Goal: Information Seeking & Learning: Find specific page/section

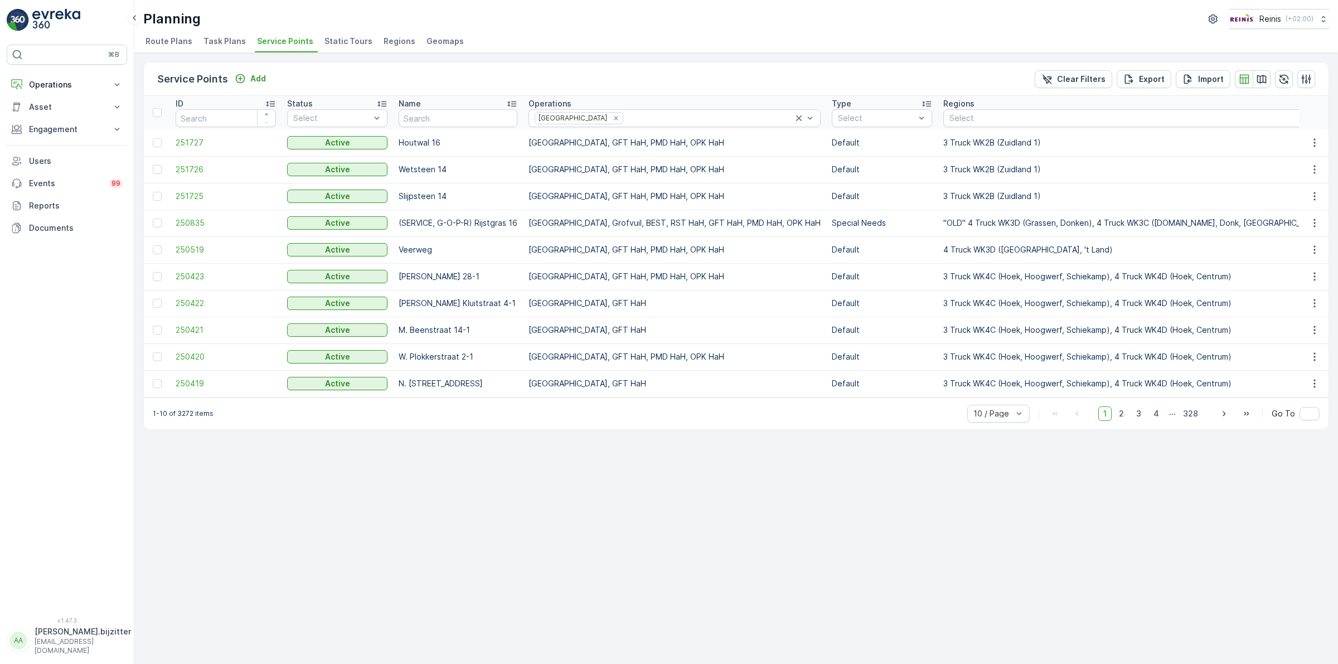
click at [341, 42] on span "Static Tours" at bounding box center [348, 41] width 48 height 11
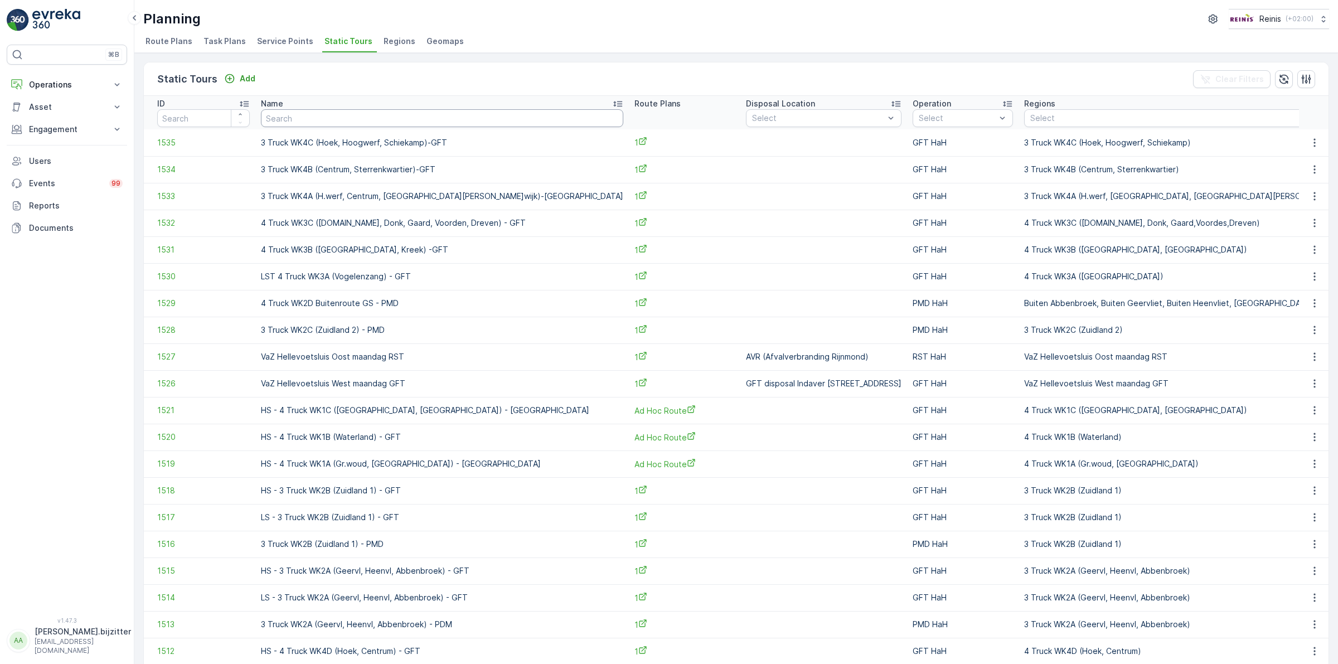
click at [356, 119] on input "text" at bounding box center [442, 118] width 362 height 18
type input "VaZ"
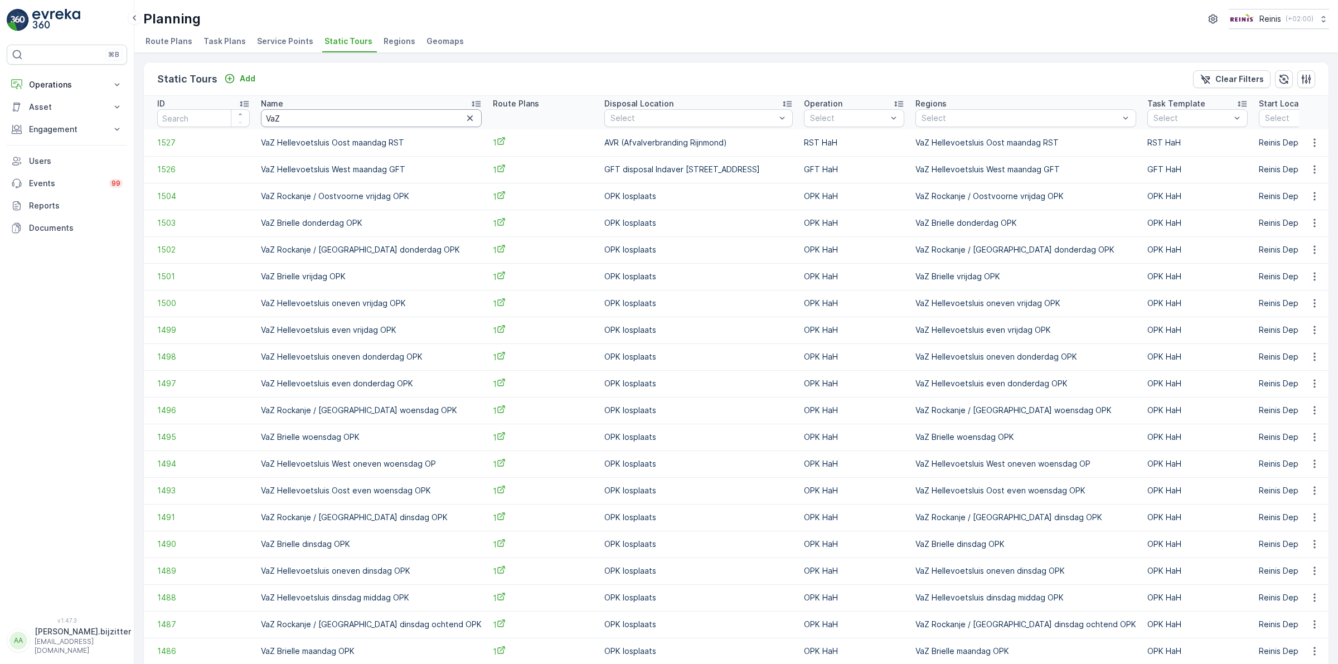
click at [318, 114] on input "VaZ" at bounding box center [371, 118] width 221 height 18
type input "VaZ Helle"
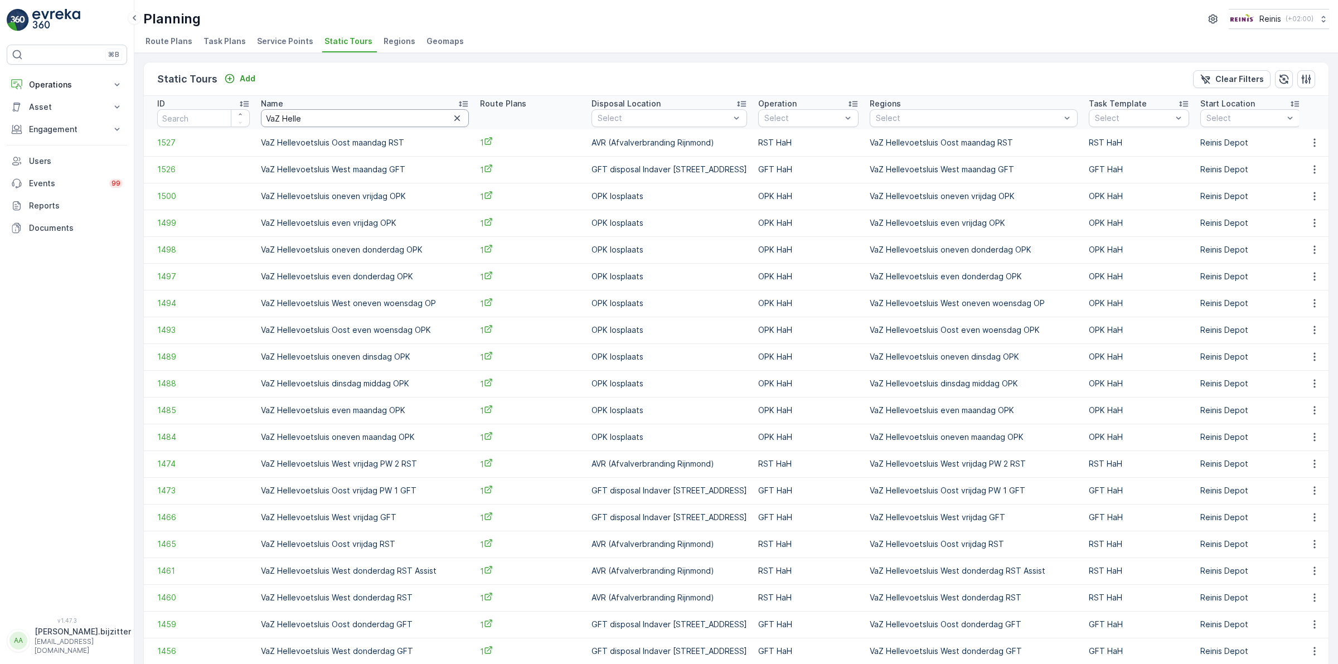
click at [338, 114] on input "VaZ Helle" at bounding box center [365, 118] width 208 height 18
paste input "Hellevoetsluis Oost maandag"
type input "Hellevoetsluis Oost maandag"
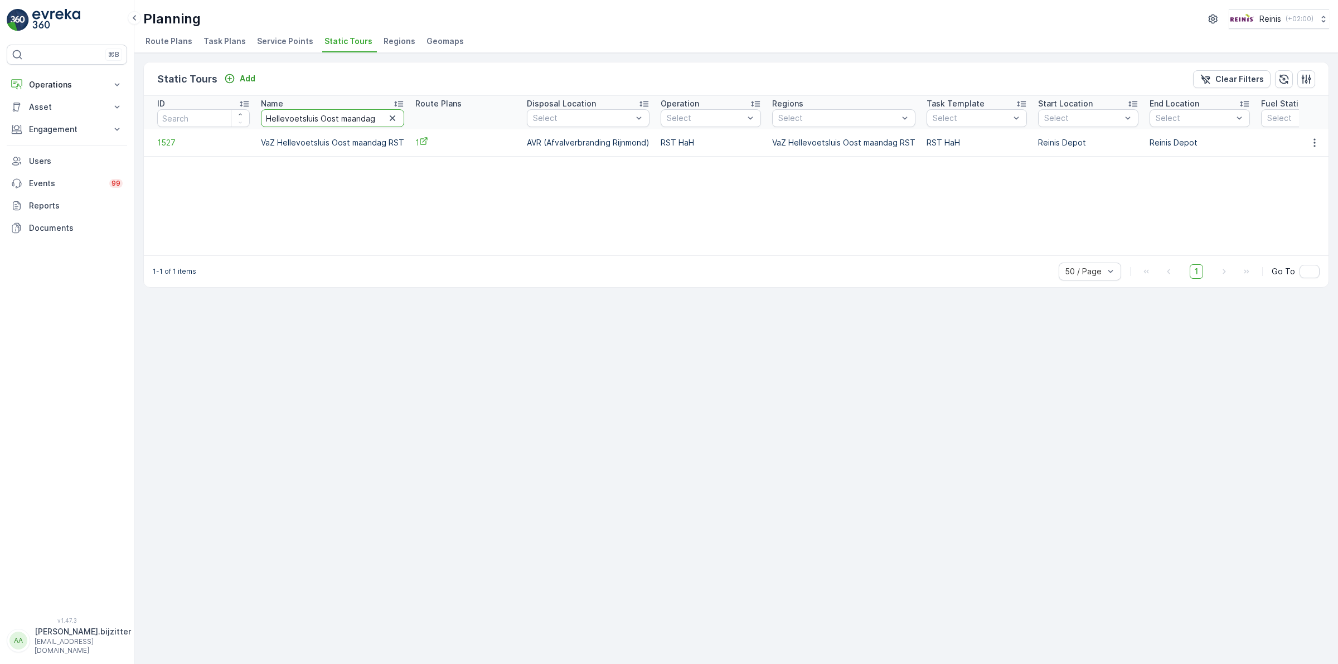
click at [291, 118] on input "Hellevoetsluis Oost maandag" at bounding box center [332, 118] width 143 height 18
type input "Oost maandag"
click at [329, 140] on td "VaZ Hellevoetsluis Oost maandag RST" at bounding box center [332, 142] width 154 height 27
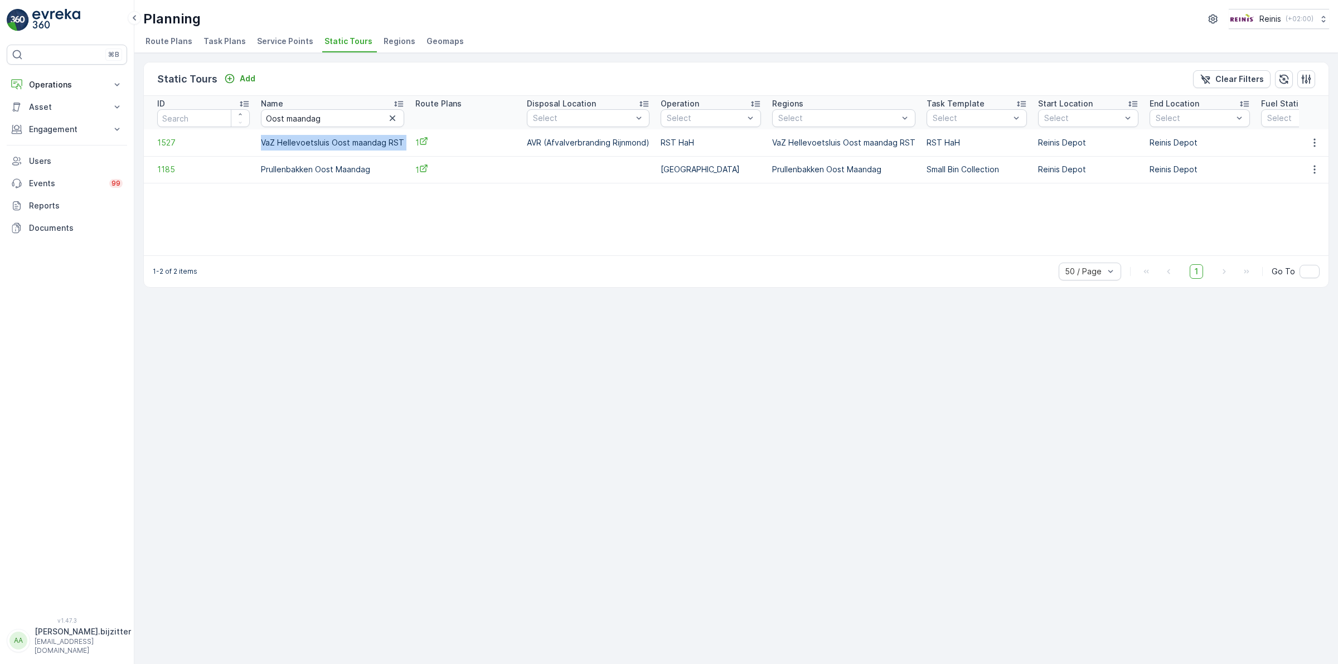
click at [329, 140] on td "VaZ Hellevoetsluis Oost maandag RST" at bounding box center [332, 142] width 154 height 27
copy td "VaZ Hellevoetsluis Oost maandag RST"
click at [339, 114] on input "Oost maandag" at bounding box center [332, 118] width 143 height 18
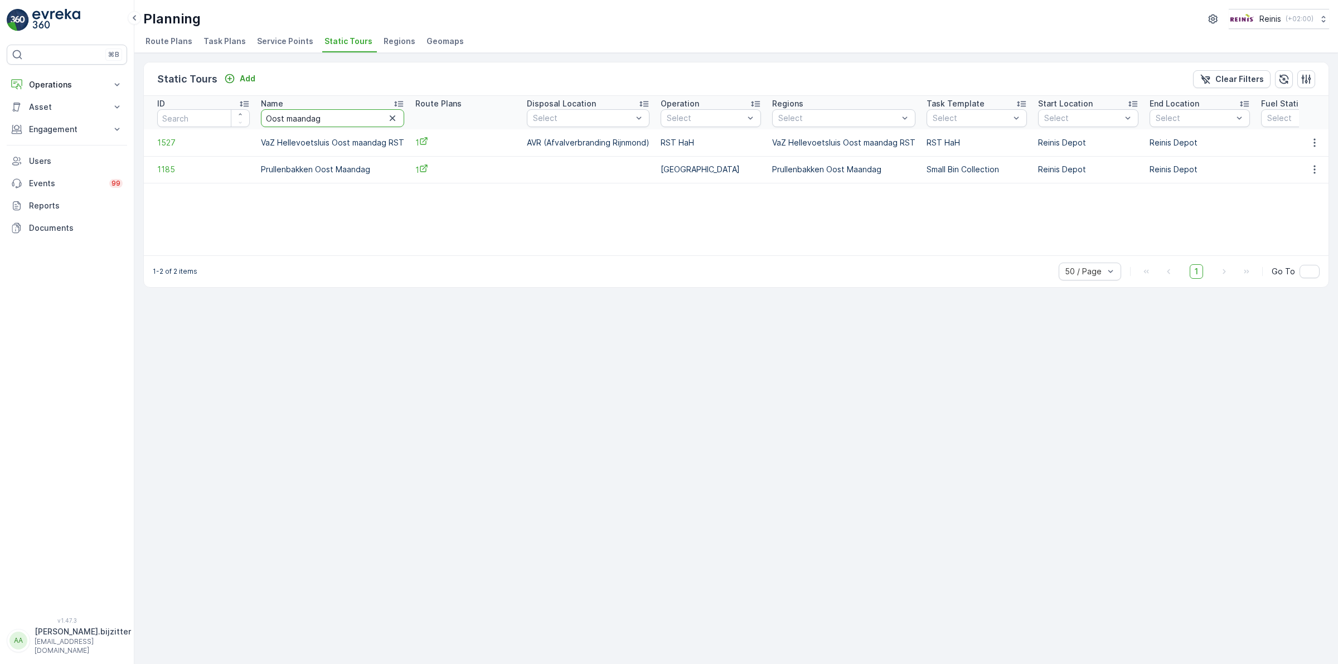
paste input "Hellevoetsluis West dins"
type input "Hellevoetsluis West dinsdag"
click at [314, 143] on td "VaZ Hellevoetsluis West dinsdag RST" at bounding box center [330, 142] width 151 height 27
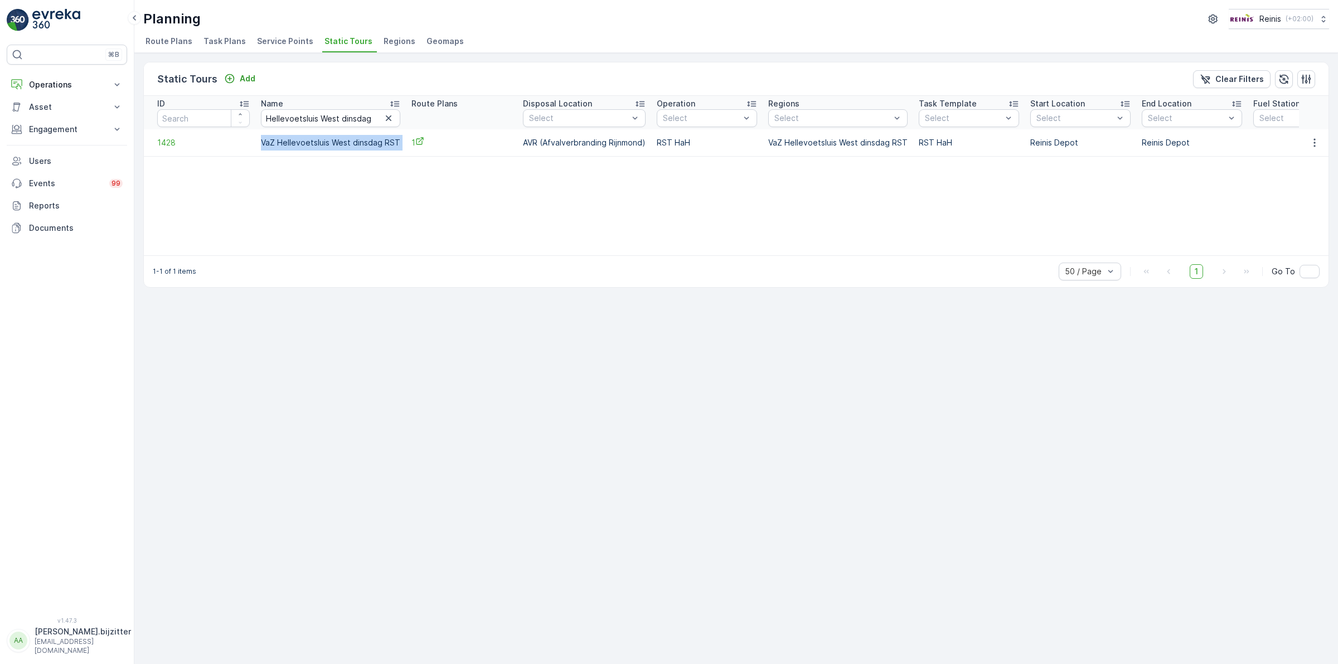
click at [314, 143] on td "VaZ Hellevoetsluis West dinsdag RST" at bounding box center [330, 142] width 151 height 27
copy td "VaZ Hellevoetsluis West dinsdag RST"
click at [380, 200] on div "ID Name Hellevoetsluis West dinsdag Route Plans Disposal Location Select Operat…" at bounding box center [736, 175] width 1185 height 159
click at [294, 116] on input "Hellevoetsluis West dinsdag" at bounding box center [330, 118] width 139 height 18
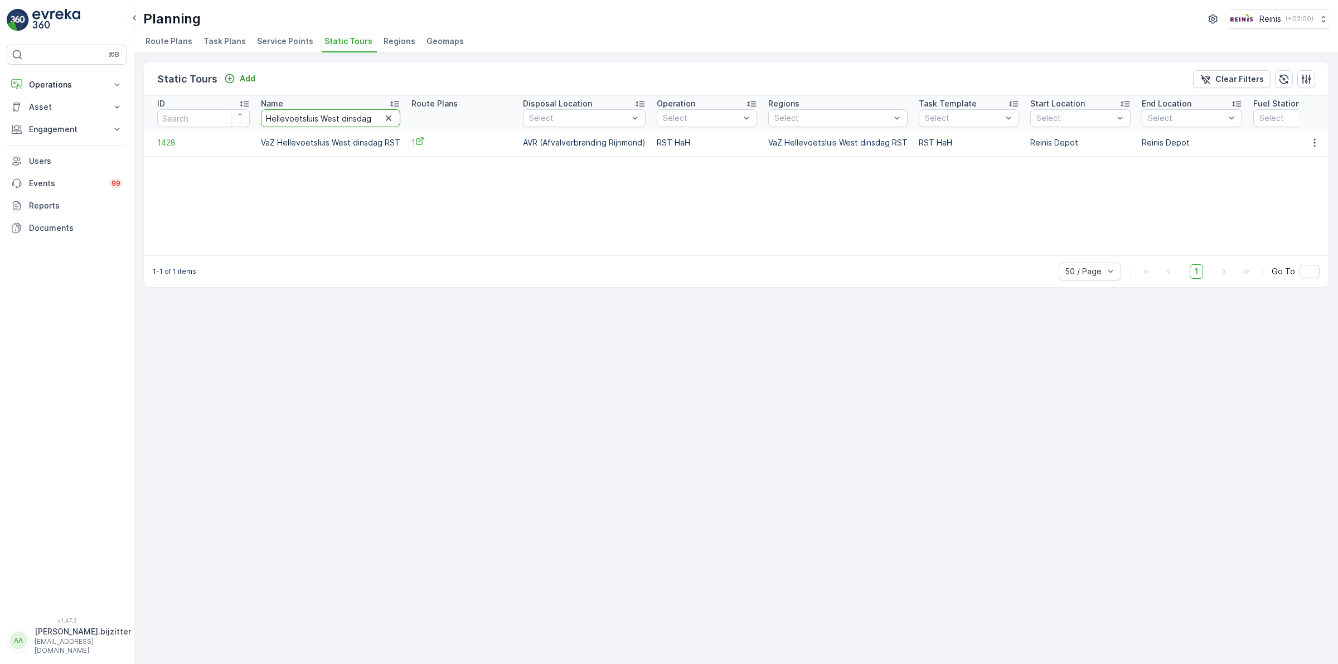
click at [294, 116] on input "Hellevoetsluis West dinsdag" at bounding box center [330, 118] width 139 height 18
paste input "Buitenroute"
type input "Hellevoetsluis West Buitenroute"
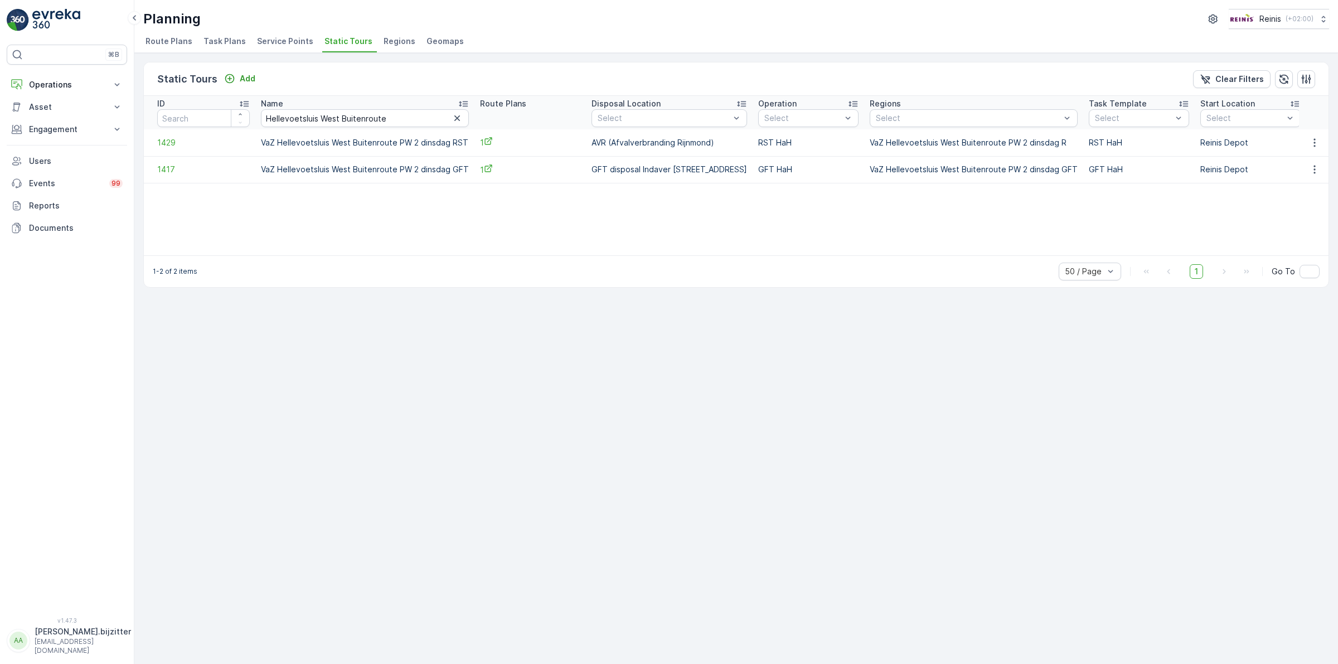
click at [314, 140] on td "VaZ Hellevoetsluis West Buitenroute PW 2 dinsdag RST" at bounding box center [364, 142] width 219 height 27
copy td "VaZ Hellevoetsluis West Buitenroute PW 2 dinsdag RST"
click at [366, 168] on td "VaZ Hellevoetsluis West Buitenroute PW 2 dinsdag GFT" at bounding box center [364, 169] width 219 height 27
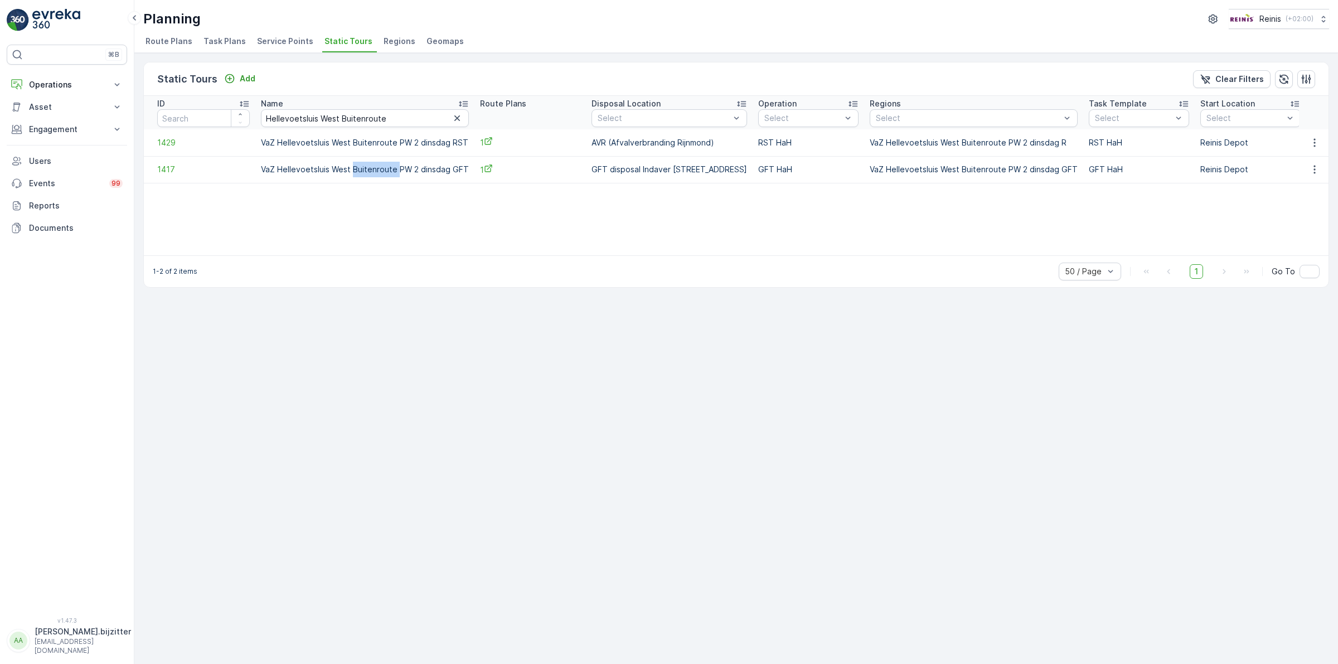
click at [366, 168] on td "VaZ Hellevoetsluis West Buitenroute PW 2 dinsdag GFT" at bounding box center [364, 169] width 219 height 27
copy td "VaZ Hellevoetsluis West Buitenroute PW 2 dinsdag GFT"
click at [570, 417] on div "Static Tours Add Clear Filters ID Name [GEOGRAPHIC_DATA] West Buitenroute Route…" at bounding box center [736, 358] width 1204 height 611
click at [380, 121] on input "Hellevoetsluis West Buitenroute" at bounding box center [365, 118] width 208 height 18
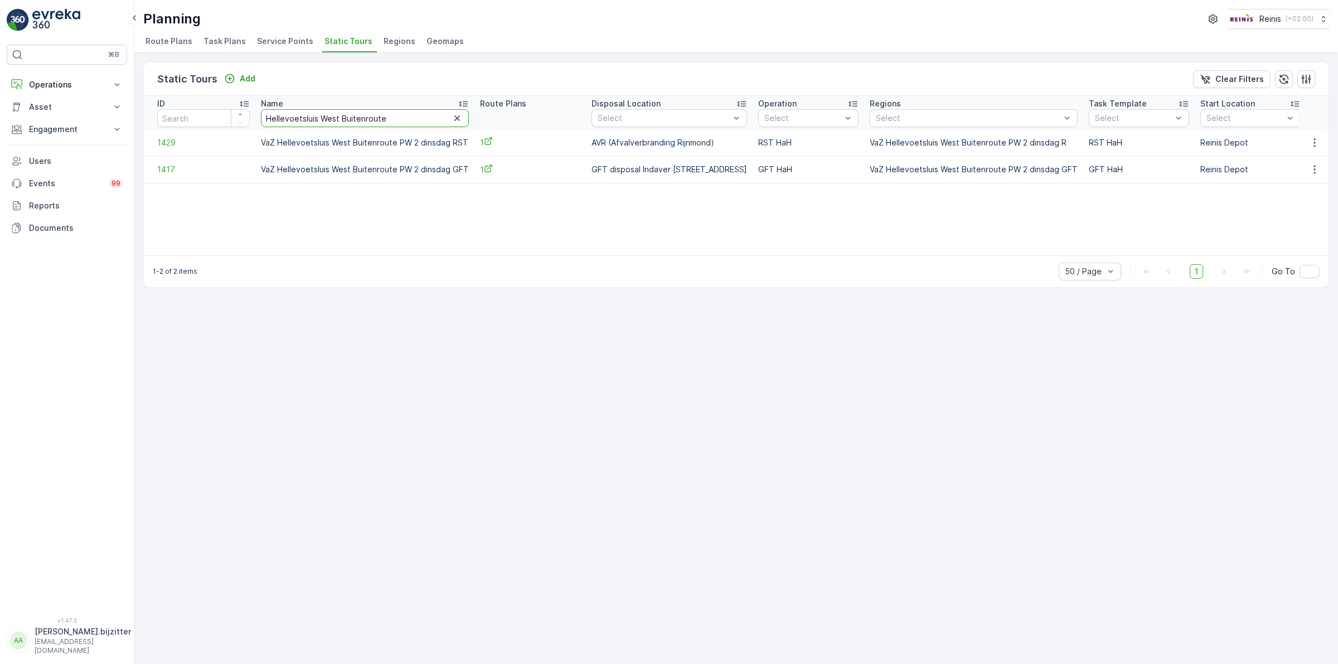
click at [380, 121] on input "Hellevoetsluis West Buitenroute" at bounding box center [365, 118] width 208 height 18
paste input "Brielle Hellevoetsluis maandag"
type input "Brielle Hellevoetsluis maandag"
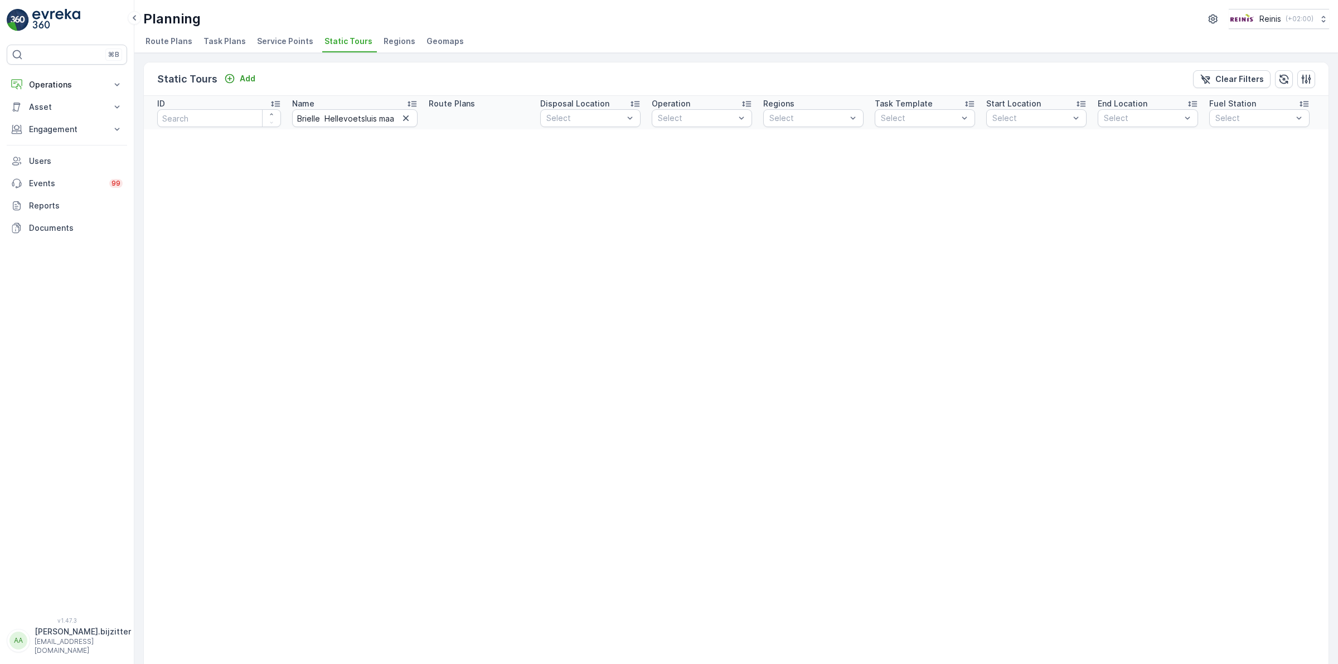
click at [400, 116] on icon "button" at bounding box center [405, 118] width 11 height 11
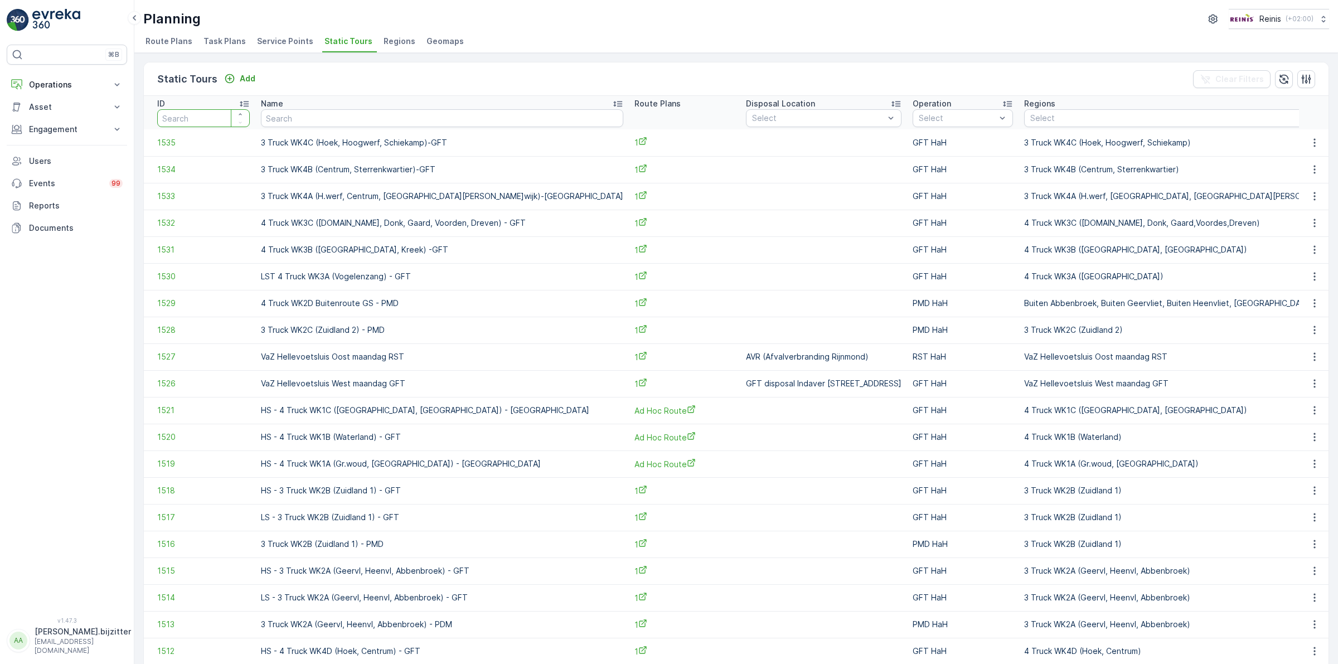
click at [201, 116] on input "number" at bounding box center [203, 118] width 93 height 18
type input "1408"
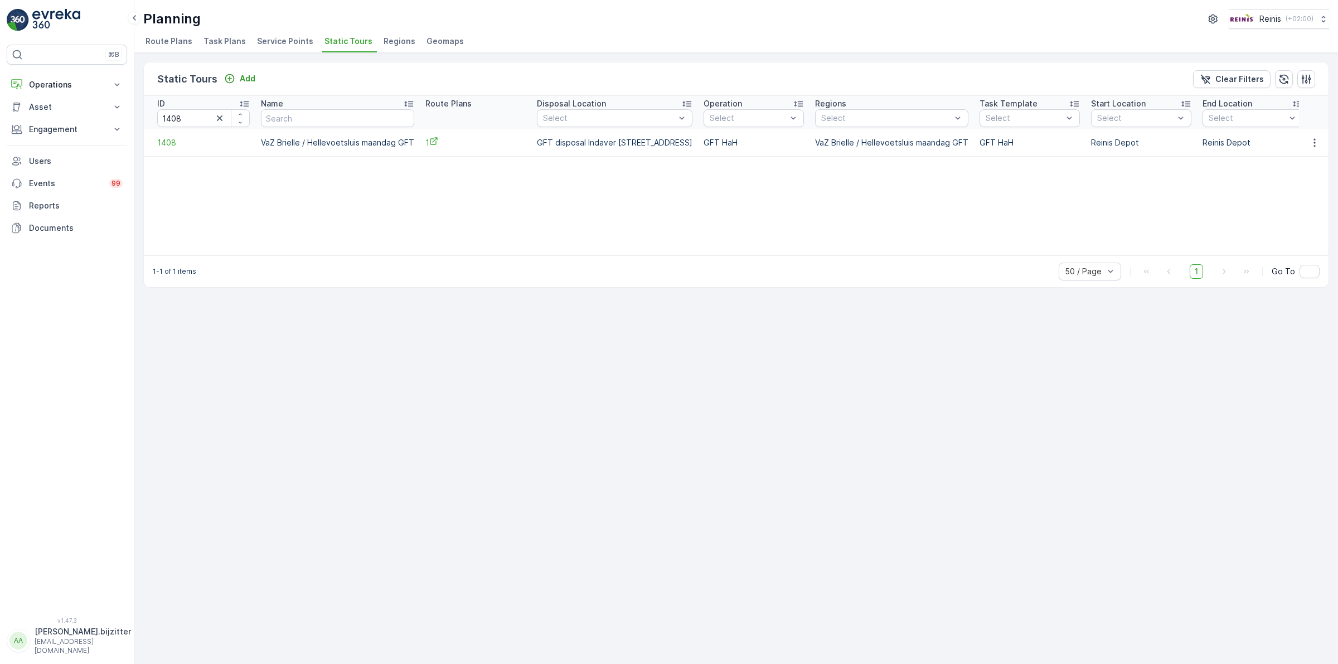
click at [361, 146] on td "VaZ Brielle / Hellevoetsluis maandag GFT" at bounding box center [337, 142] width 164 height 27
copy td "VaZ Brielle / Hellevoetsluis maandag GFT"
click at [190, 115] on input "1408" at bounding box center [203, 118] width 93 height 18
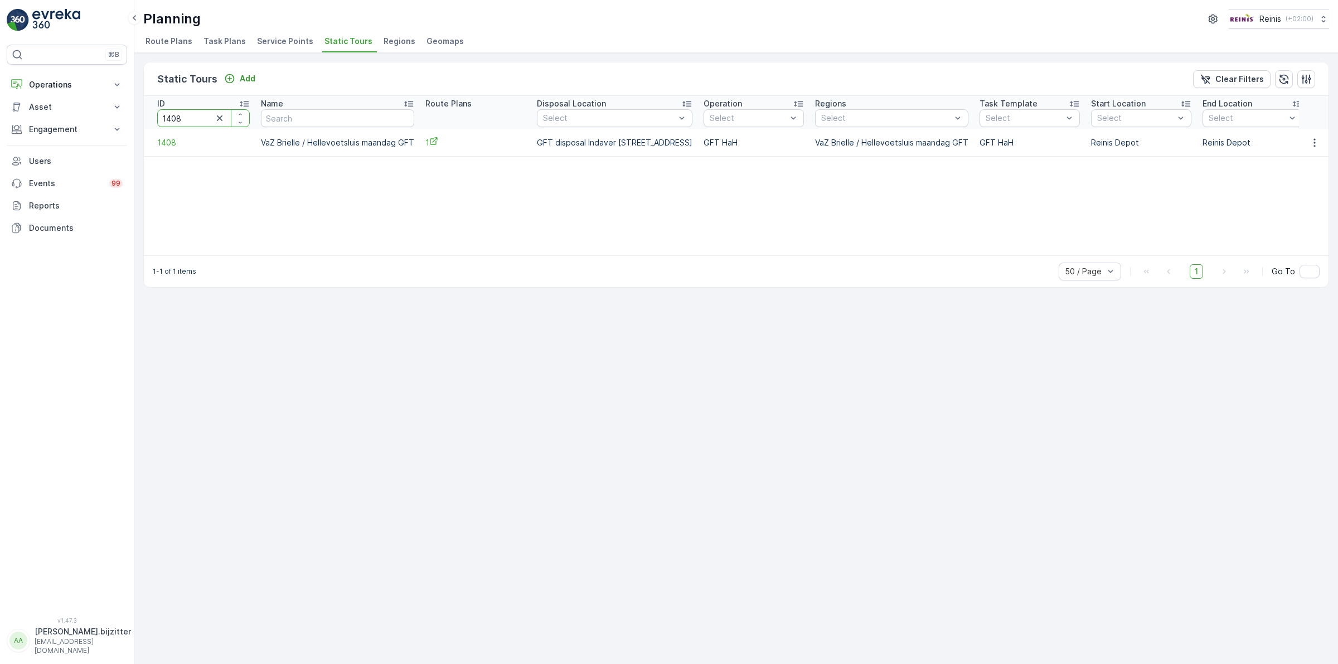
click at [190, 115] on input "1408" at bounding box center [203, 118] width 93 height 18
type input "1409"
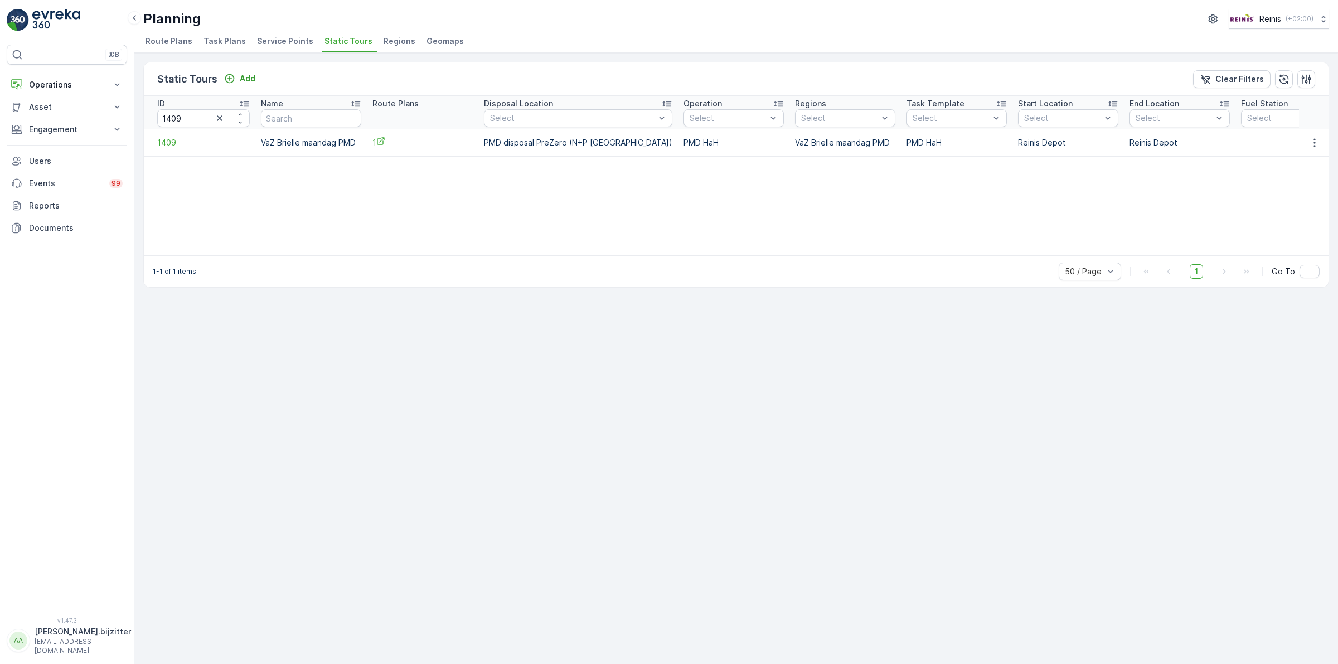
click at [316, 141] on td "VaZ Brielle maandag PMD" at bounding box center [310, 142] width 111 height 27
copy td "VaZ Brielle maandag PMD"
click at [254, 178] on div "ID 1409 Name Route Plans Disposal Location Select Operation Select Regions Sele…" at bounding box center [736, 175] width 1185 height 159
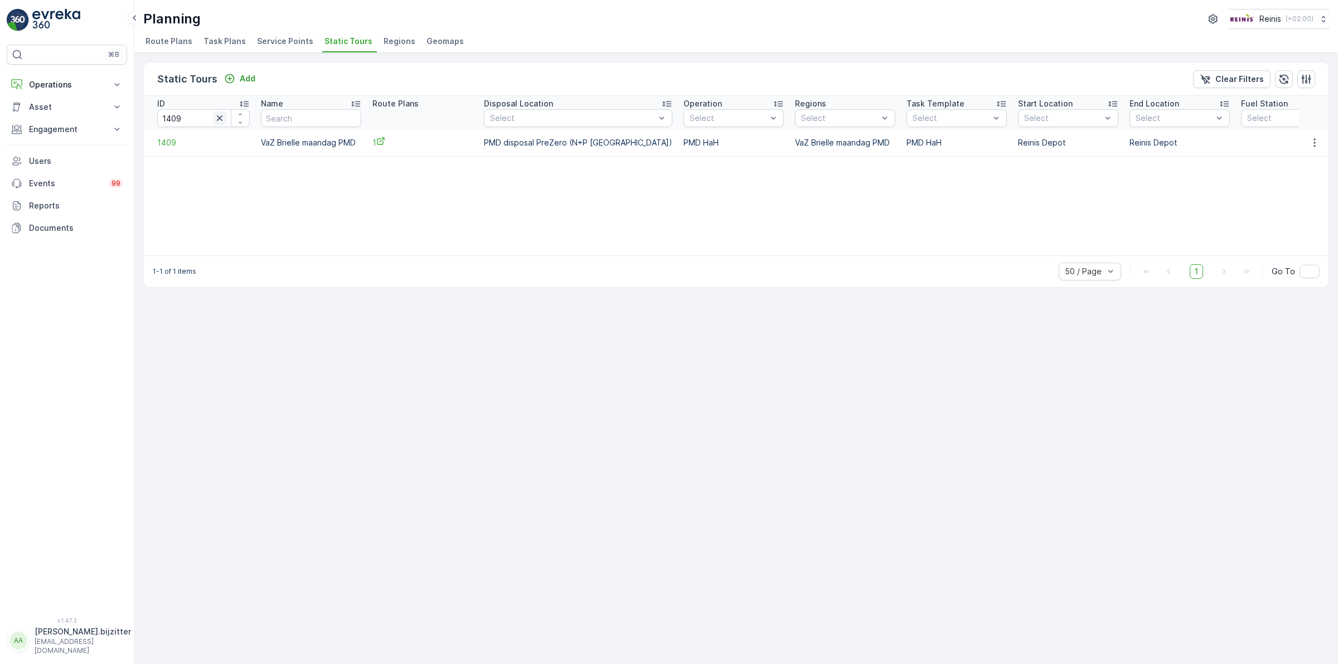
click at [213, 118] on button "button" at bounding box center [219, 117] width 13 height 13
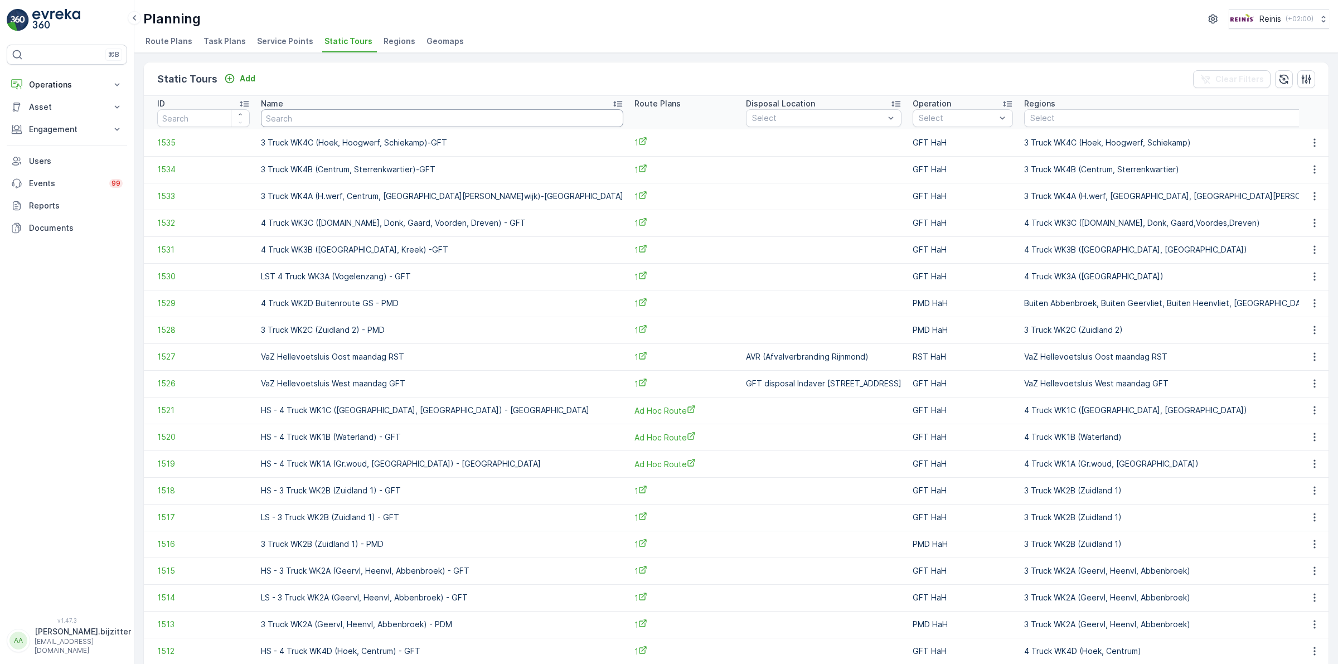
click at [311, 123] on input "text" at bounding box center [442, 118] width 362 height 18
paste input "Brielle PW 2 dinsdag"
type input "Brielle PW 2 dinsdag"
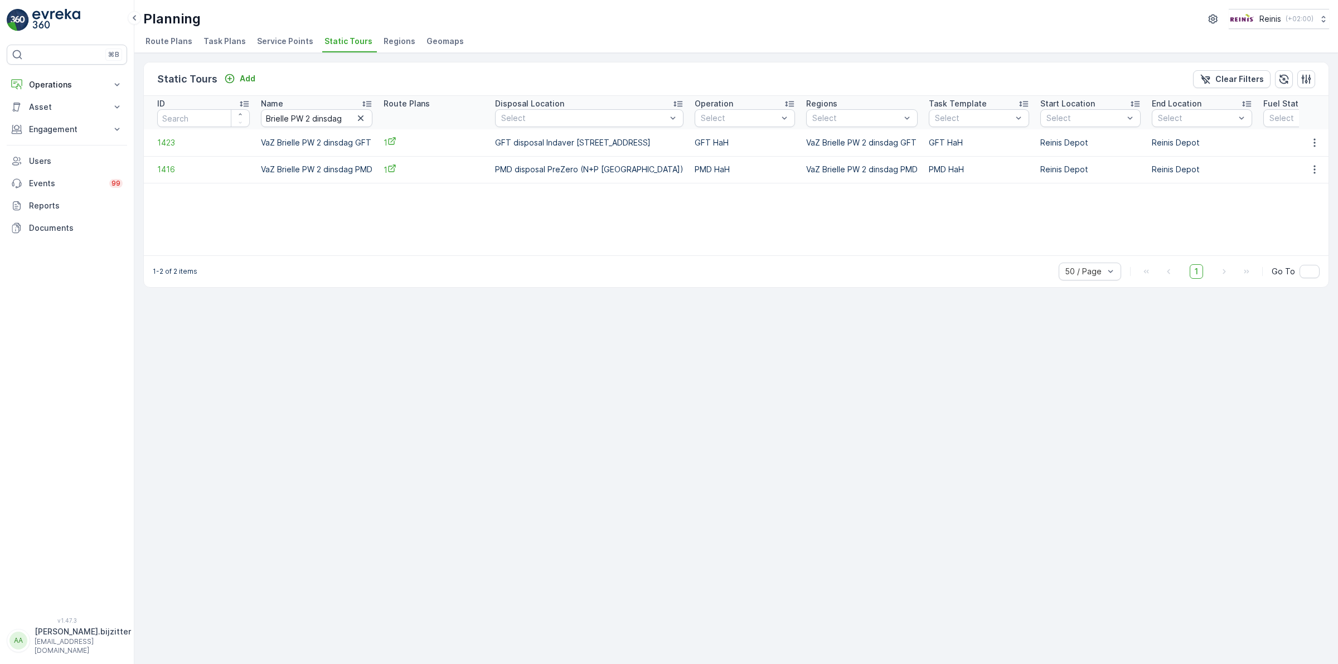
click at [328, 143] on td "VaZ Brielle PW 2 dinsdag GFT" at bounding box center [316, 142] width 123 height 27
copy td "VaZ Brielle PW 2 dinsdag GFT"
click at [335, 170] on td "VaZ Brielle PW 2 dinsdag PMD" at bounding box center [316, 169] width 123 height 27
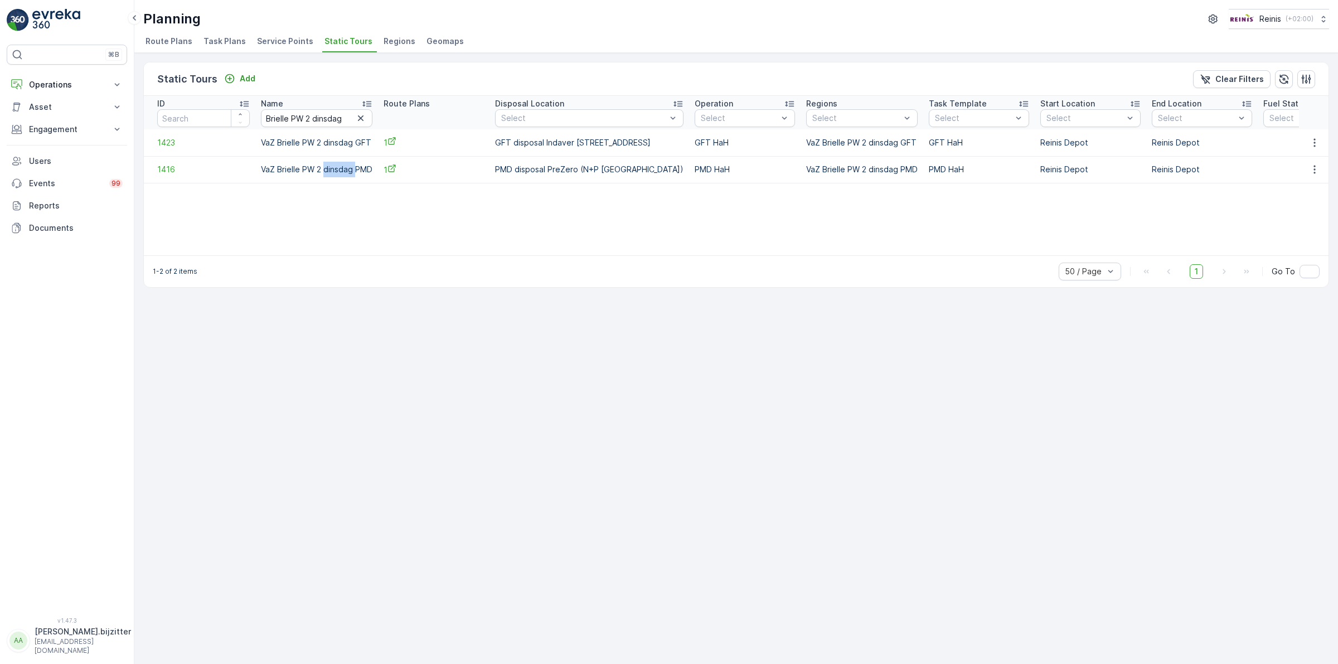
click at [335, 170] on td "VaZ Brielle PW 2 dinsdag PMD" at bounding box center [316, 169] width 123 height 27
copy td "VaZ Brielle PW 2 dinsdag PMD"
click at [303, 171] on td "VaZ Brielle PW 2 dinsdag PMD" at bounding box center [316, 169] width 123 height 27
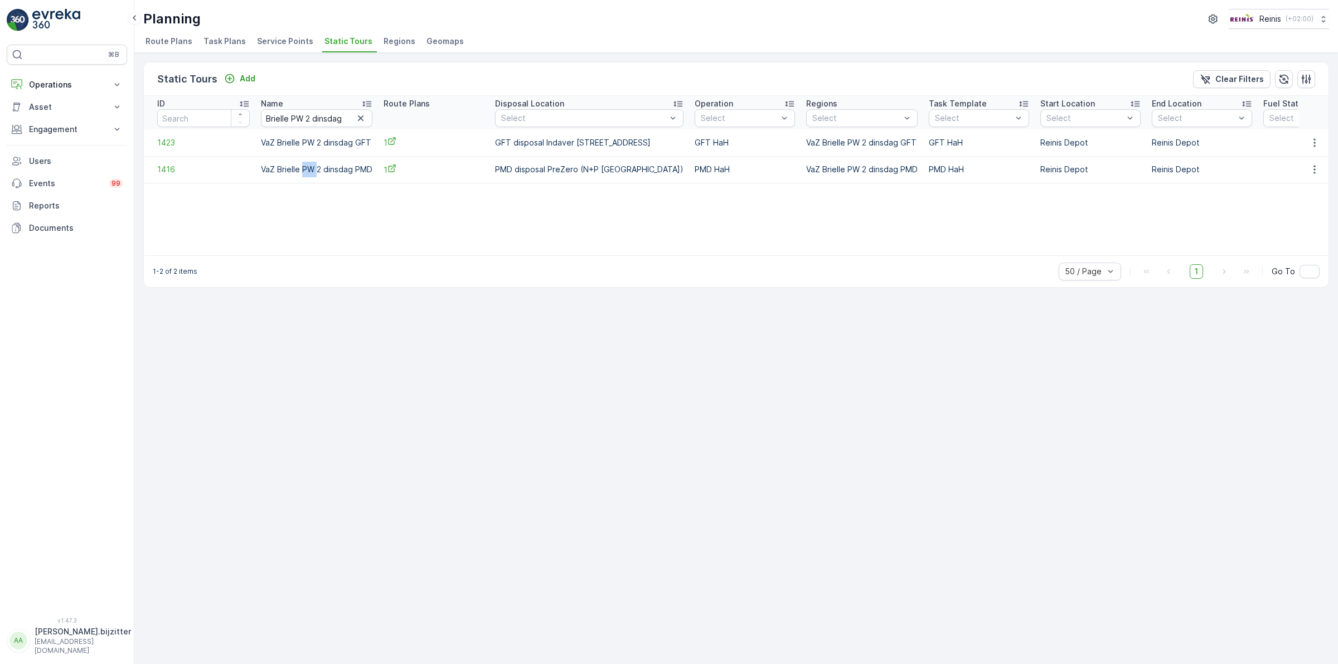
click at [303, 171] on td "VaZ Brielle PW 2 dinsdag PMD" at bounding box center [316, 169] width 123 height 27
drag, startPoint x: 371, startPoint y: 166, endPoint x: 256, endPoint y: 165, distance: 114.8
click at [258, 166] on td "VaZ Brielle PW 2 dinsdag PMD" at bounding box center [316, 169] width 123 height 27
copy td "VaZ Brielle PW 2 dinsdag PMD"
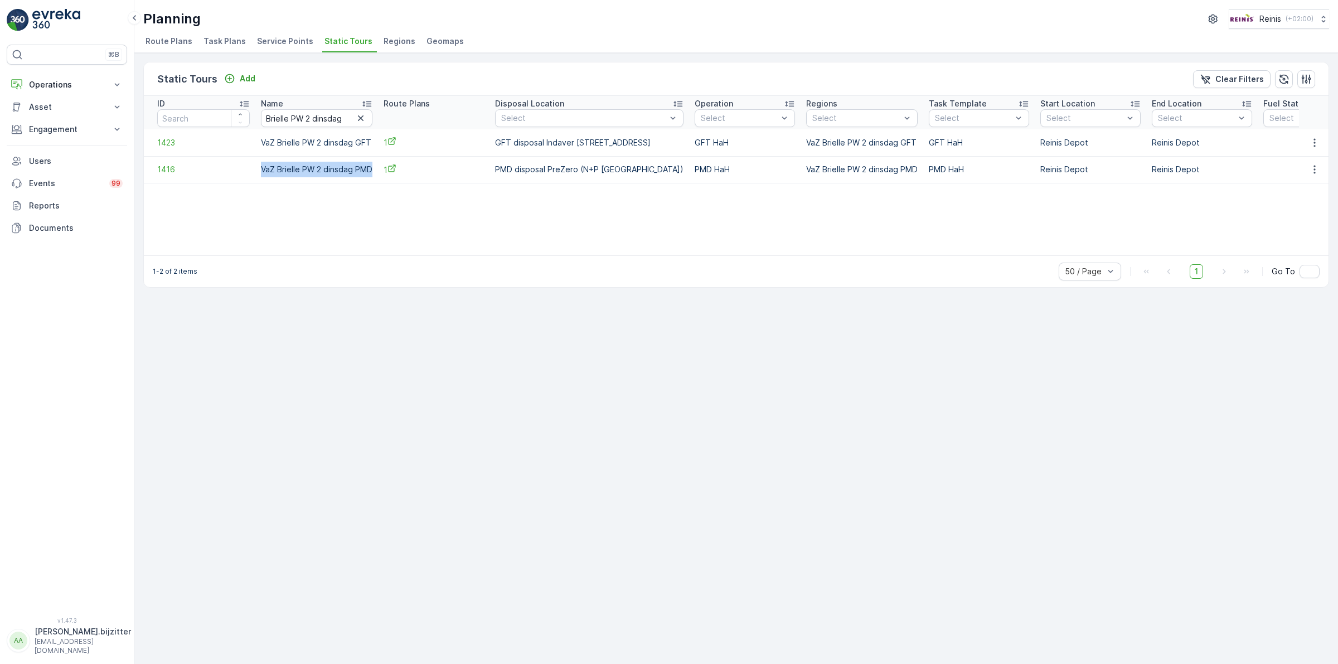
click at [428, 407] on div "Static Tours Add Clear Filters ID Name [GEOGRAPHIC_DATA] PW 2 dinsdag Route Pla…" at bounding box center [736, 358] width 1204 height 611
click at [317, 116] on input "Brielle PW 2 dinsdag" at bounding box center [316, 118] width 111 height 18
paste input "Hellevoetsluis Oost"
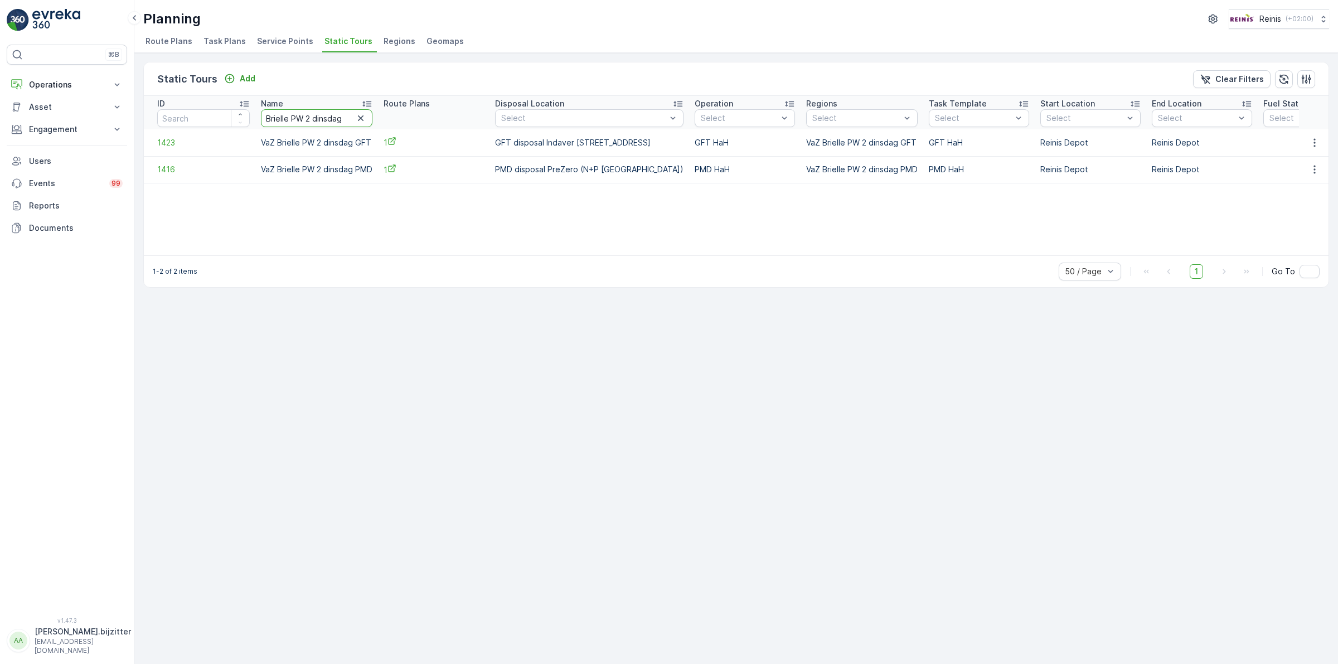
type input "Hellevoetsluis Oost dinsdag"
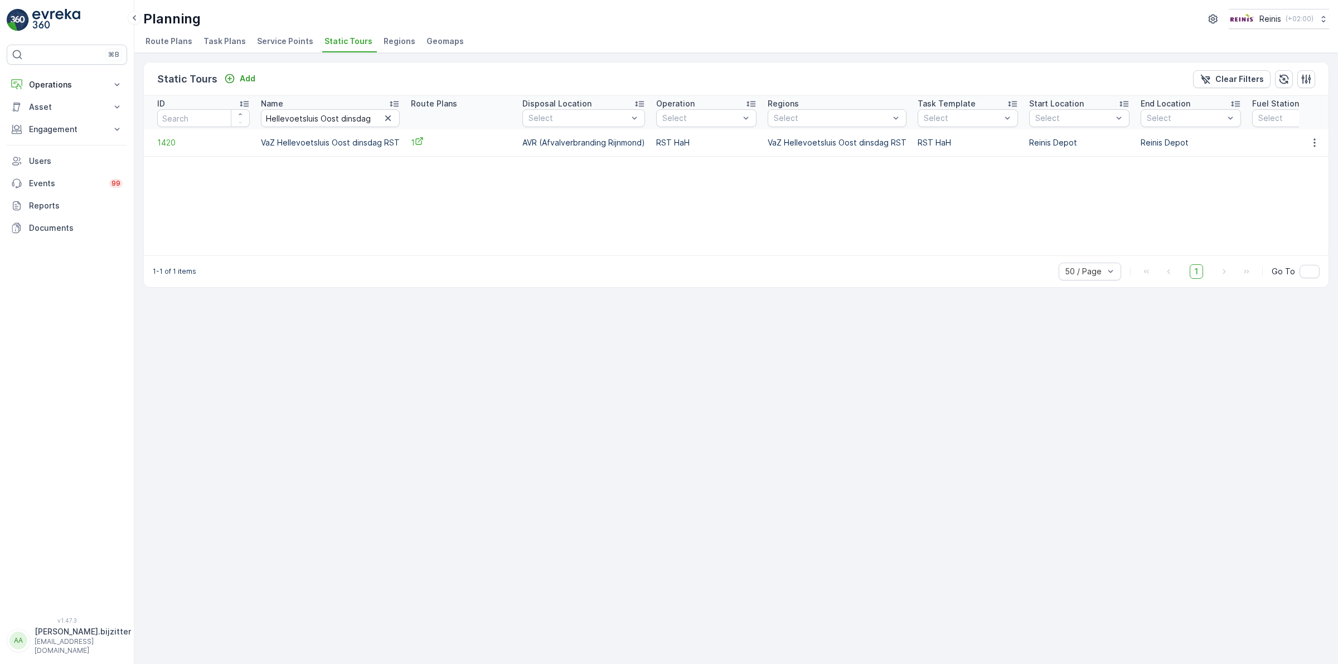
click at [332, 143] on td "VaZ Hellevoetsluis Oost dinsdag RST" at bounding box center [330, 142] width 150 height 27
copy td "VaZ Hellevoetsluis Oost dinsdag RST"
click at [470, 304] on div "Static Tours Add Clear Filters ID Name Hellevoetsluis Oost dinsdag Route Plans …" at bounding box center [736, 358] width 1204 height 611
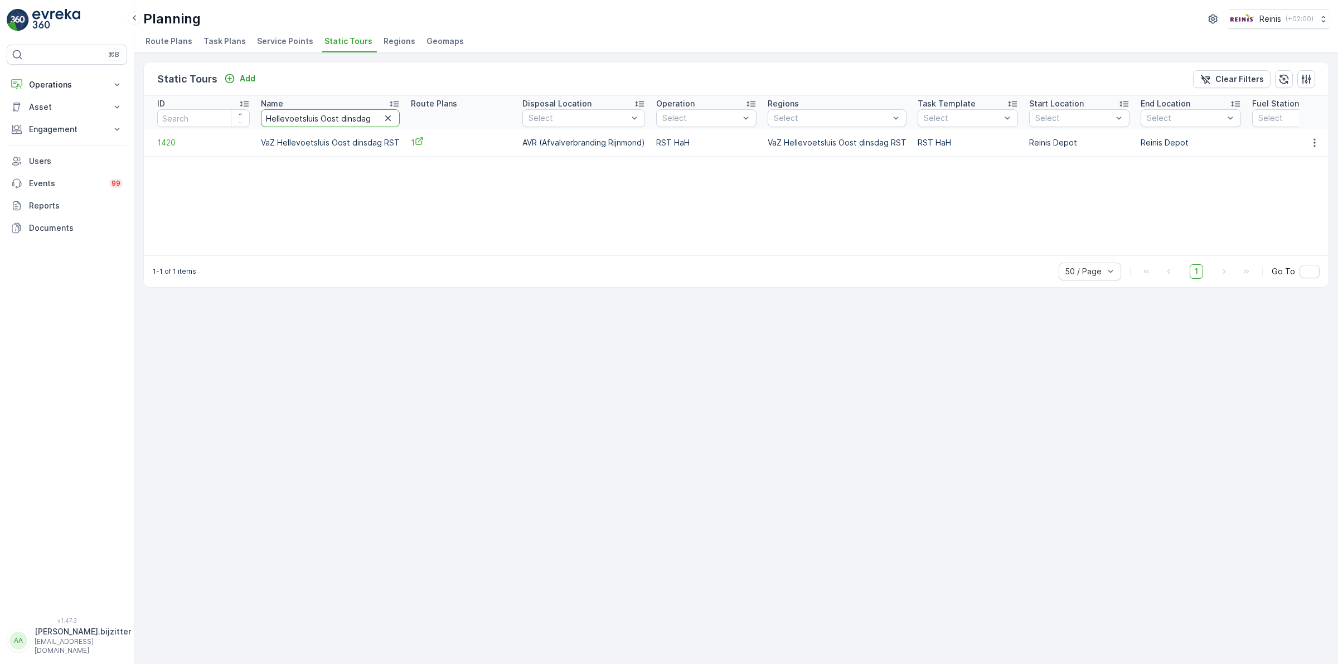
click at [300, 117] on input "Hellevoetsluis Oost dinsdag" at bounding box center [330, 118] width 139 height 18
paste input "West maan"
type input "Hellevoetsluis West maandag"
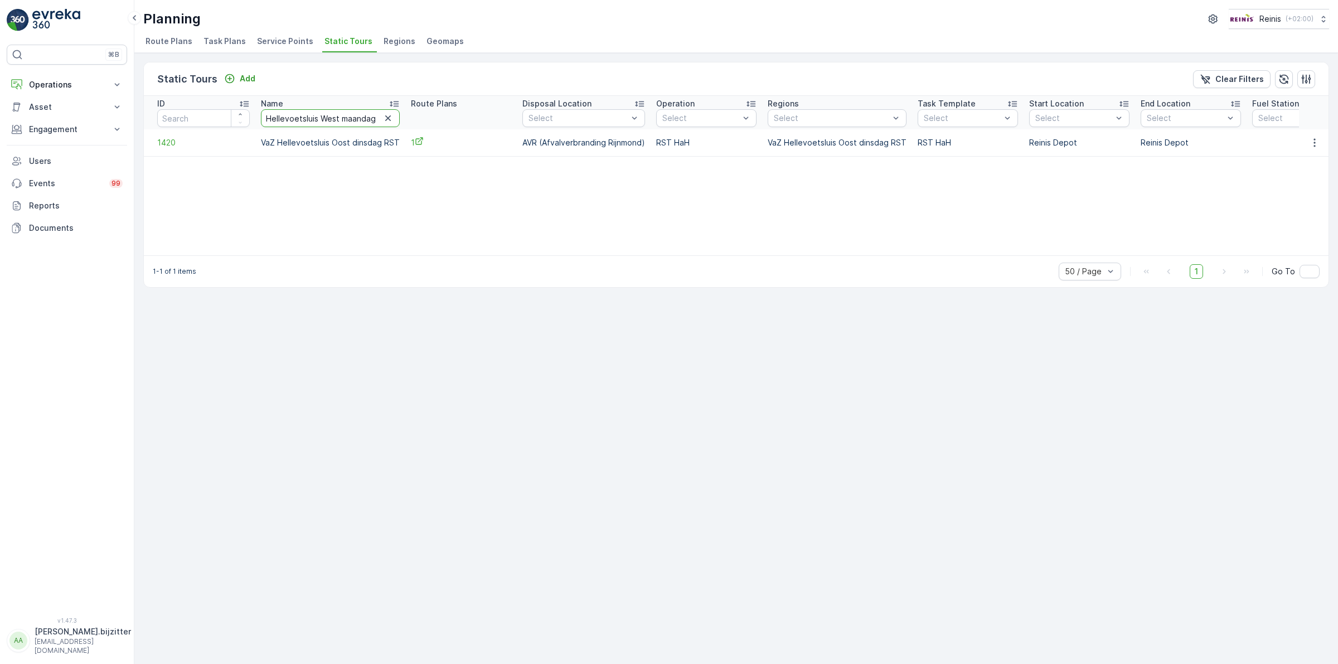
scroll to position [0, 1]
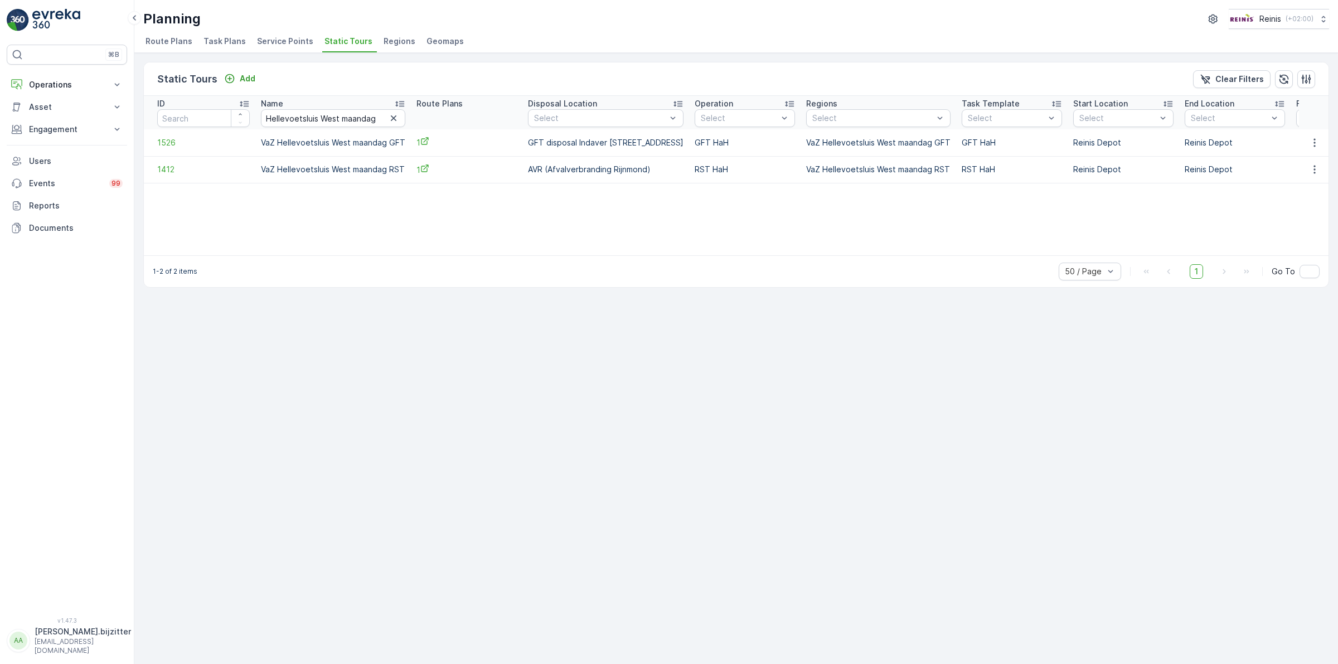
click at [313, 140] on td "VaZ Hellevoetsluis West maandag GFT" at bounding box center [333, 142] width 156 height 27
click at [389, 307] on div "Static Tours Add Clear Filters ID Name Hellevoetsluis West maandag Route Plans …" at bounding box center [736, 358] width 1204 height 611
click at [332, 170] on td "VaZ Hellevoetsluis West maandag RST" at bounding box center [333, 169] width 156 height 27
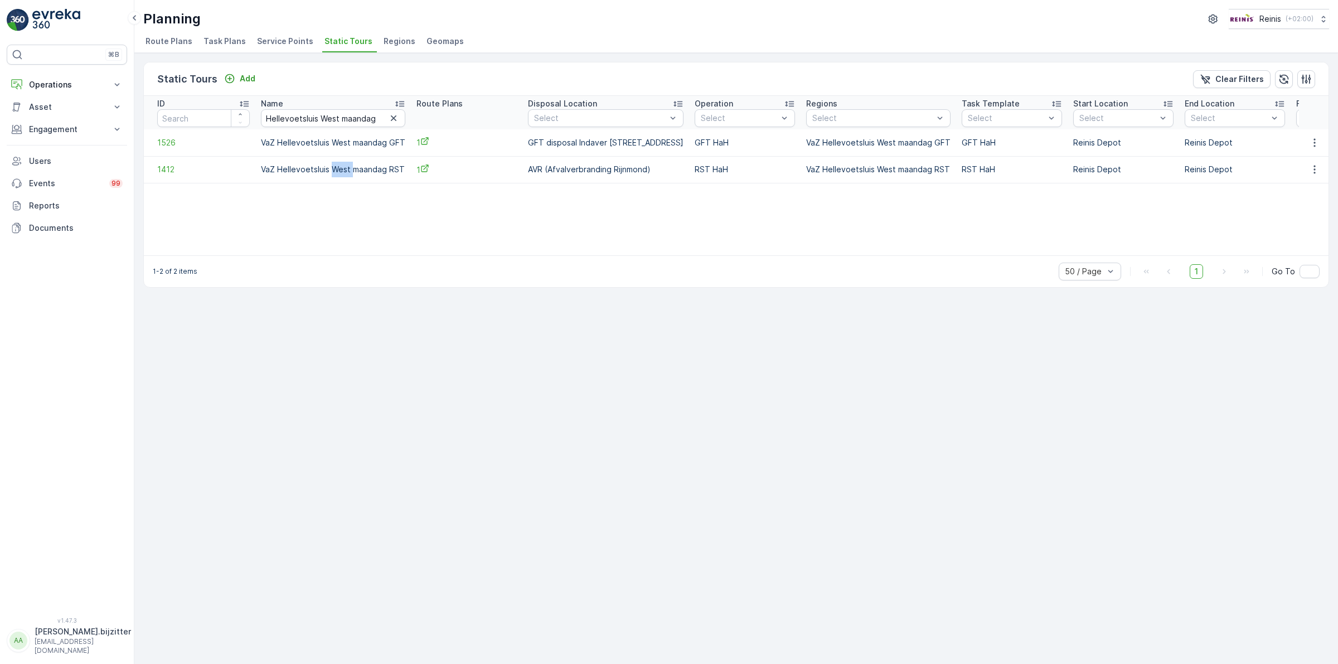
click at [332, 170] on td "VaZ Hellevoetsluis West maandag RST" at bounding box center [333, 169] width 156 height 27
drag, startPoint x: 401, startPoint y: 167, endPoint x: 261, endPoint y: 166, distance: 140.5
click at [261, 166] on td "VaZ Hellevoetsluis West maandag RST" at bounding box center [333, 169] width 156 height 27
click at [304, 299] on div "Static Tours Add Clear Filters ID Name Hellevoetsluis West maandag Route Plans …" at bounding box center [736, 358] width 1204 height 611
click at [389, 123] on icon "button" at bounding box center [393, 118] width 11 height 11
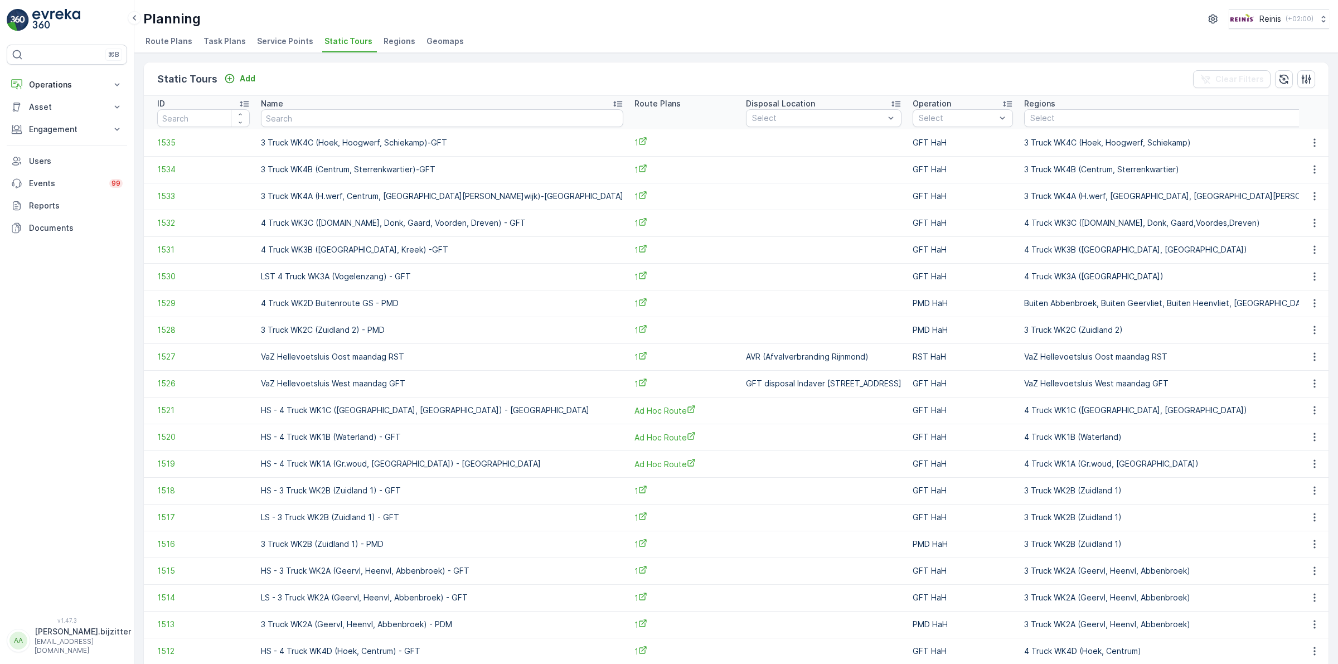
click at [351, 122] on input "text" at bounding box center [442, 118] width 362 height 18
paste input "[GEOGRAPHIC_DATA] route 1 dinsdag GFT"
type input "[GEOGRAPHIC_DATA] route 1 dinsdag GFT"
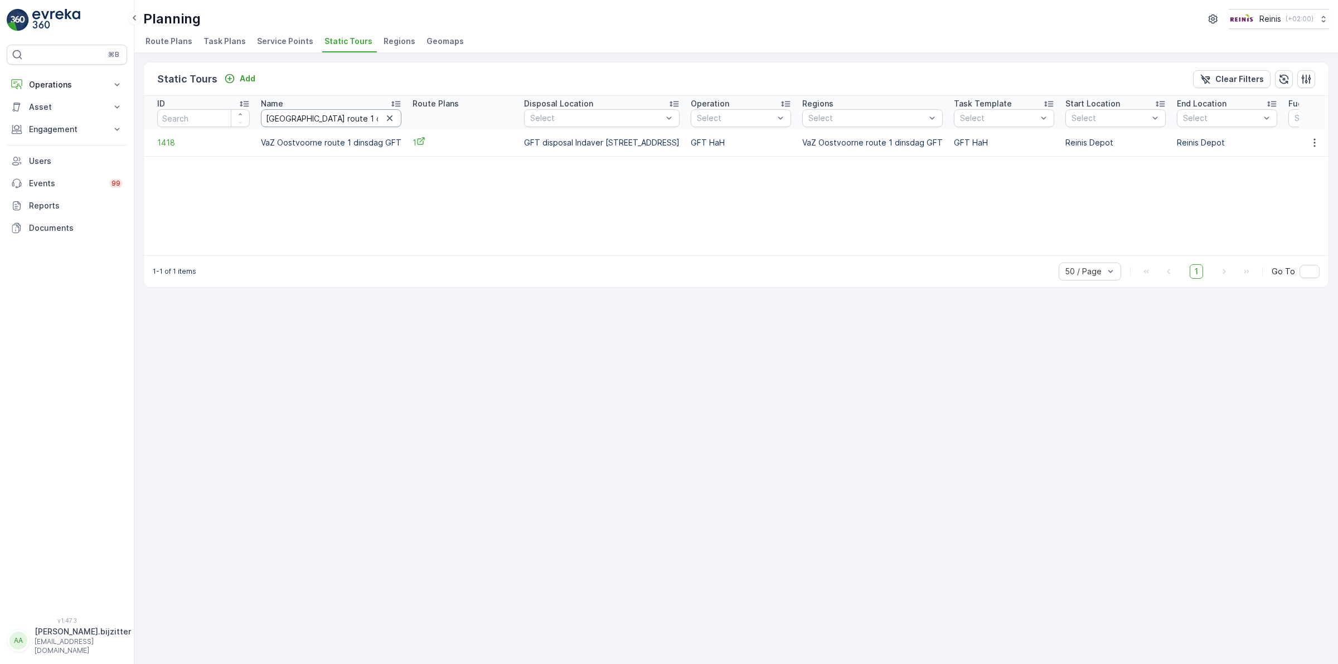
click at [368, 119] on input "[GEOGRAPHIC_DATA] route 1 dinsdag GFT" at bounding box center [331, 118] width 140 height 18
type input "[GEOGRAPHIC_DATA] route 1 dinsdag"
click at [338, 169] on td "VaZ Oostvoorne route 1 dinsdag GFT" at bounding box center [331, 169] width 152 height 27
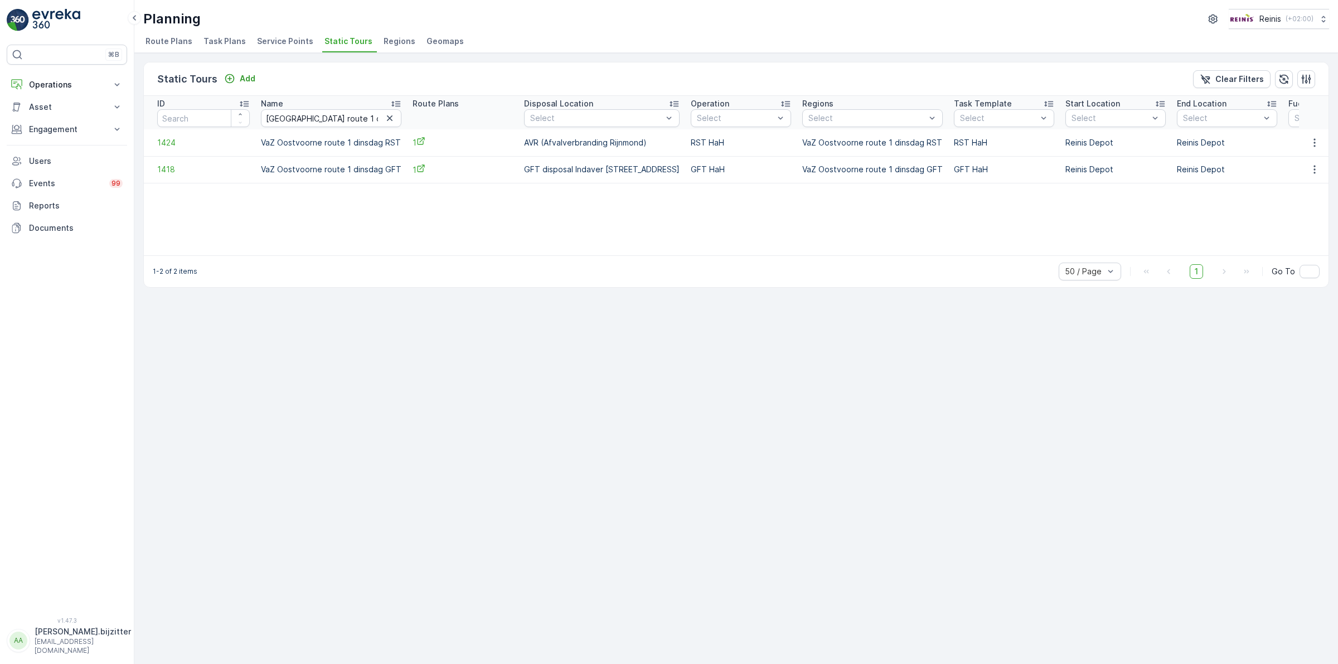
click at [336, 145] on td "VaZ Oostvoorne route 1 dinsdag RST" at bounding box center [331, 142] width 152 height 27
click at [316, 119] on input "[GEOGRAPHIC_DATA] route 1 dinsdag" at bounding box center [331, 118] width 140 height 18
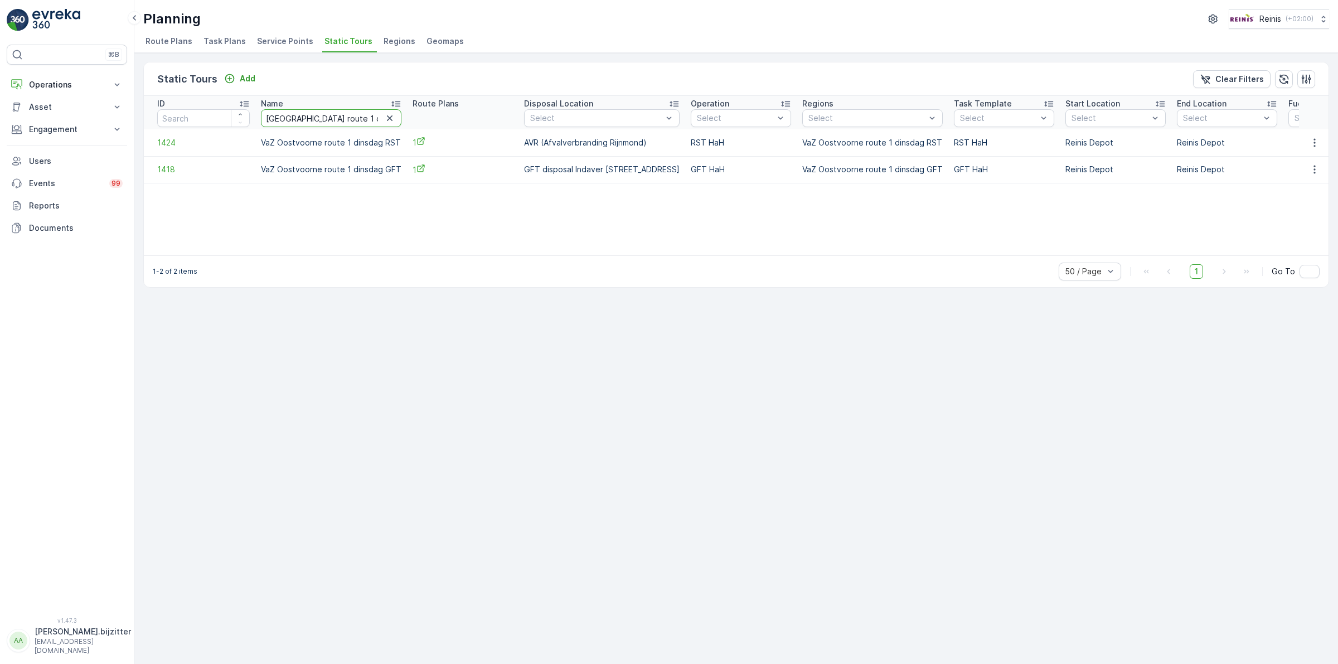
click at [316, 119] on input "[GEOGRAPHIC_DATA] route 1 dinsdag" at bounding box center [331, 118] width 140 height 18
paste input "vrij"
type input "[GEOGRAPHIC_DATA] route 1 vrijdag"
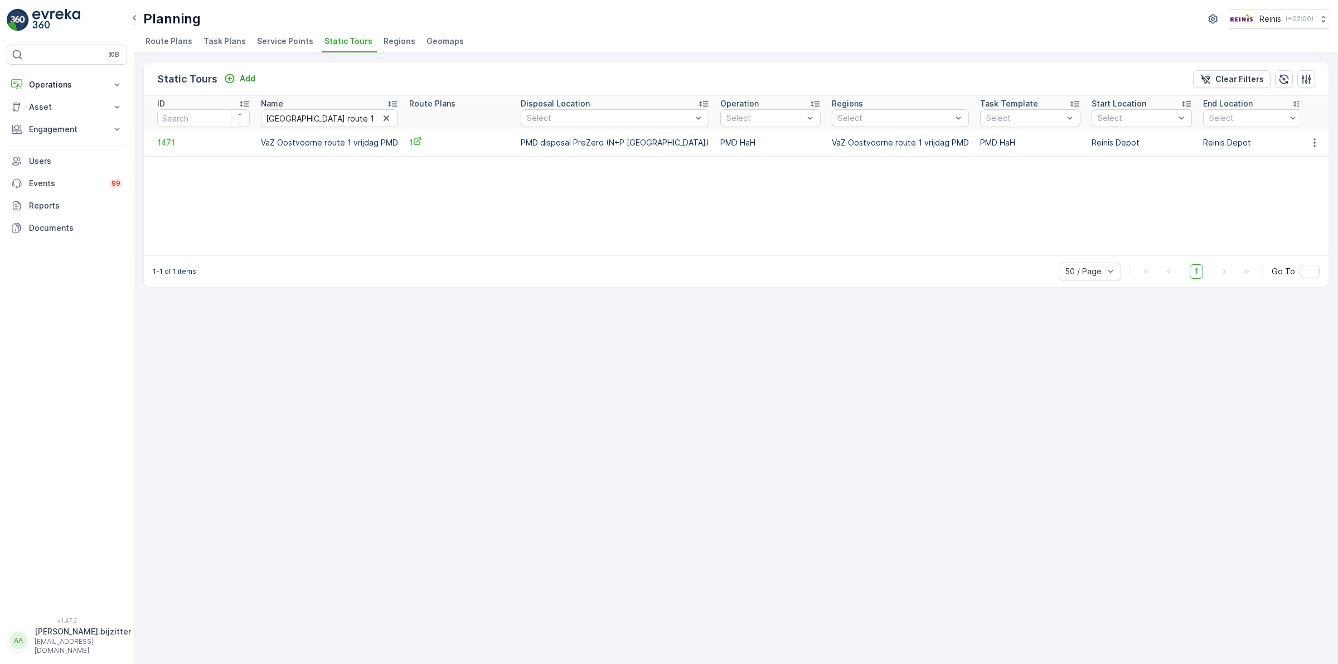
click at [294, 144] on td "VaZ Oostvoorne route 1 vrijdag PMD" at bounding box center [329, 142] width 148 height 27
click at [290, 116] on input "[GEOGRAPHIC_DATA] route 1 vrijdag" at bounding box center [329, 118] width 137 height 18
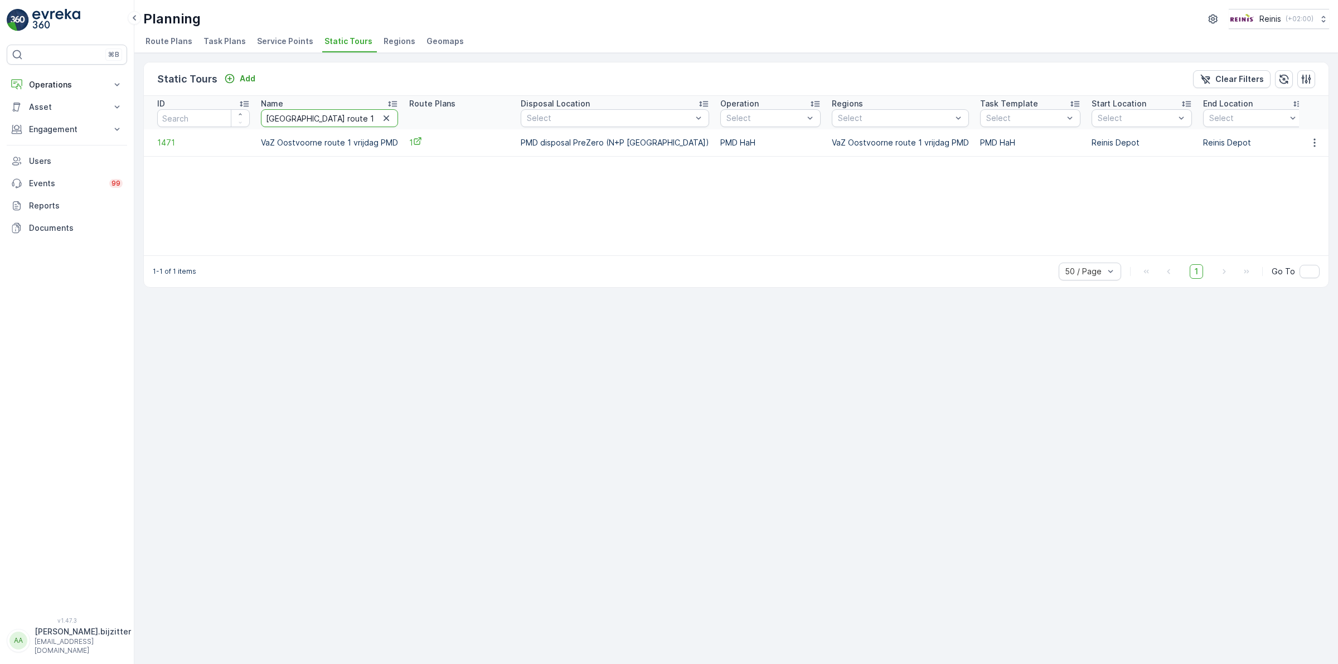
click at [290, 115] on input "[GEOGRAPHIC_DATA] route 1 vrijdag" at bounding box center [329, 118] width 137 height 18
paste input "2 dinsda"
type input "[GEOGRAPHIC_DATA] route 2 dinsda"
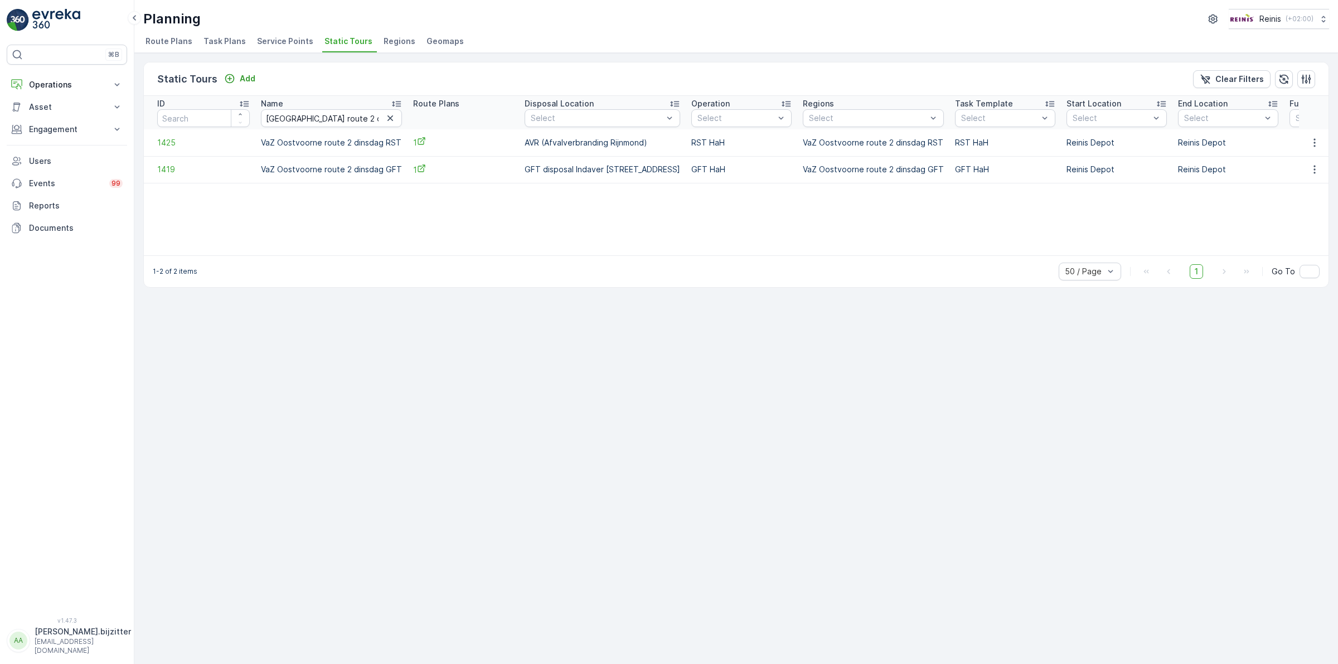
click at [290, 290] on div "Static Tours Add Clear Filters ID Name [GEOGRAPHIC_DATA] route 2 dinsda Route P…" at bounding box center [736, 358] width 1204 height 611
click at [303, 141] on td "VaZ Oostvoorne route 2 dinsdag RST" at bounding box center [331, 142] width 152 height 27
click at [324, 168] on td "VaZ Oostvoorne route 2 dinsdag GFT" at bounding box center [331, 169] width 152 height 27
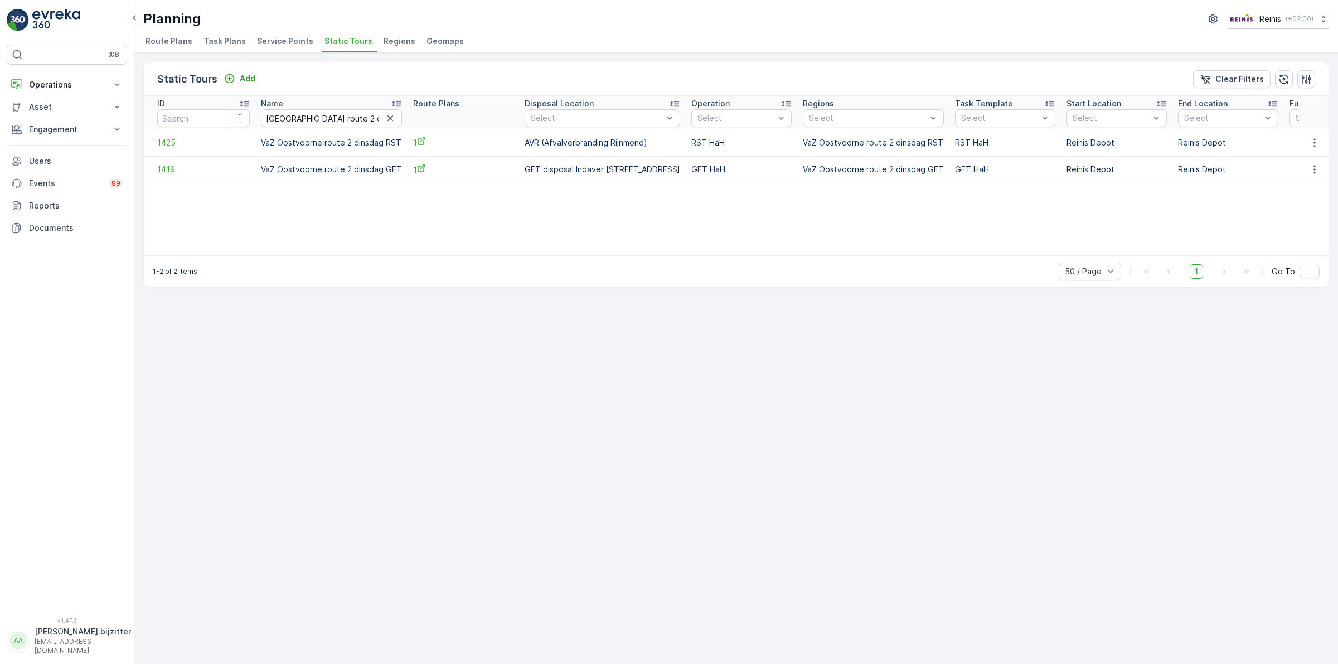
click at [322, 169] on td "VaZ Oostvoorne route 2 dinsdag GFT" at bounding box center [331, 169] width 152 height 27
click at [323, 119] on input "[GEOGRAPHIC_DATA] route 2 dinsda" at bounding box center [331, 118] width 141 height 18
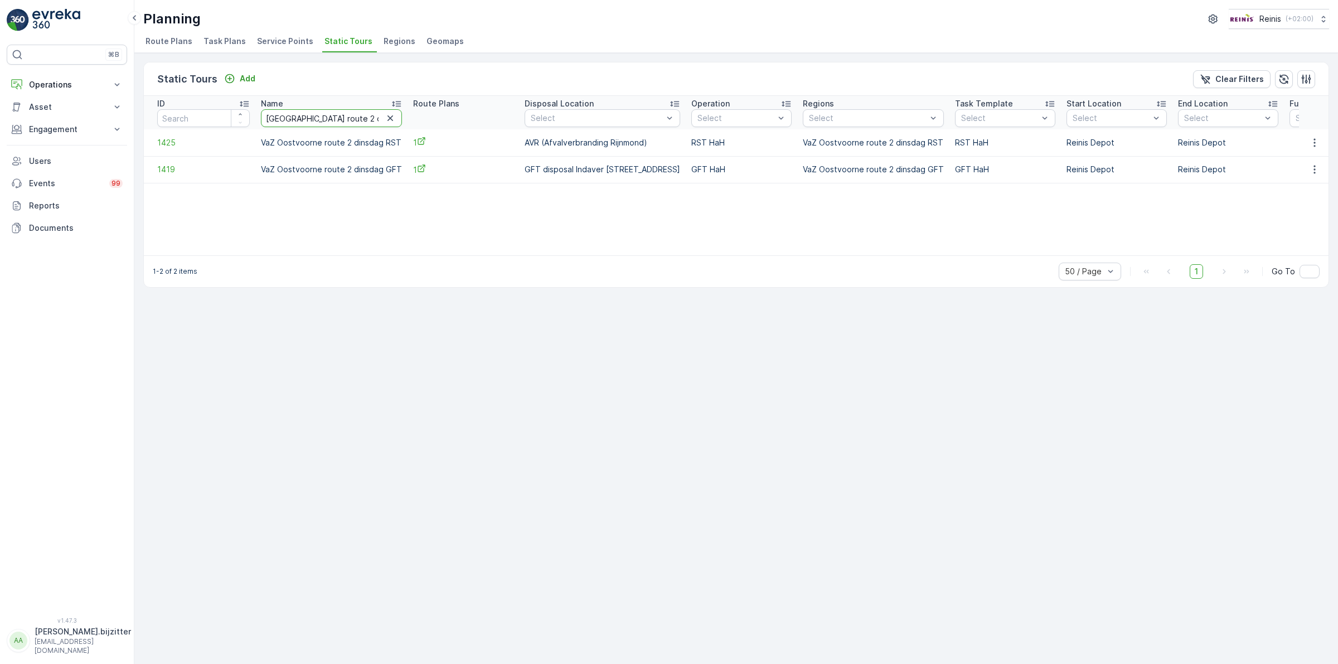
click at [323, 119] on input "[GEOGRAPHIC_DATA] route 2 dinsda" at bounding box center [331, 118] width 141 height 18
paste input "vrijdag"
type input "[GEOGRAPHIC_DATA] route 2 vrijdag"
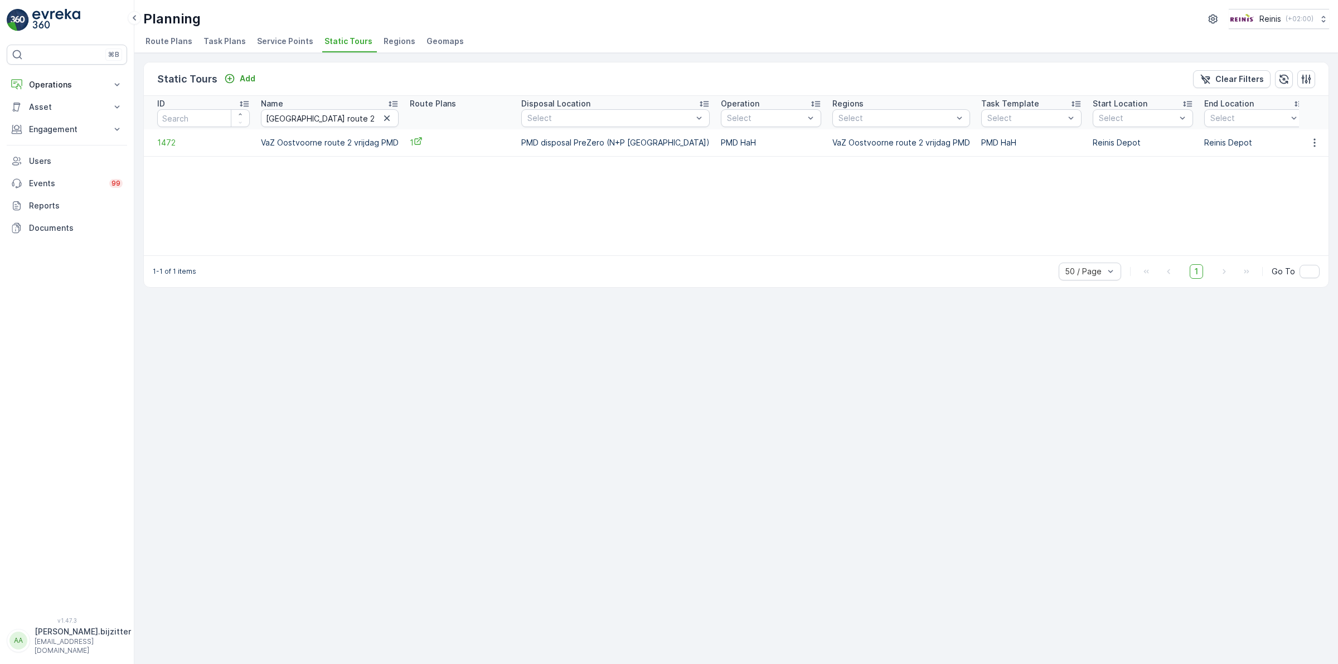
click at [298, 142] on td "VaZ Oostvoorne route 2 vrijdag PMD" at bounding box center [329, 142] width 149 height 27
click at [321, 119] on input "[GEOGRAPHIC_DATA] route 2 vrijdag" at bounding box center [330, 118] width 138 height 18
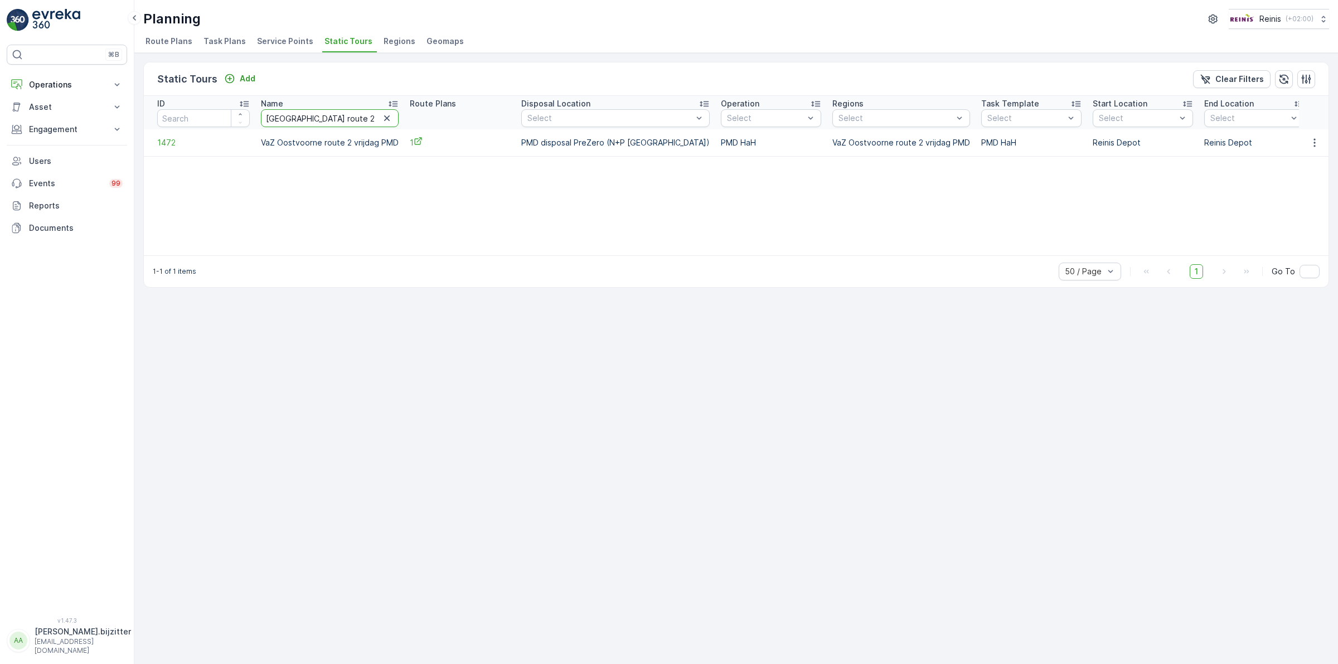
click at [321, 119] on input "[GEOGRAPHIC_DATA] route 2 vrijdag" at bounding box center [330, 118] width 138 height 18
paste input "Oostvoorne woensdag Buitenroute"
type input "Oostvoorne woensdag Buitenroute"
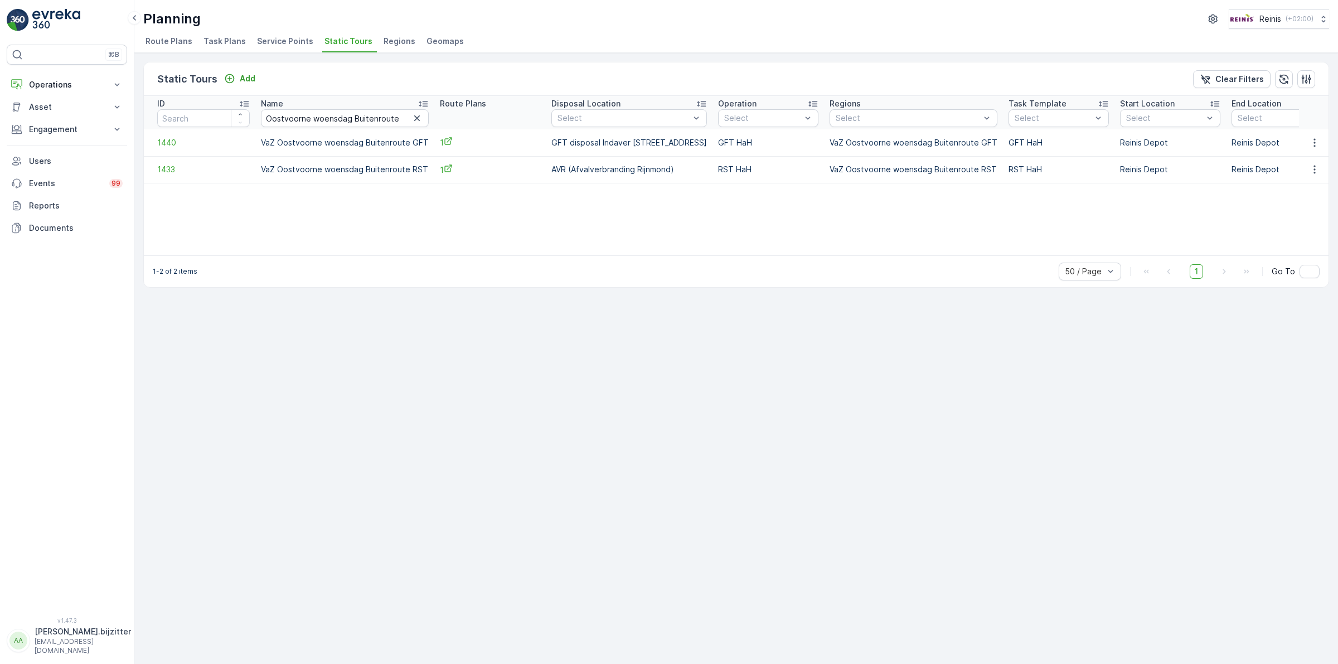
click at [315, 140] on td "VaZ Oostvoorne woensdag Buitenroute GFT" at bounding box center [344, 142] width 179 height 27
drag, startPoint x: 288, startPoint y: 336, endPoint x: 292, endPoint y: 304, distance: 31.4
click at [288, 336] on div "Static Tours Add Clear Filters ID Name [GEOGRAPHIC_DATA] woensdag Buitenroute R…" at bounding box center [736, 358] width 1204 height 611
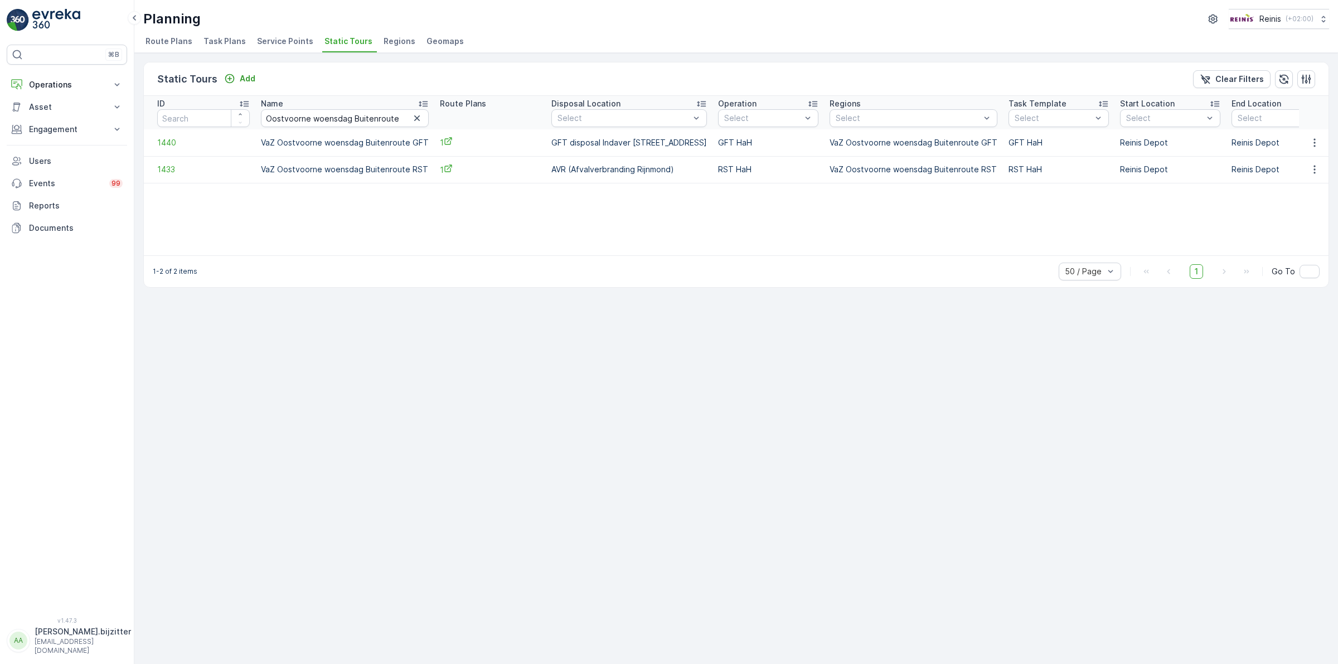
click at [296, 169] on td "VaZ Oostvoorne woensdag Buitenroute RST" at bounding box center [344, 169] width 179 height 27
click at [554, 322] on div "Static Tours Add Clear Filters ID Name [GEOGRAPHIC_DATA] woensdag Buitenroute R…" at bounding box center [736, 358] width 1204 height 611
click at [348, 368] on div "Static Tours Add Clear Filters ID Name [GEOGRAPHIC_DATA] woensdag Buitenroute R…" at bounding box center [736, 358] width 1204 height 611
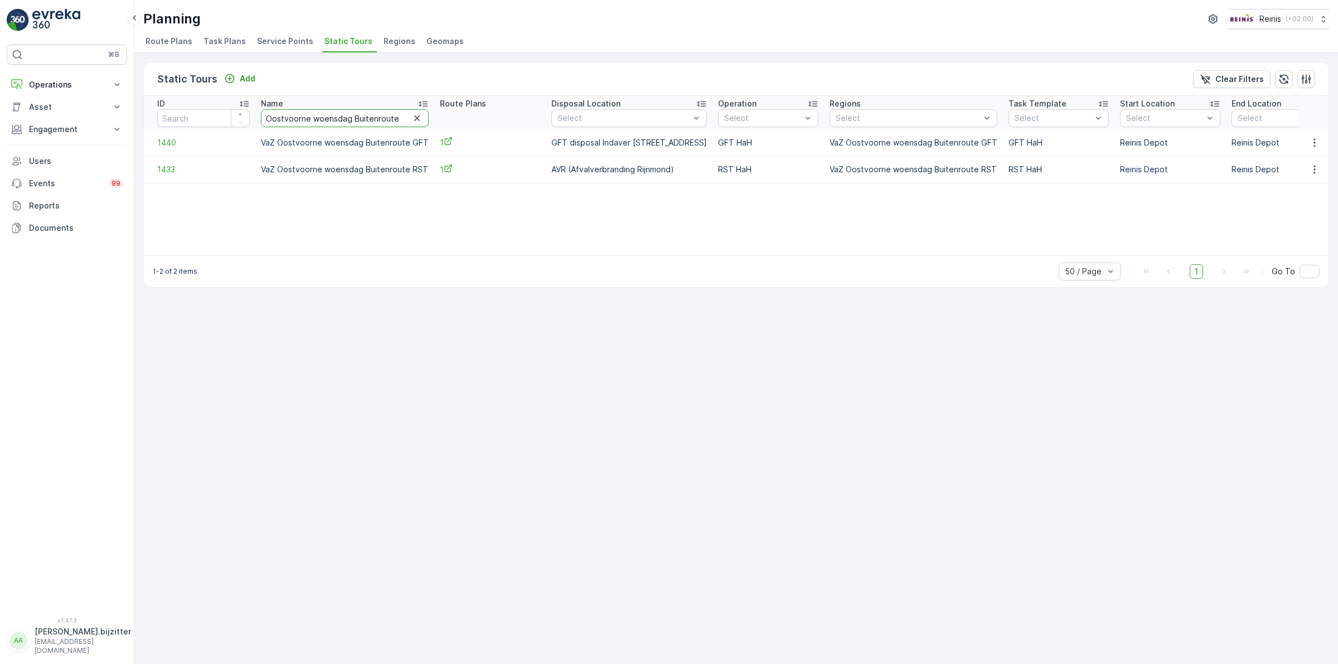
click at [316, 121] on input "Oostvoorne woensdag Buitenroute" at bounding box center [345, 118] width 168 height 18
paste input "Rockanje route 1 maanda"
type input "Rockanje route 1 maanda"
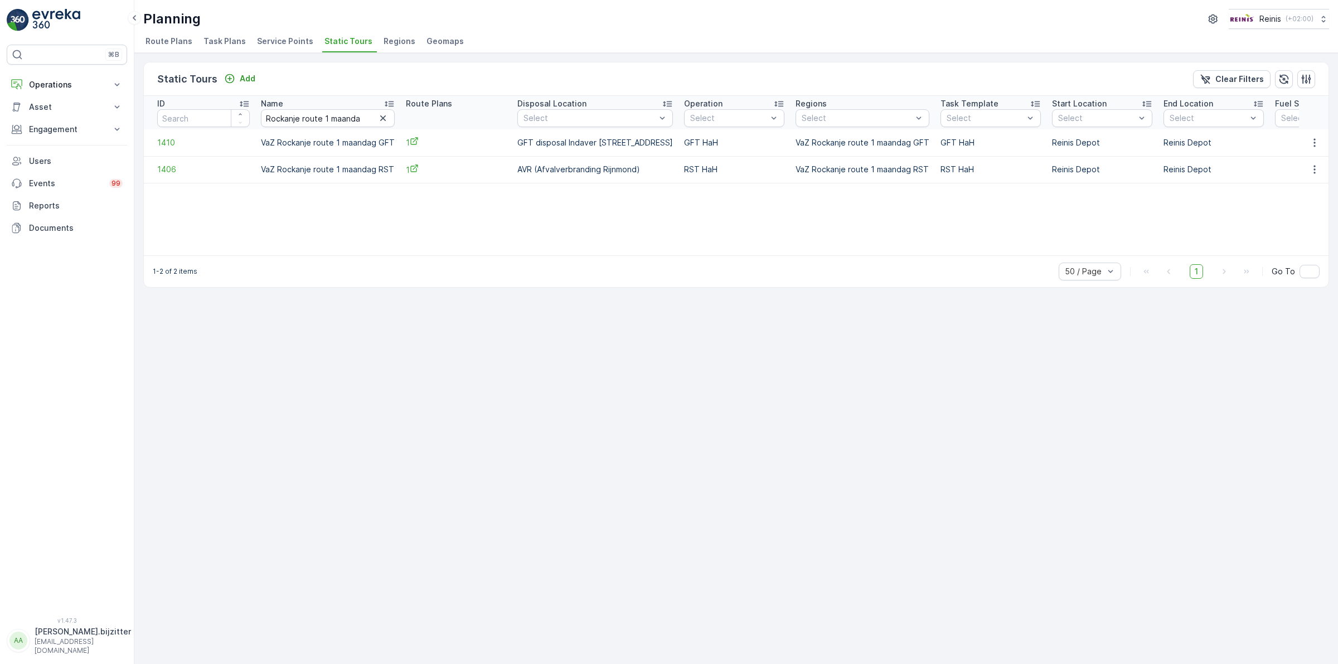
click at [312, 350] on div "Static Tours Add Clear Filters ID Name [GEOGRAPHIC_DATA] route 1 maanda Route P…" at bounding box center [736, 358] width 1204 height 611
click at [351, 142] on td "VaZ Rockanje route 1 maandag GFT" at bounding box center [327, 142] width 145 height 27
drag, startPoint x: 313, startPoint y: 329, endPoint x: 289, endPoint y: 224, distance: 108.1
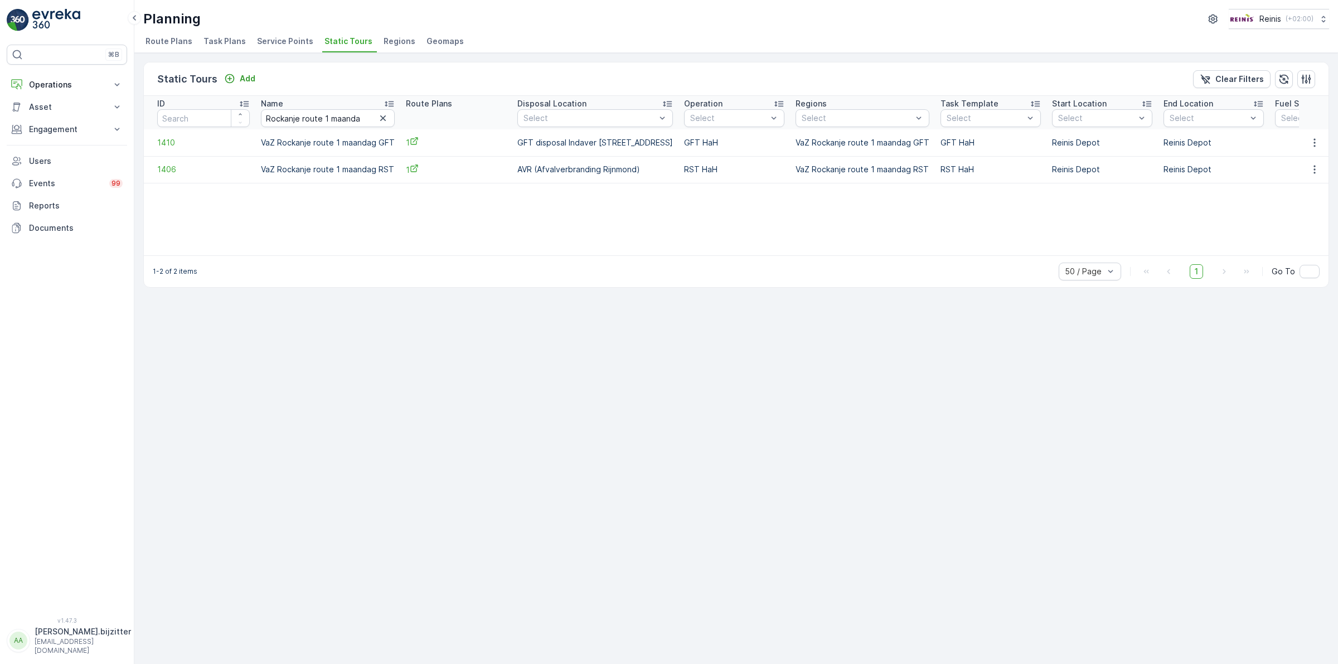
click at [313, 329] on div "Static Tours Add Clear Filters ID Name [GEOGRAPHIC_DATA] route 1 maanda Route P…" at bounding box center [736, 358] width 1204 height 611
click at [298, 169] on td "VaZ Rockanje route 1 maandag RST" at bounding box center [327, 169] width 145 height 27
click at [313, 117] on input "Rockanje route 1 maanda" at bounding box center [328, 118] width 134 height 18
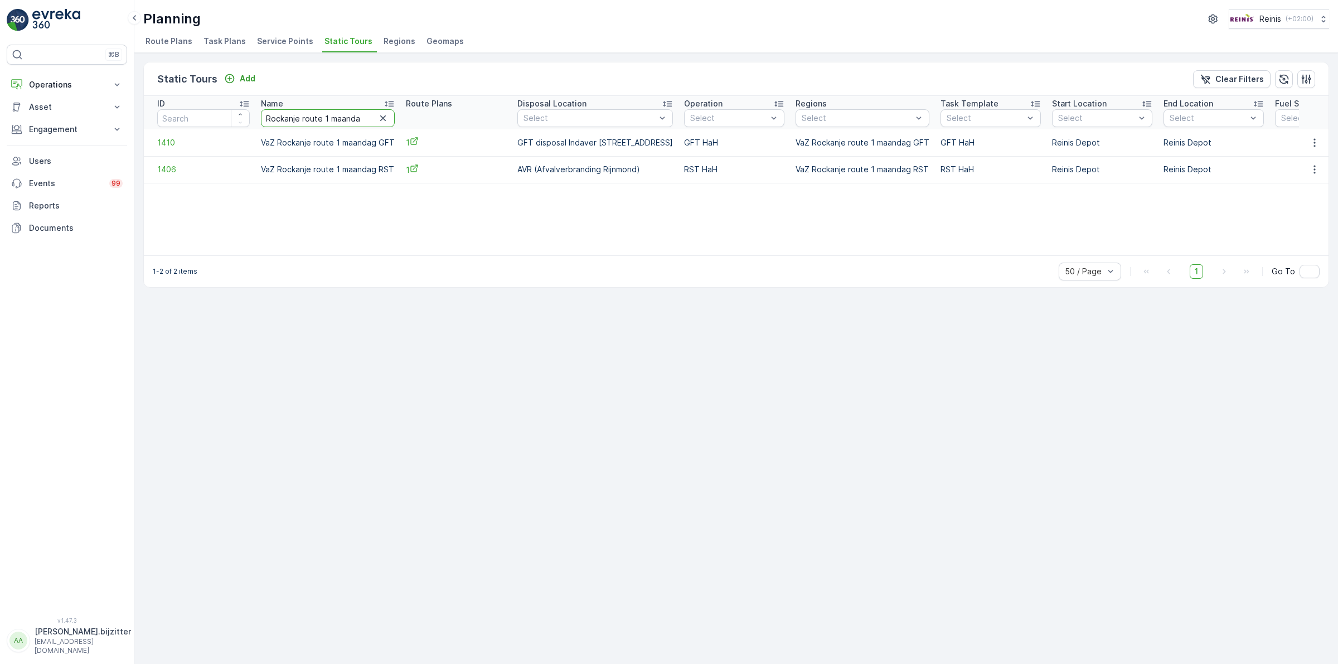
click at [313, 117] on input "Rockanje route 1 maanda" at bounding box center [328, 118] width 134 height 18
paste input "text"
type input "[GEOGRAPHIC_DATA] route"
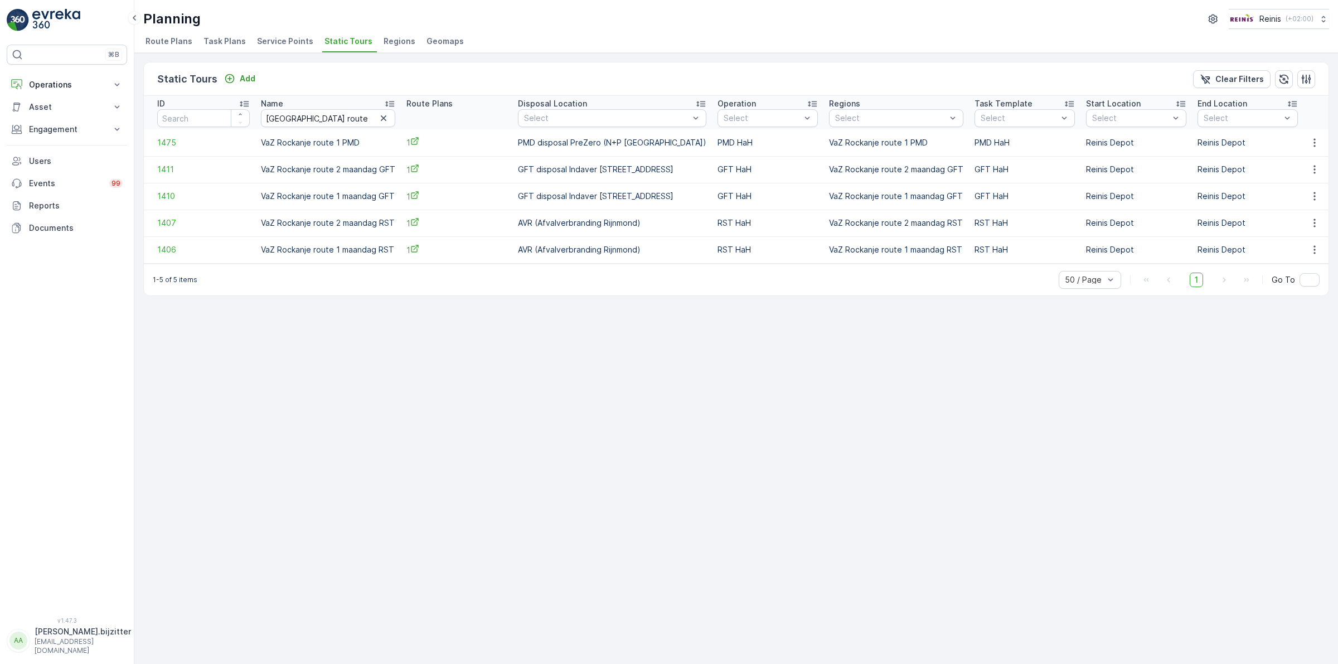
click at [321, 143] on td "VaZ Rockanje route 1 PMD" at bounding box center [328, 142] width 146 height 27
click at [332, 115] on input "[GEOGRAPHIC_DATA] route" at bounding box center [328, 118] width 134 height 18
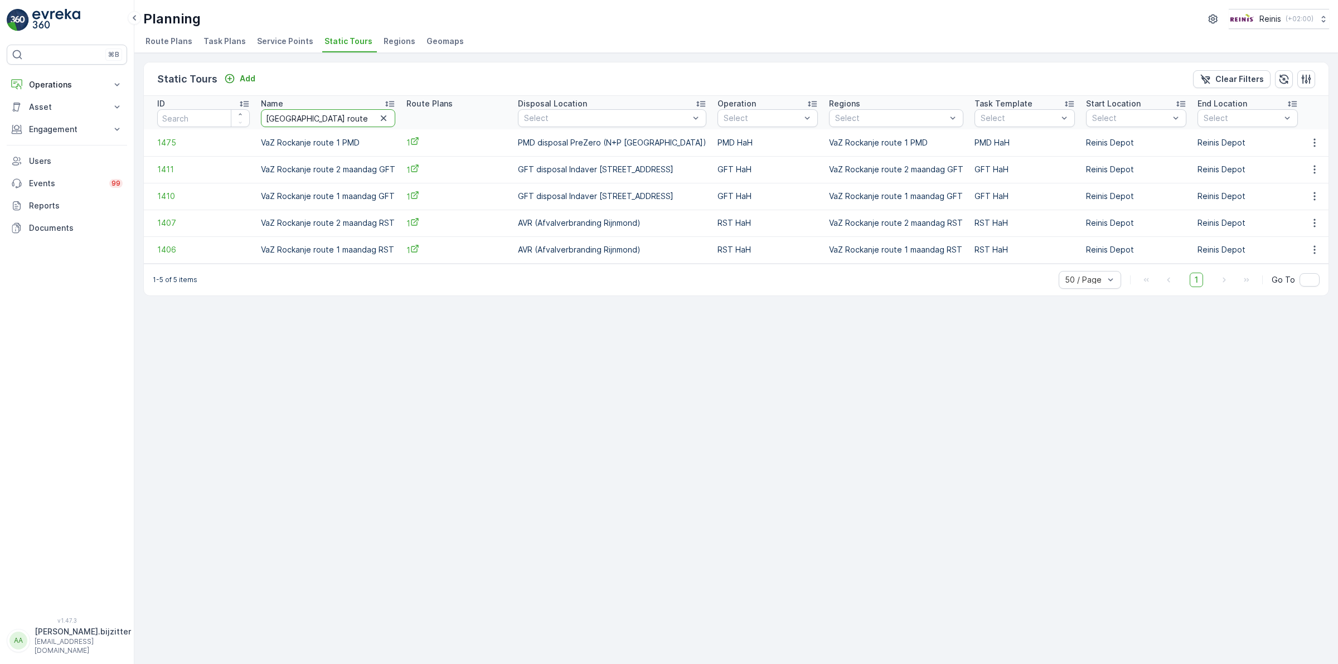
click at [332, 115] on input "[GEOGRAPHIC_DATA] route" at bounding box center [328, 118] width 134 height 18
paste input "2 maandag"
type input "Rockanje route 2 maandag"
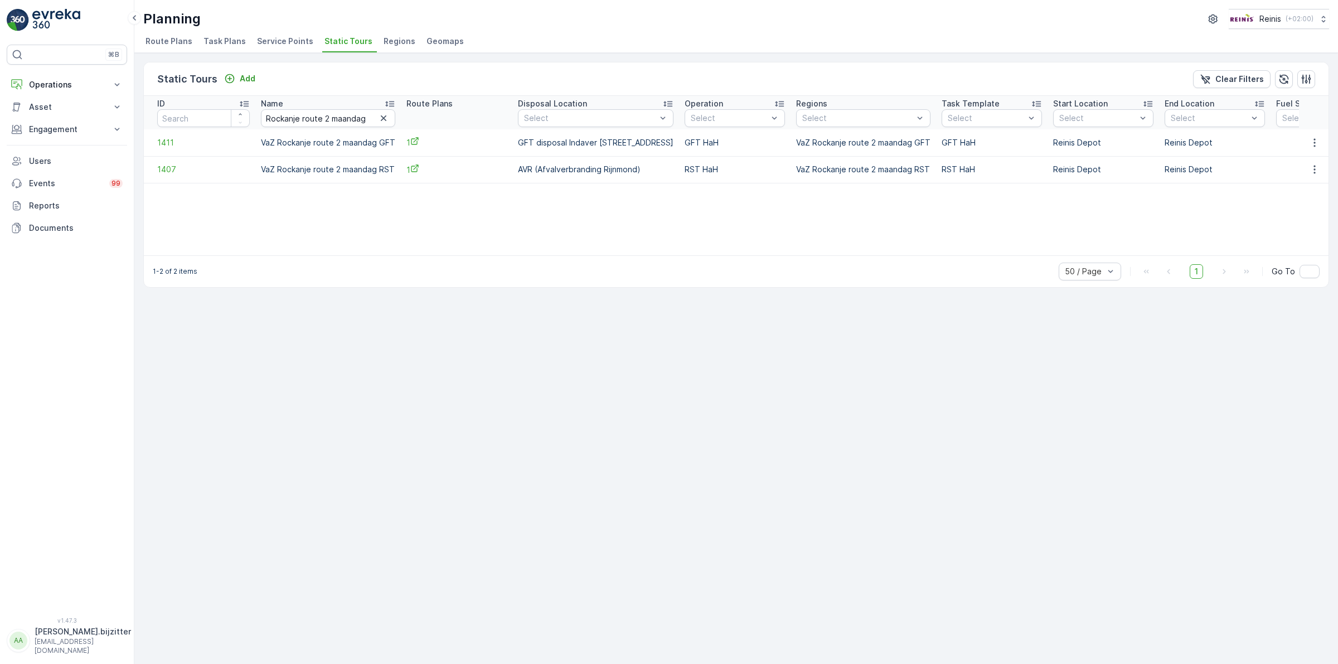
click at [321, 144] on td "VaZ Rockanje route 2 maandag GFT" at bounding box center [328, 142] width 146 height 27
click at [296, 168] on td "VaZ Rockanje route 2 maandag RST" at bounding box center [328, 169] width 146 height 27
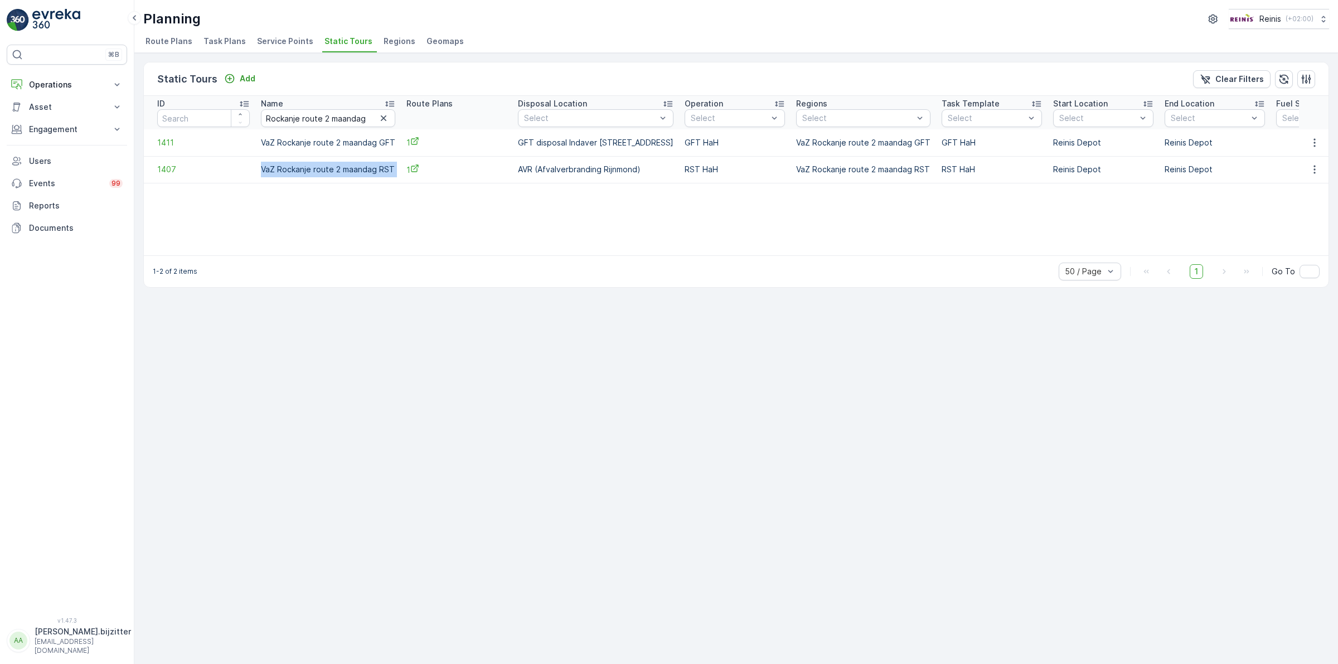
click at [296, 168] on td "VaZ Rockanje route 2 maandag RST" at bounding box center [328, 169] width 146 height 27
click at [316, 118] on input "Rockanje route 2 maandag" at bounding box center [328, 118] width 134 height 18
paste input "text"
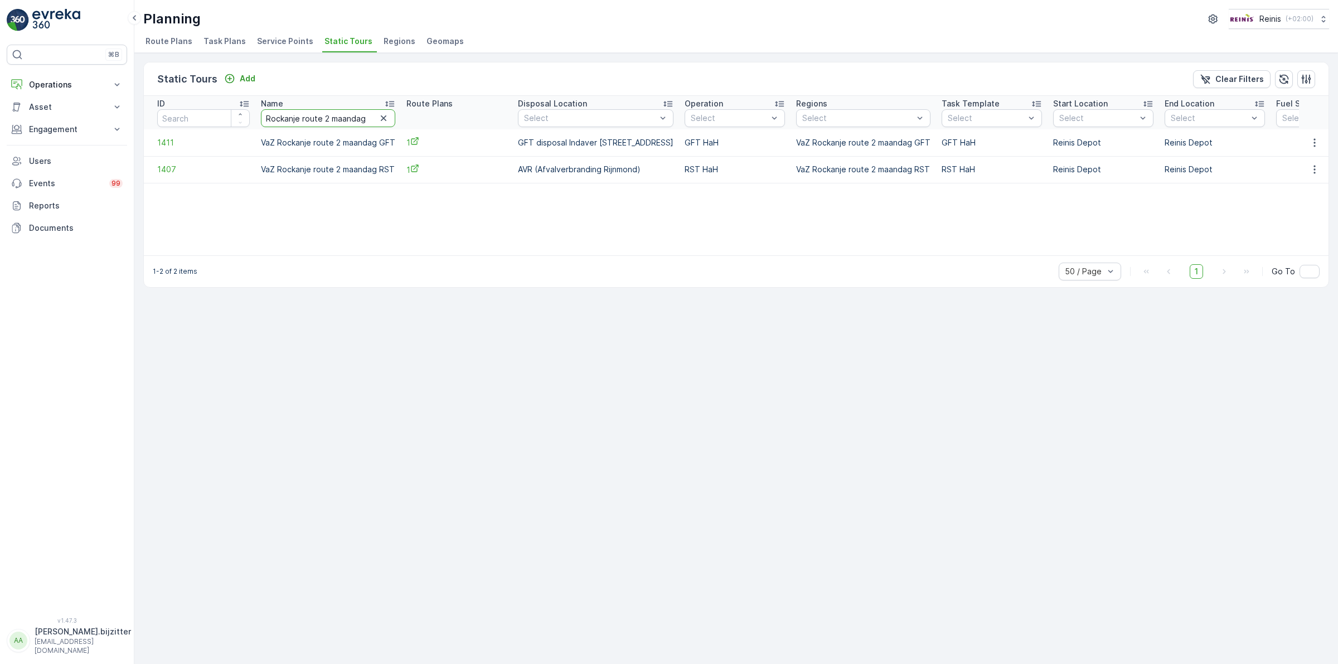
type input "[GEOGRAPHIC_DATA] route 2"
click at [381, 119] on icon "button" at bounding box center [384, 118] width 6 height 6
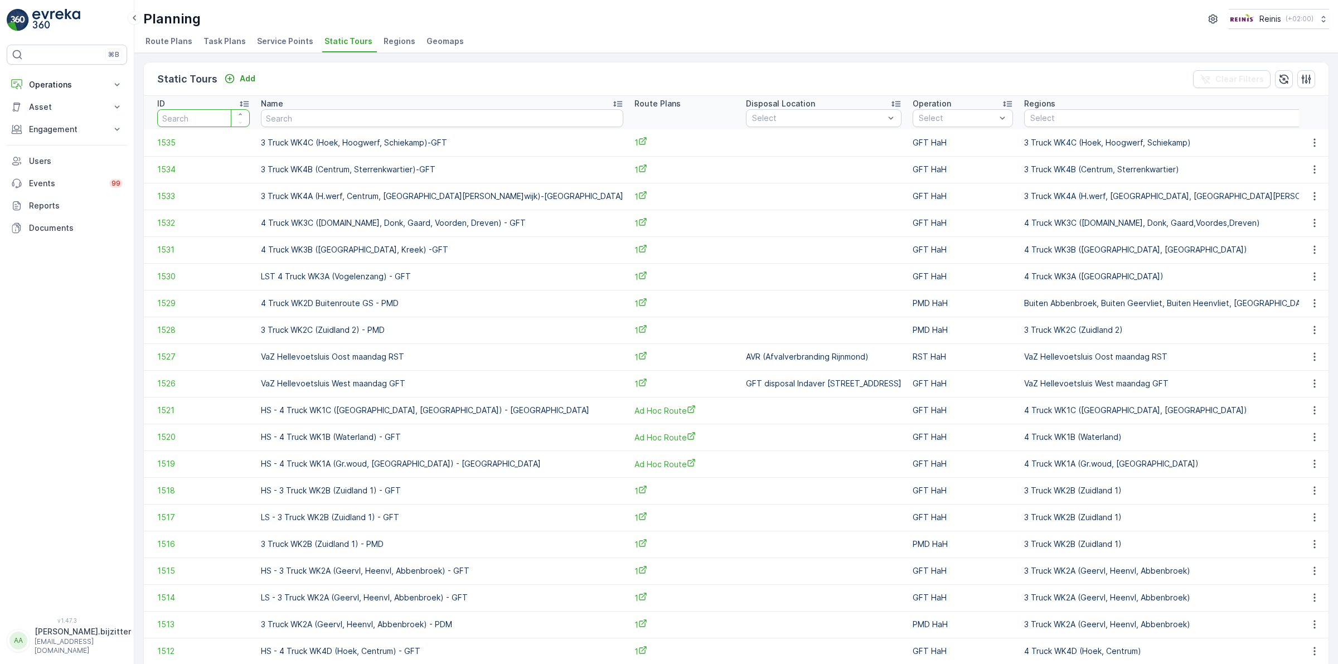
click at [207, 121] on input "number" at bounding box center [203, 118] width 93 height 18
type input "1476"
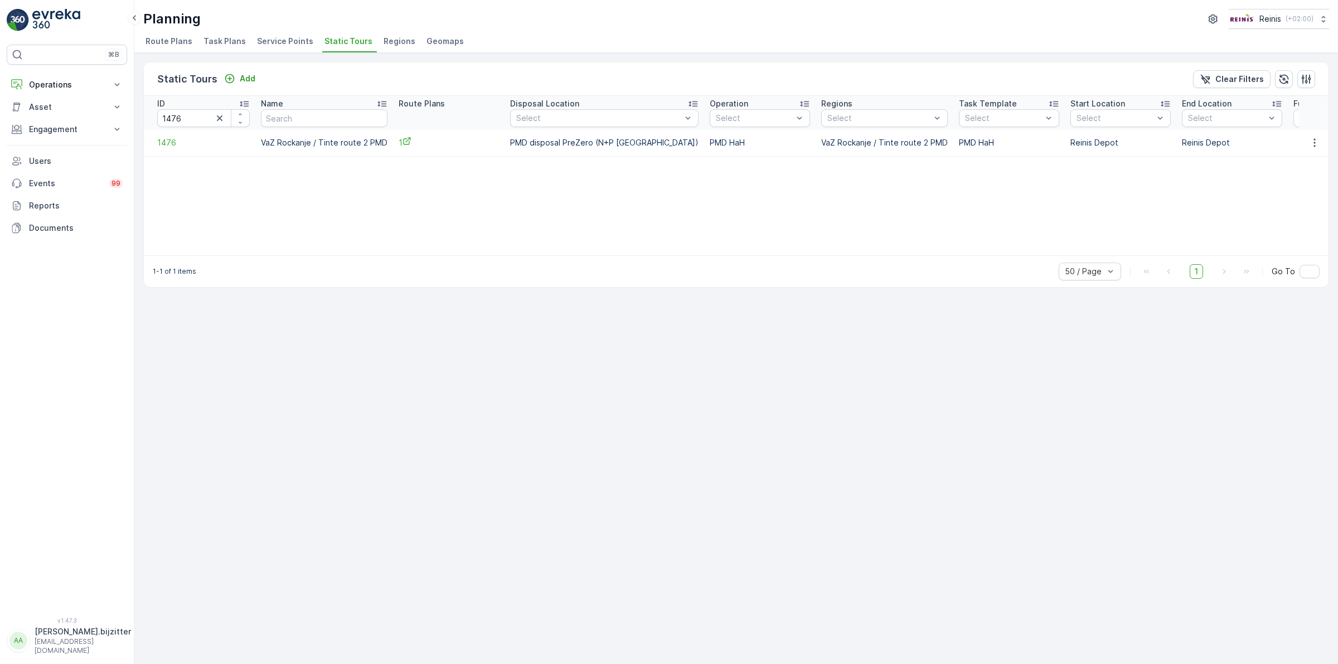
click at [293, 144] on td "VaZ Rockanje / Tinte route 2 PMD" at bounding box center [324, 142] width 138 height 27
click at [220, 117] on icon "button" at bounding box center [220, 118] width 6 height 6
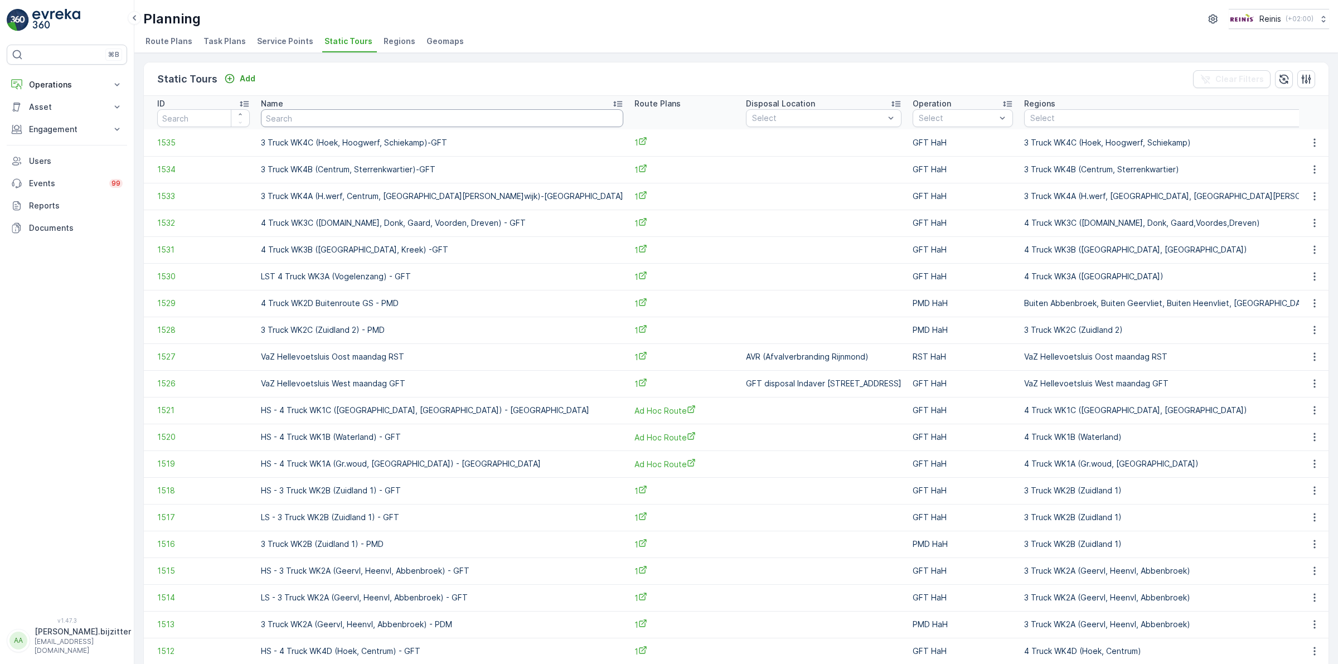
click at [299, 114] on input "text" at bounding box center [442, 118] width 362 height 18
paste input "Rockanje woensdag Buitenroute"
type input "Rockanje woensdag Buitenroute"
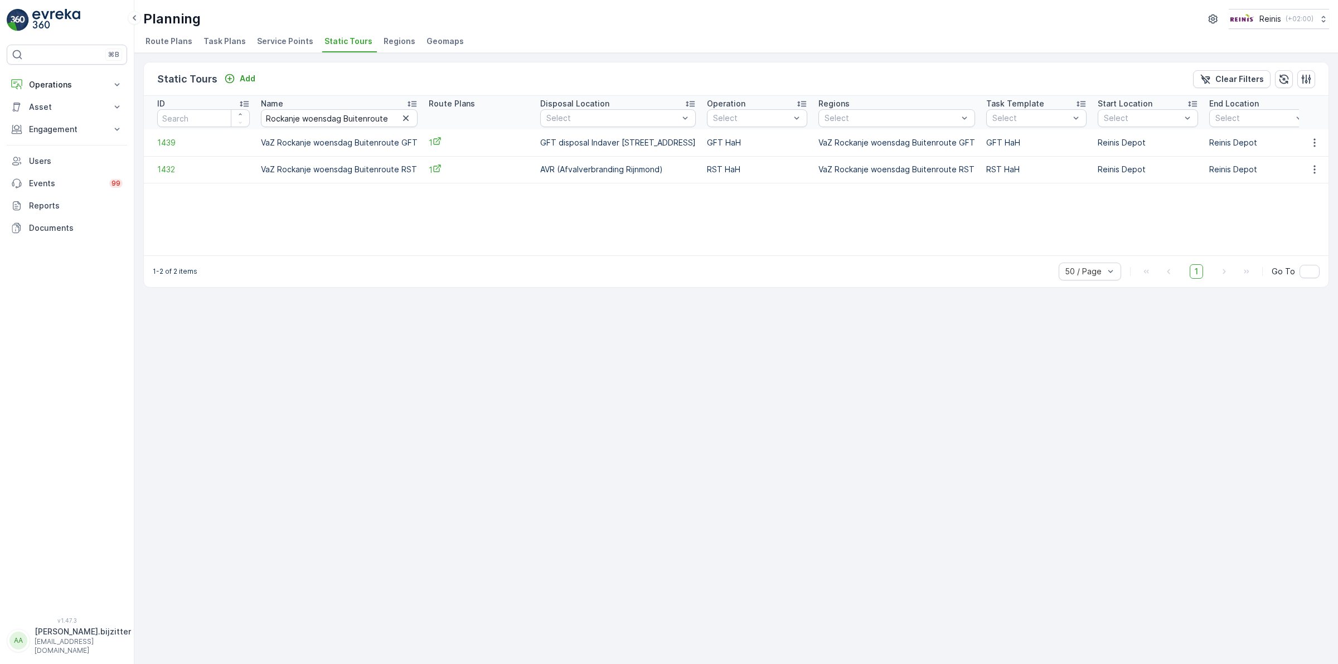
click at [322, 143] on td "VaZ Rockanje woensdag Buitenroute GFT" at bounding box center [339, 142] width 168 height 27
click at [308, 170] on td "VaZ Rockanje woensdag Buitenroute RST" at bounding box center [339, 169] width 168 height 27
click at [294, 170] on td "VaZ Rockanje woensdag Buitenroute RST" at bounding box center [339, 169] width 168 height 27
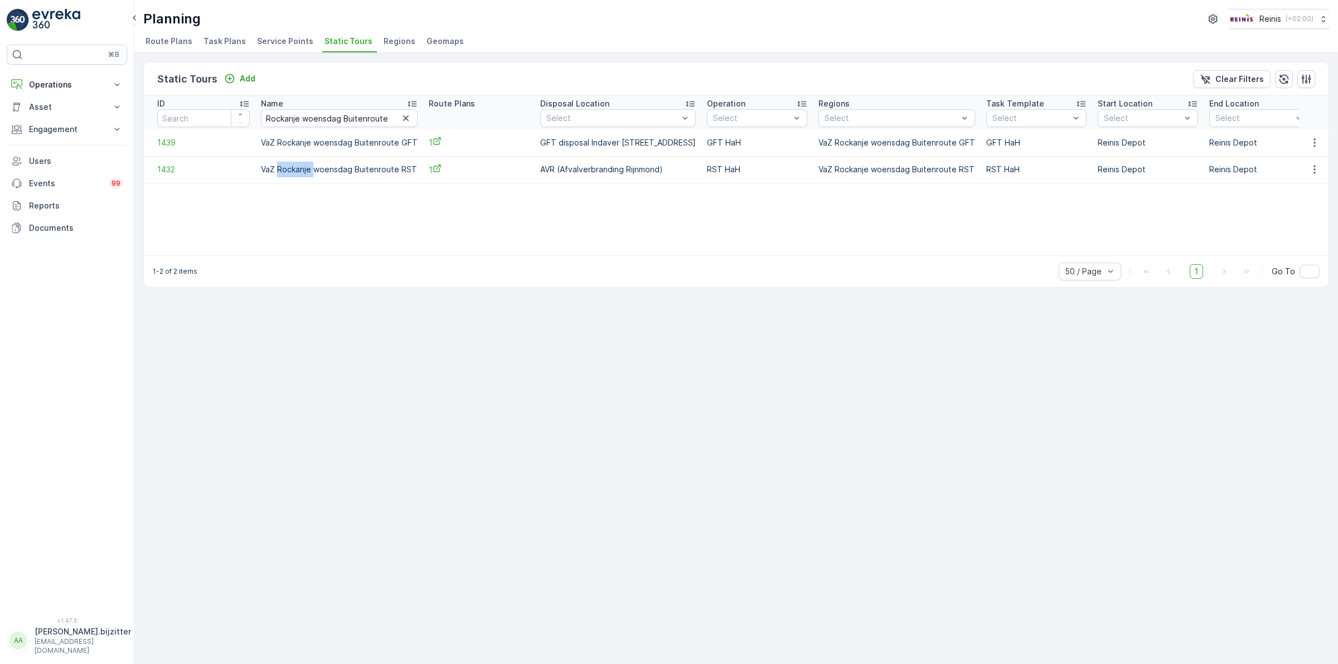
click at [294, 170] on td "VaZ Rockanje woensdag Buitenroute RST" at bounding box center [339, 169] width 168 height 27
click at [350, 330] on div "Static Tours Add Clear Filters ID Name [GEOGRAPHIC_DATA] woensdag Buitenroute R…" at bounding box center [736, 358] width 1204 height 611
click at [202, 121] on input "number" at bounding box center [203, 118] width 93 height 18
type input "1426"
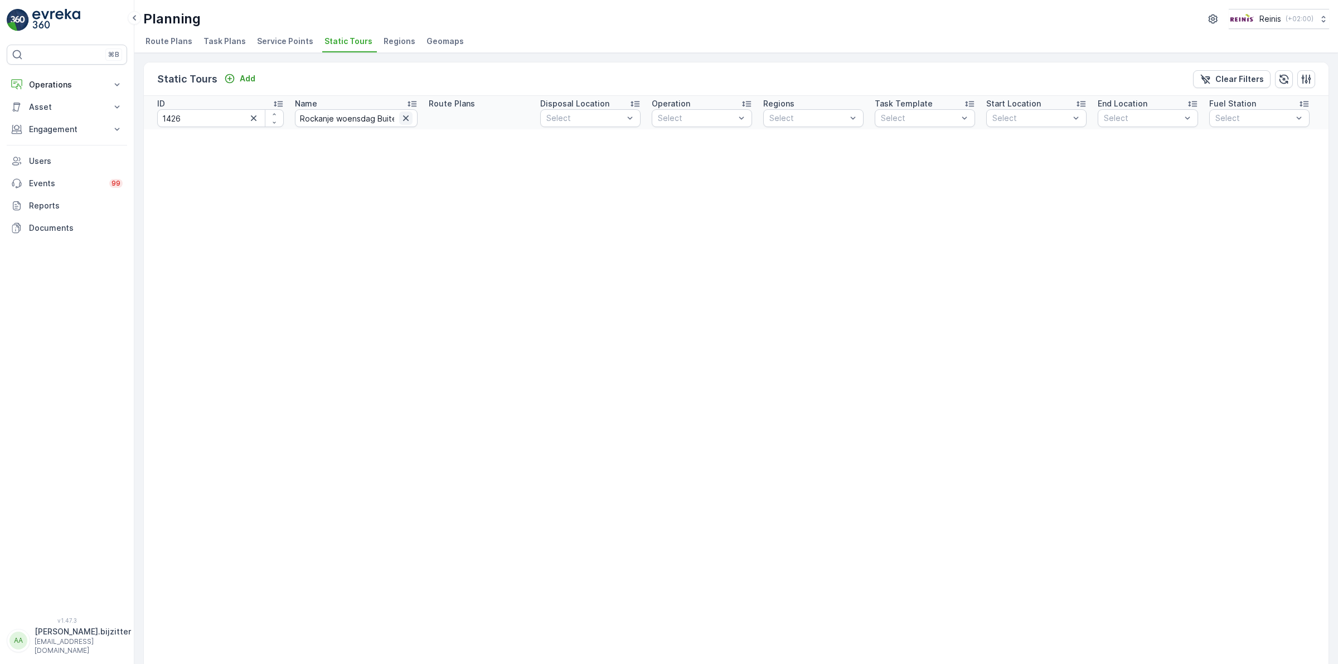
click at [403, 116] on icon "button" at bounding box center [406, 118] width 6 height 6
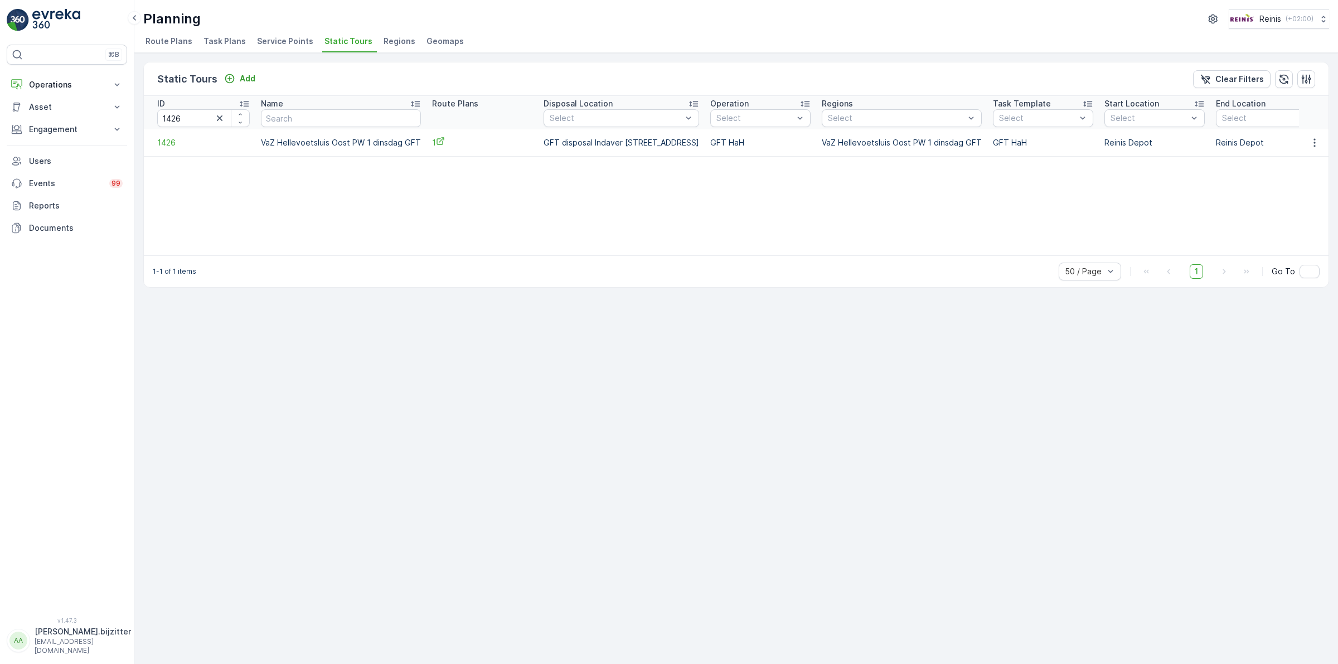
click at [332, 140] on td "VaZ Hellevoetsluis Oost PW 1 dinsdag GFT" at bounding box center [340, 142] width 171 height 27
click at [217, 116] on icon "button" at bounding box center [220, 118] width 6 height 6
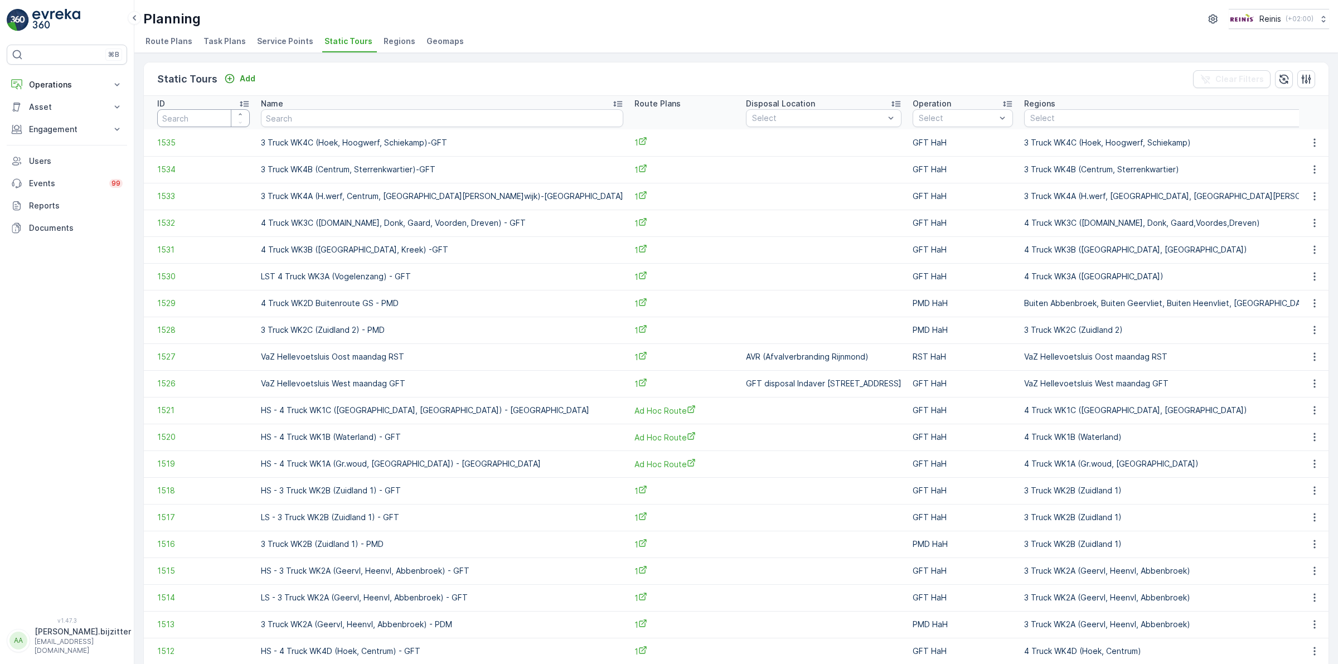
click at [201, 120] on input "number" at bounding box center [203, 118] width 93 height 18
type input "1413"
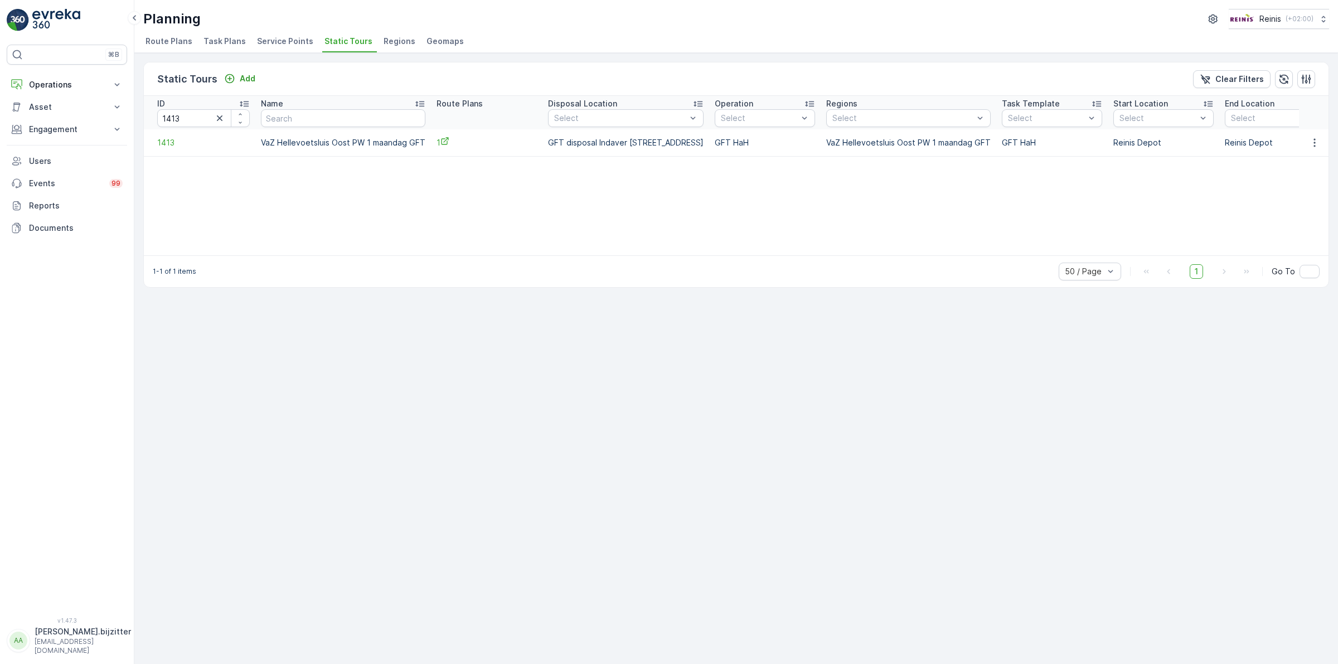
click at [305, 146] on td "VaZ Hellevoetsluis Oost PW 1 maandag GFT" at bounding box center [343, 142] width 176 height 27
click at [650, 336] on div "Static Tours Add Clear Filters ID 1413 Name Route Plans Disposal Location Selec…" at bounding box center [736, 358] width 1204 height 611
click at [219, 117] on icon "button" at bounding box center [219, 118] width 11 height 11
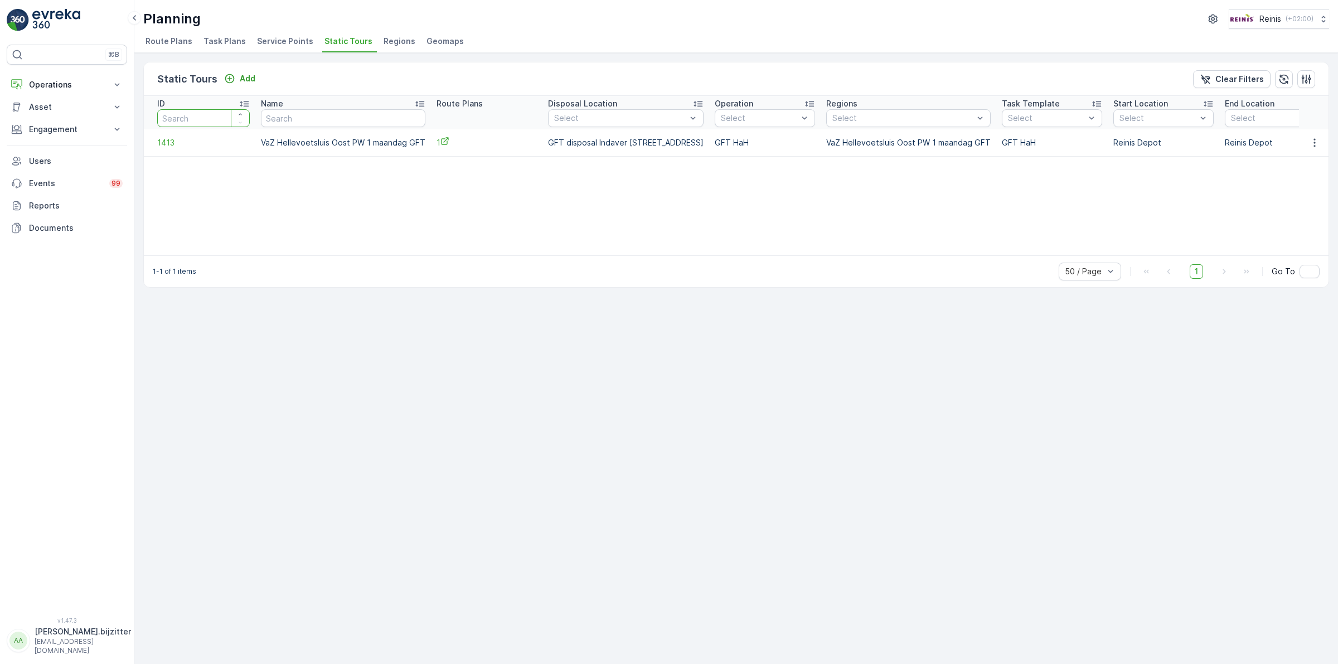
click at [201, 122] on input "number" at bounding box center [203, 118] width 93 height 18
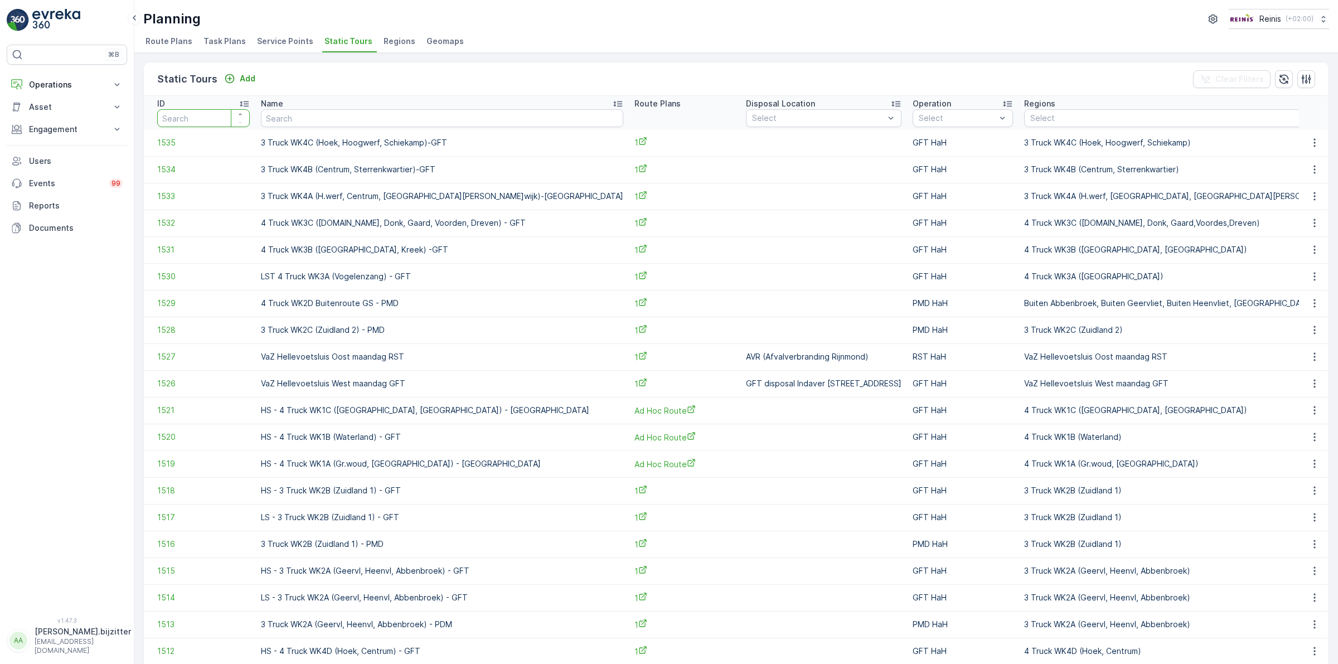
click at [201, 122] on input "number" at bounding box center [203, 118] width 93 height 18
type input "1421"
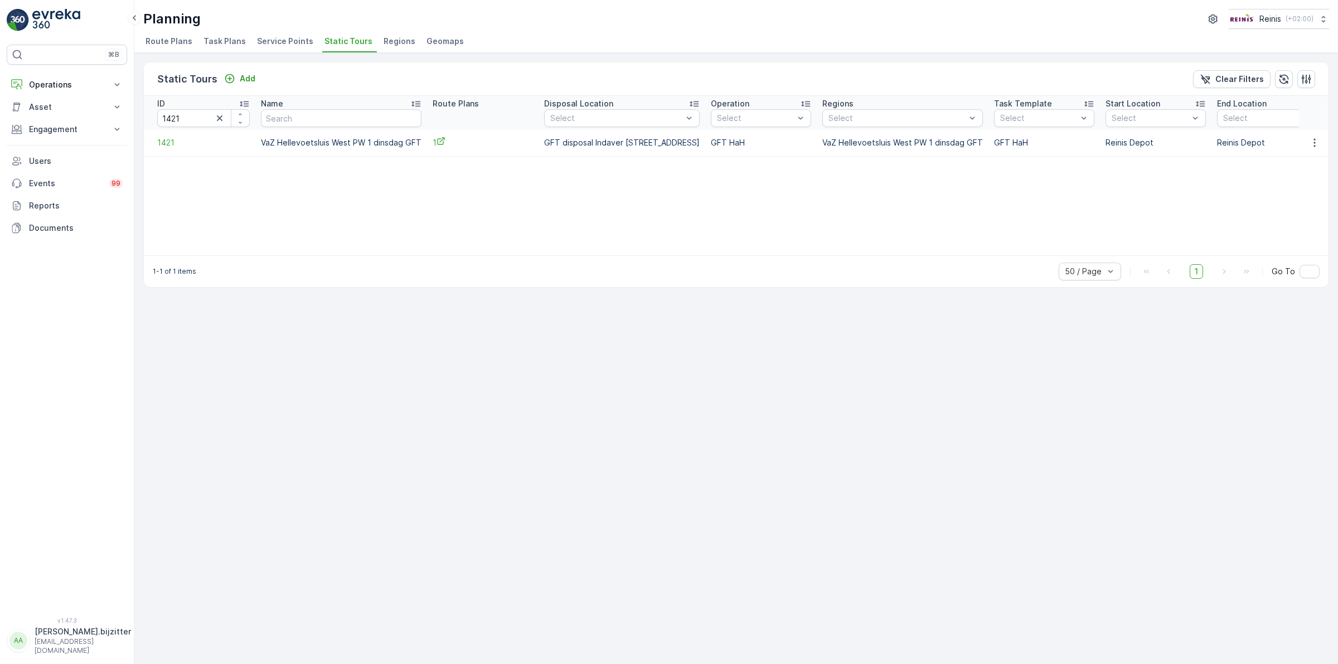
click at [302, 142] on td "VaZ Hellevoetsluis West PW 1 dinsdag GFT" at bounding box center [341, 142] width 172 height 27
click at [507, 204] on div "ID 1421 Name Route Plans Disposal Location Select Operation Select Regions Sele…" at bounding box center [736, 175] width 1185 height 159
click at [337, 41] on span "Static Tours" at bounding box center [348, 41] width 48 height 11
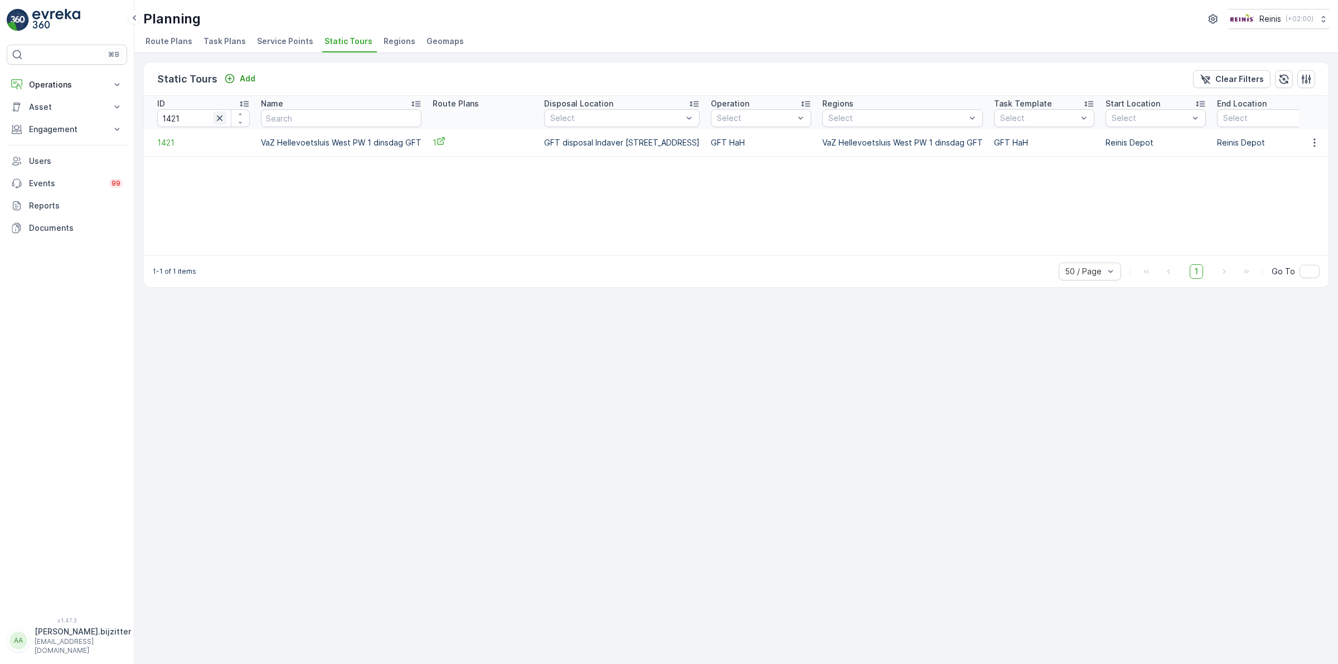
click at [217, 118] on icon "button" at bounding box center [219, 118] width 11 height 11
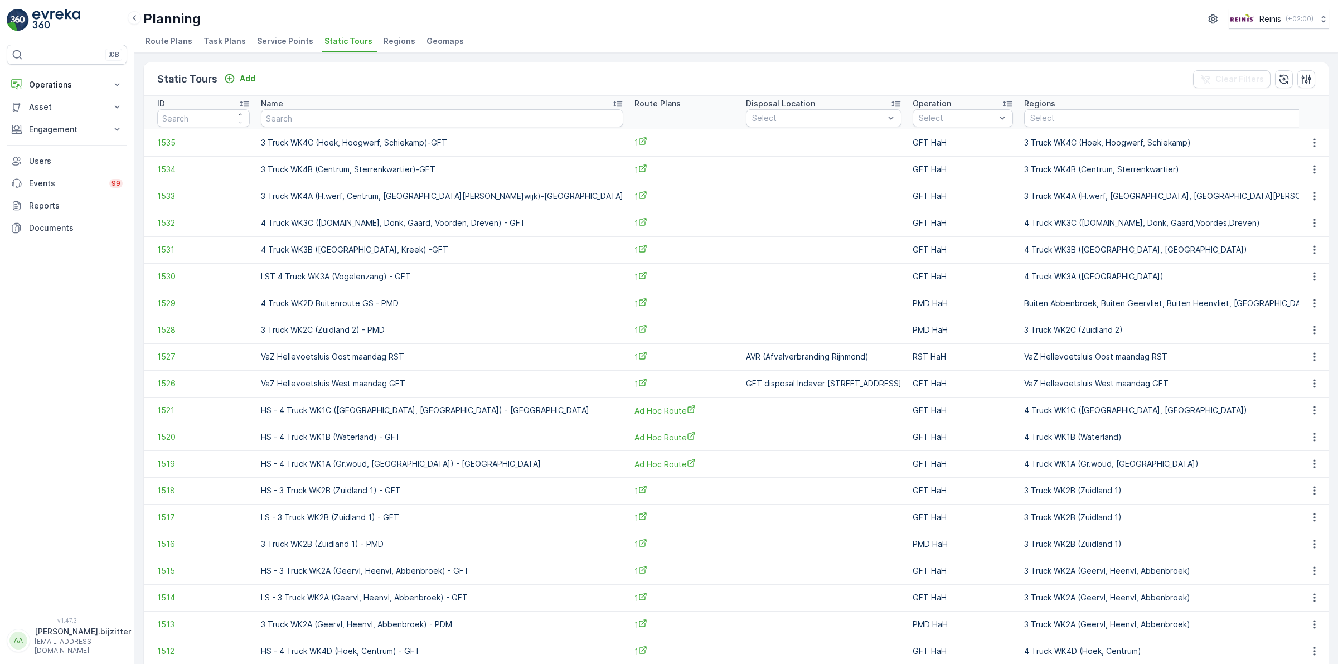
click at [391, 43] on span "Regions" at bounding box center [400, 41] width 32 height 11
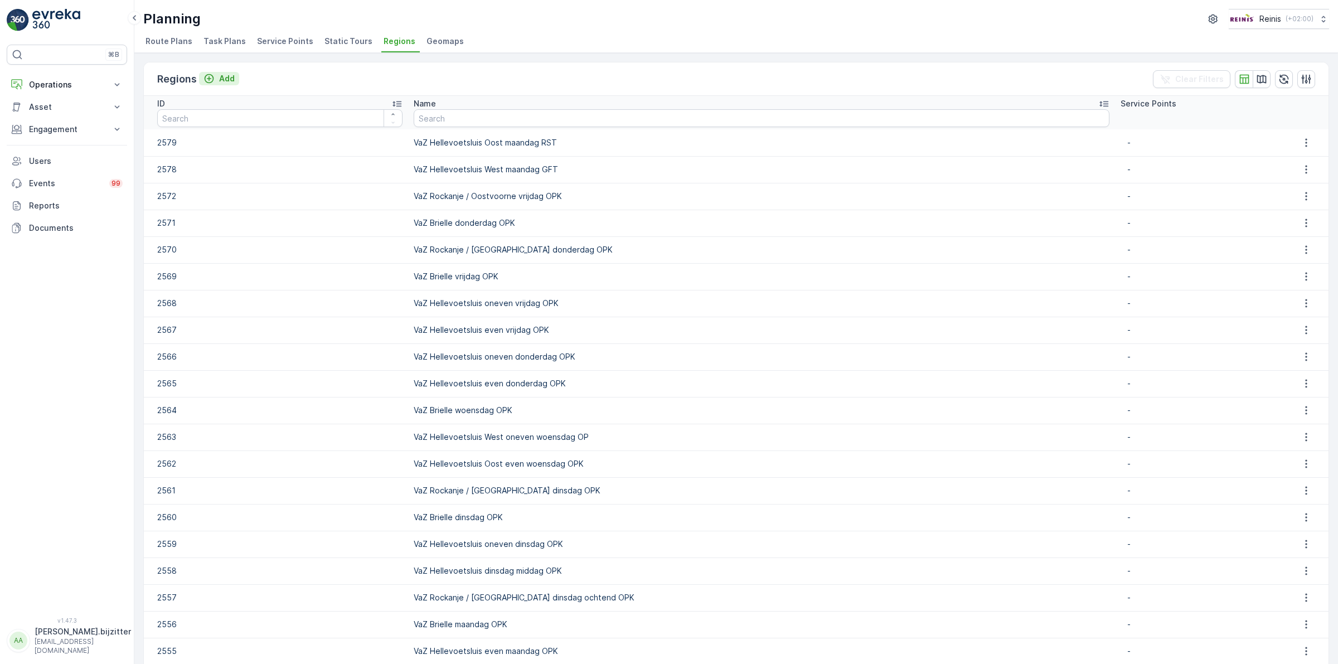
click at [224, 77] on p "Add" at bounding box center [227, 78] width 16 height 11
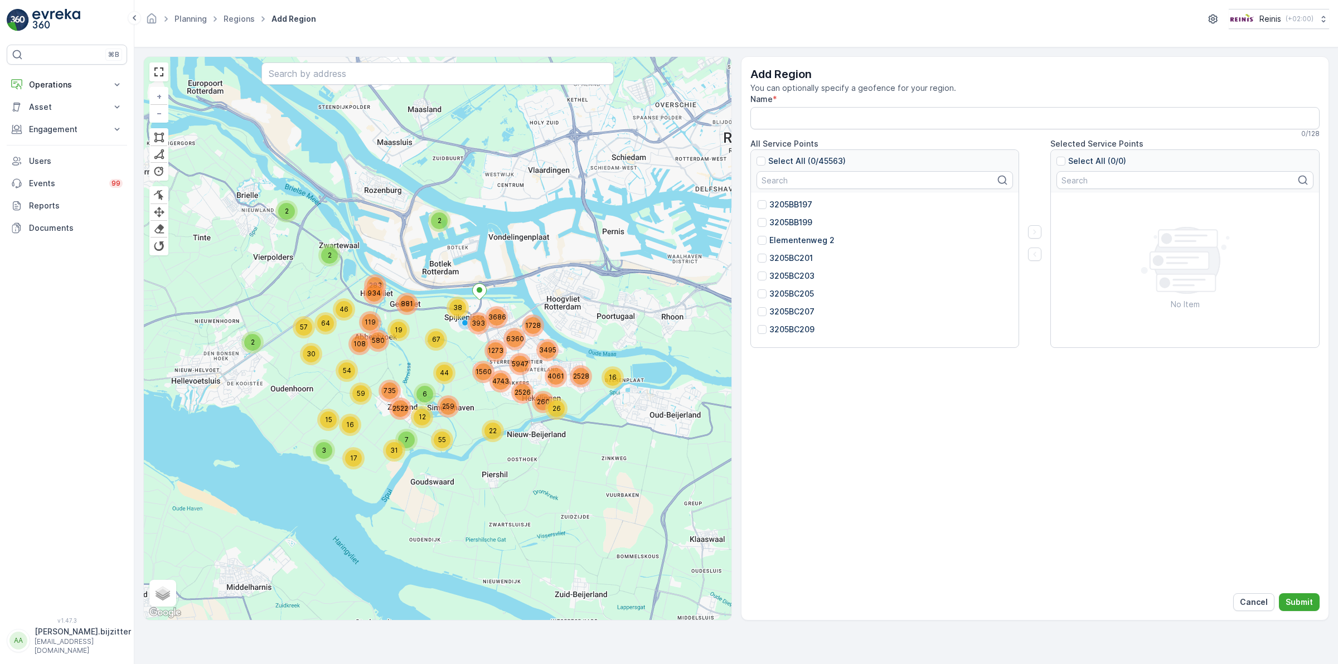
click at [851, 413] on div "Add Region You can optionally specify a geofence for your region. Name * 0 / 12…" at bounding box center [1035, 338] width 589 height 564
click at [1262, 600] on p "Cancel" at bounding box center [1254, 602] width 28 height 11
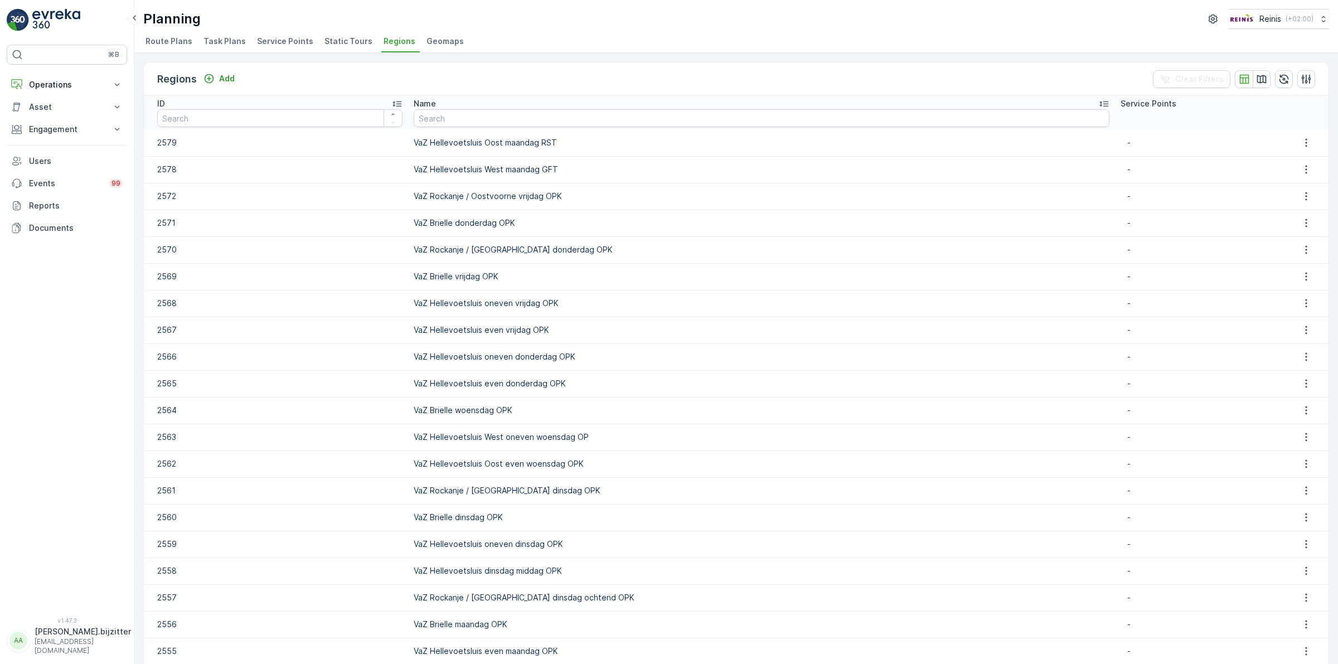
click at [159, 45] on span "Route Plans" at bounding box center [169, 41] width 47 height 11
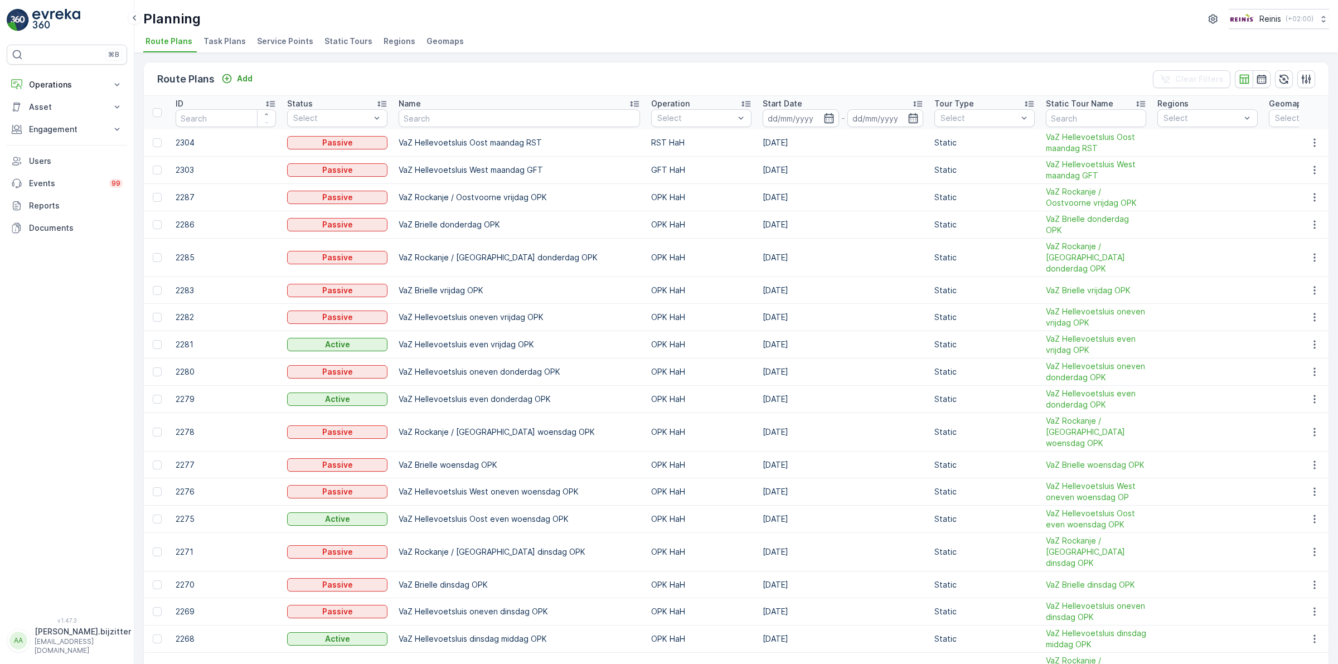
click at [347, 42] on span "Static Tours" at bounding box center [348, 41] width 48 height 11
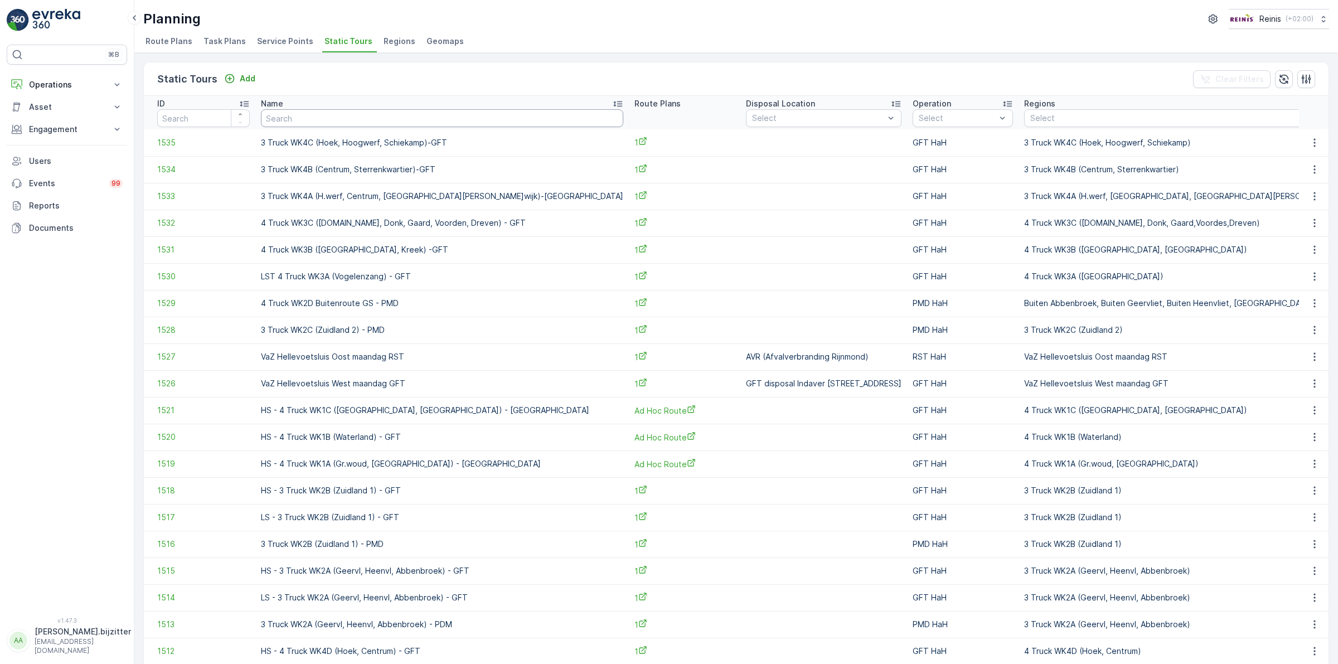
click at [383, 120] on input "text" at bounding box center [442, 118] width 362 height 18
type input "VaZ"
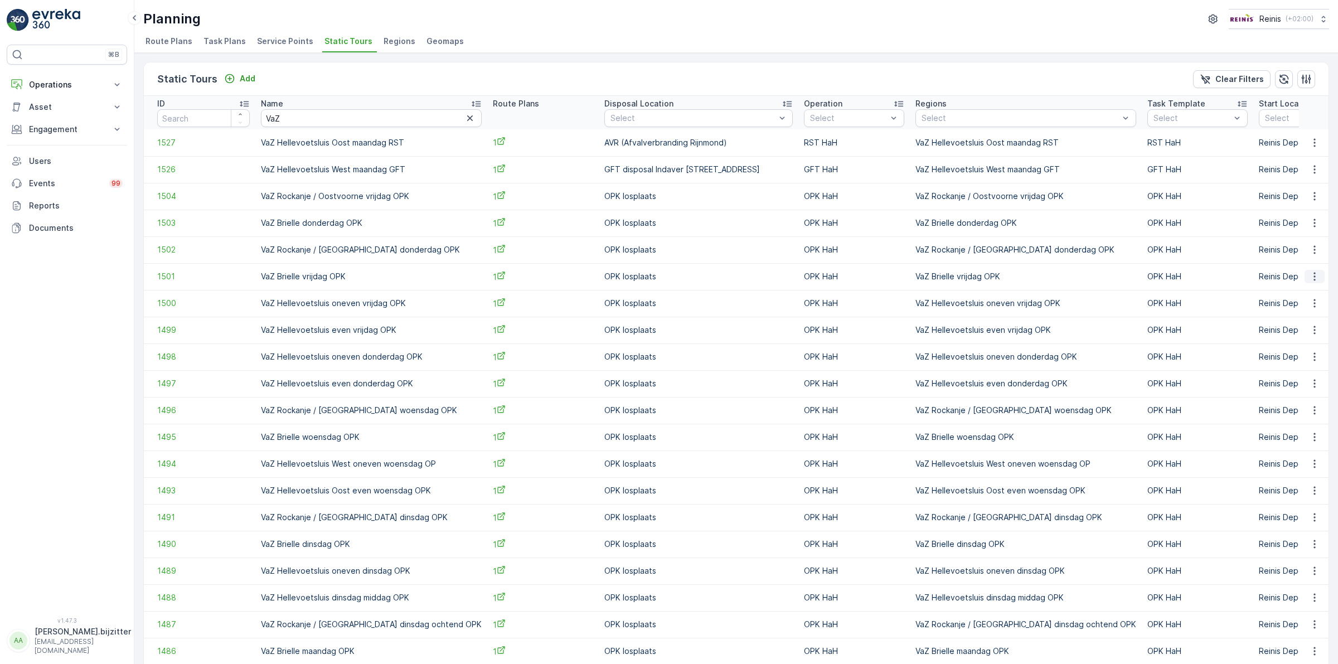
click at [1309, 273] on icon "button" at bounding box center [1314, 276] width 11 height 11
click at [1283, 294] on span "See More Details" at bounding box center [1295, 293] width 65 height 11
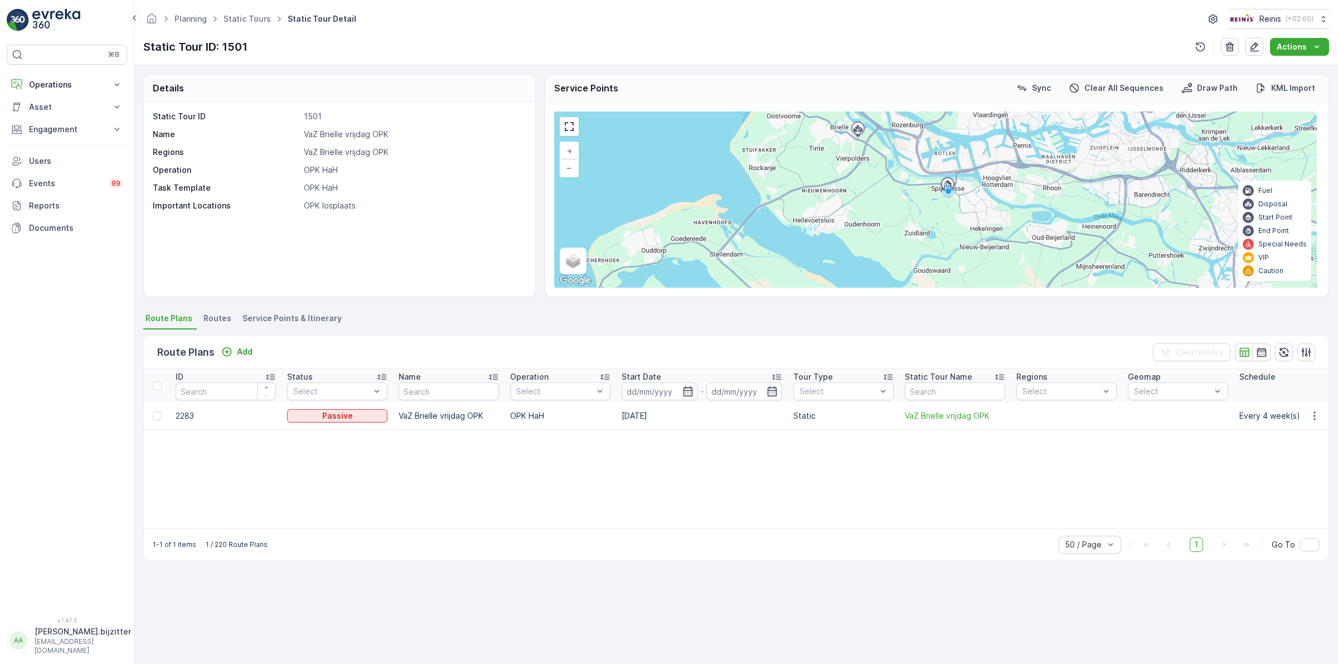
click at [530, 416] on td "OPK HaH" at bounding box center [560, 415] width 111 height 27
click at [467, 210] on p "OPK losplaats" at bounding box center [414, 205] width 220 height 11
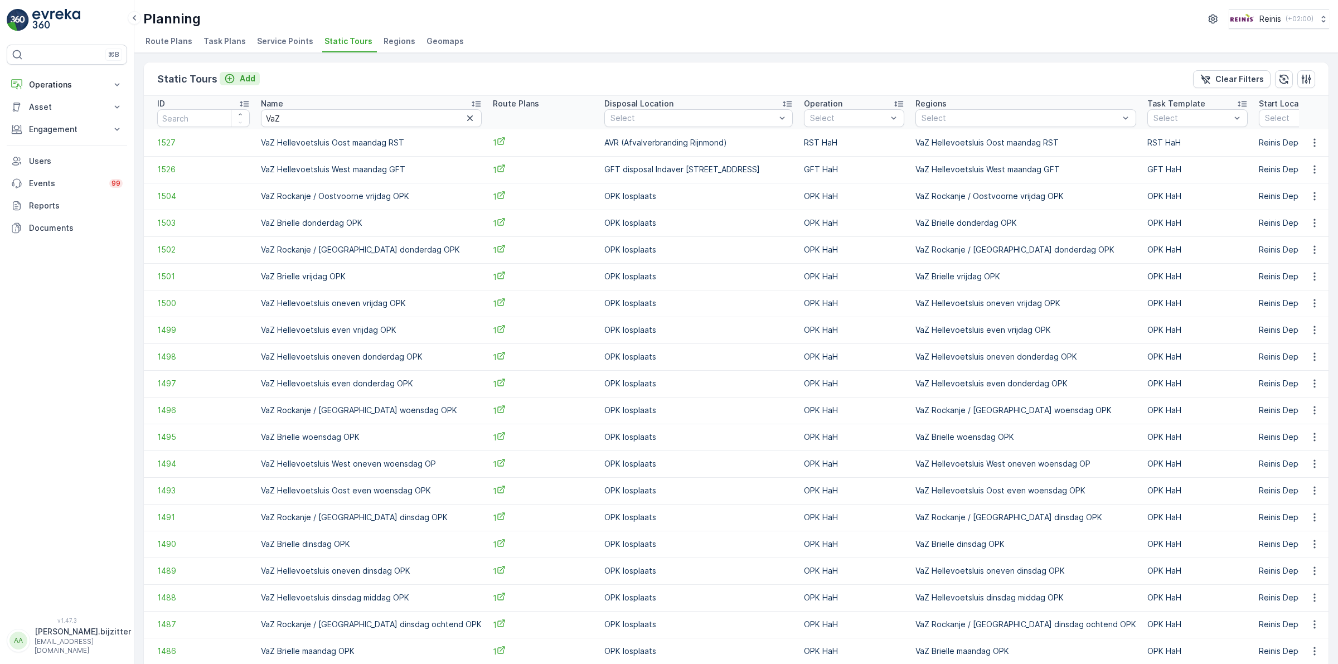
click at [243, 82] on p "Add" at bounding box center [248, 78] width 16 height 11
click at [1312, 198] on icon "button" at bounding box center [1314, 196] width 11 height 11
click at [1294, 227] on span "Edit Static Tour" at bounding box center [1292, 228] width 59 height 11
click at [1316, 138] on icon "button" at bounding box center [1314, 142] width 11 height 11
click at [1299, 174] on span "Edit Static Tour" at bounding box center [1292, 174] width 59 height 11
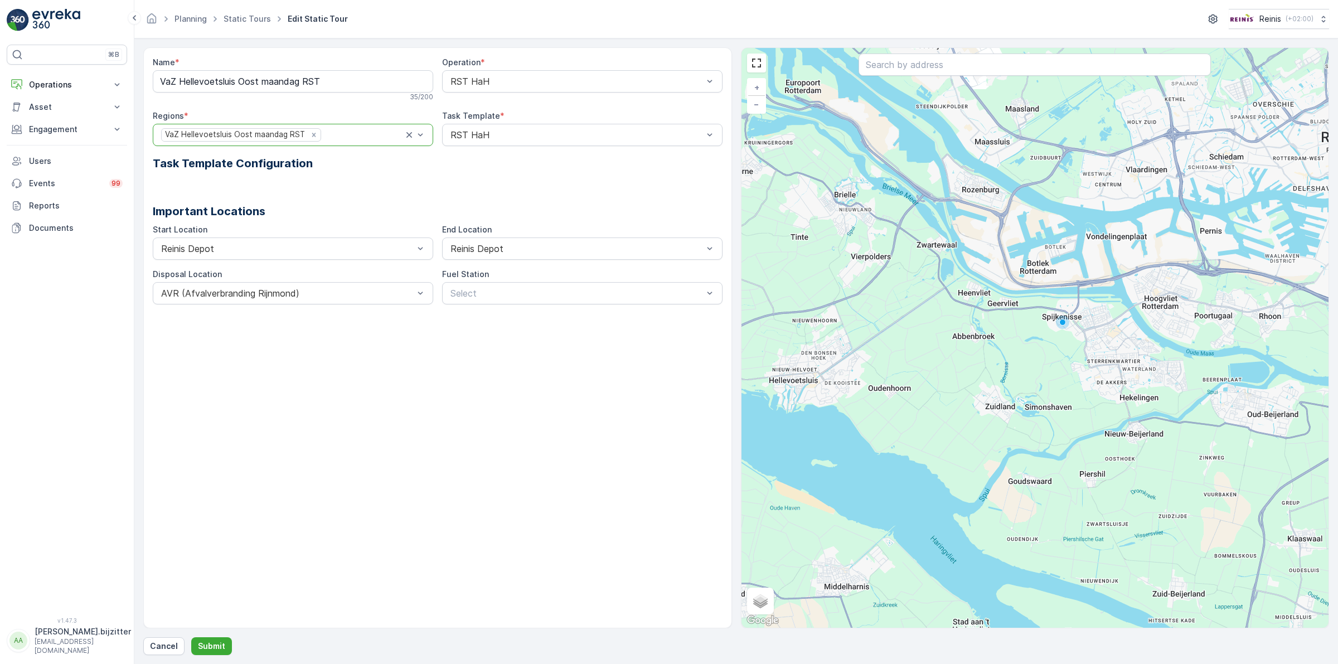
click at [276, 396] on div "Name * VaZ Hellevoetsluis Oost maandag RST 35 / 200 Operation * RST HaH Regions…" at bounding box center [437, 337] width 589 height 581
click at [527, 375] on div "Name * VaZ Hellevoetsluis Oost maandag RST 35 / 200 Operation * RST HaH Regions…" at bounding box center [437, 337] width 589 height 581
click at [333, 176] on div at bounding box center [438, 181] width 570 height 18
click at [343, 198] on div "Important Locations" at bounding box center [438, 207] width 570 height 35
click at [375, 177] on div at bounding box center [438, 181] width 570 height 18
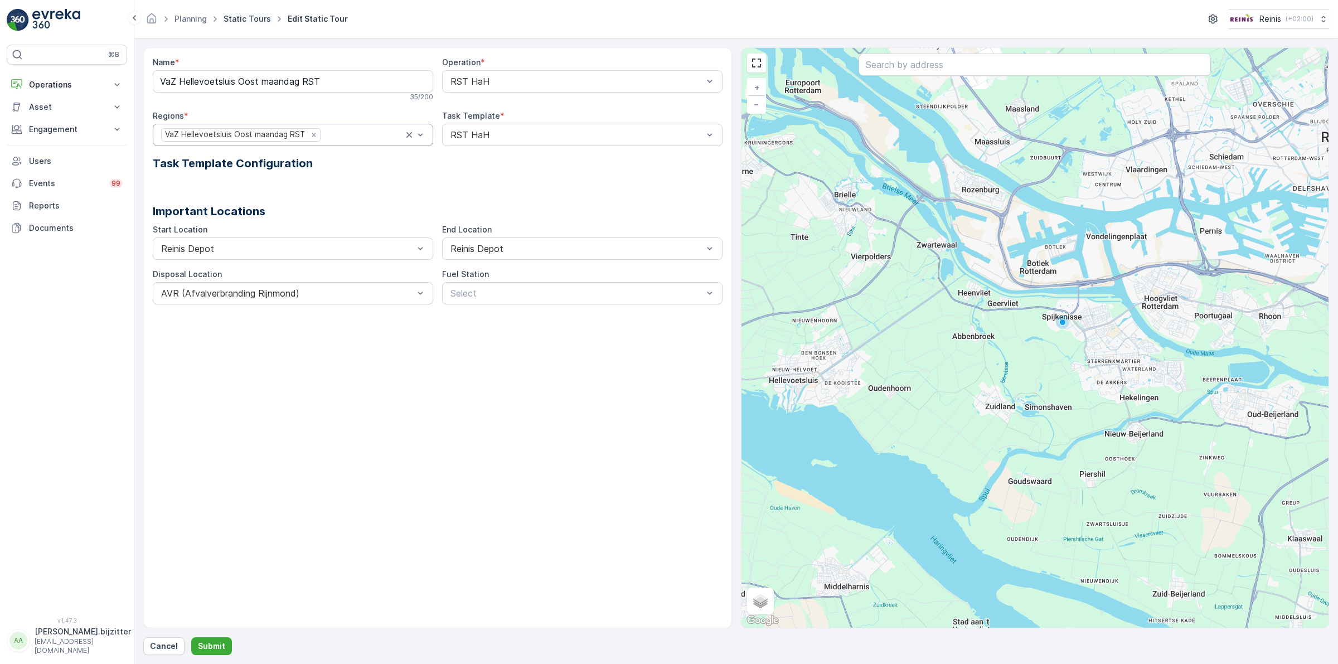
click at [240, 18] on link "Static Tours" at bounding box center [247, 18] width 47 height 9
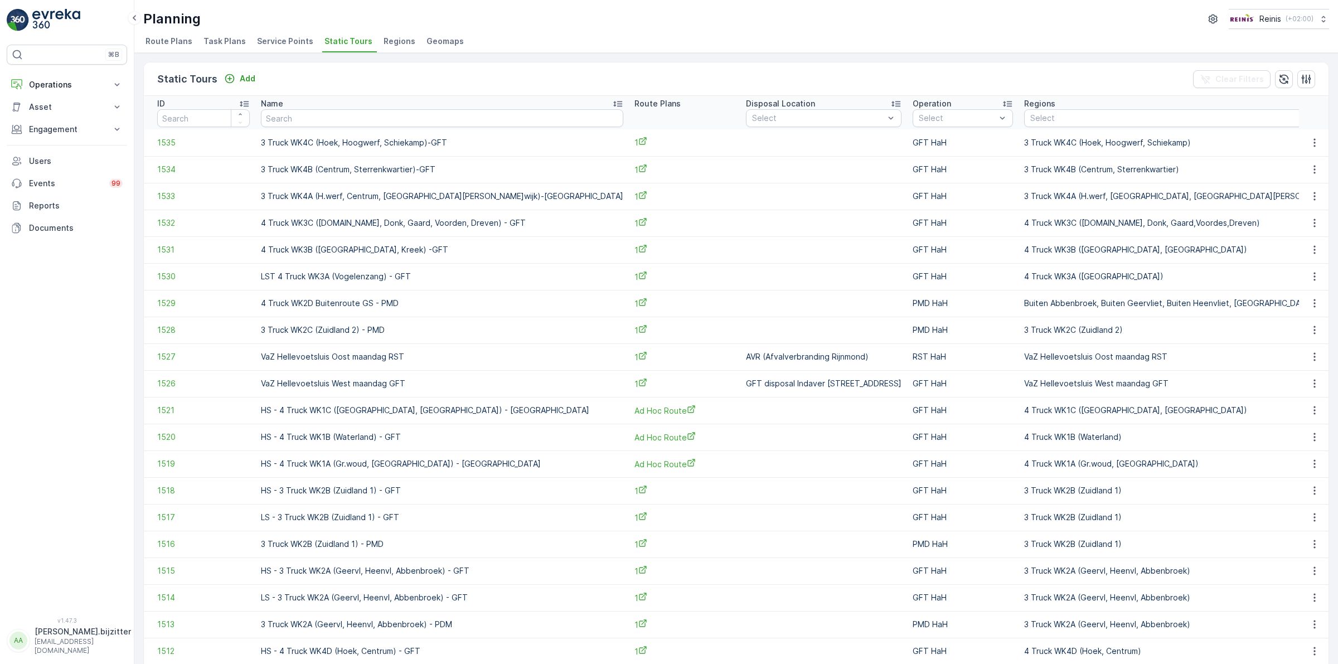
click at [341, 41] on span "Static Tours" at bounding box center [348, 41] width 48 height 11
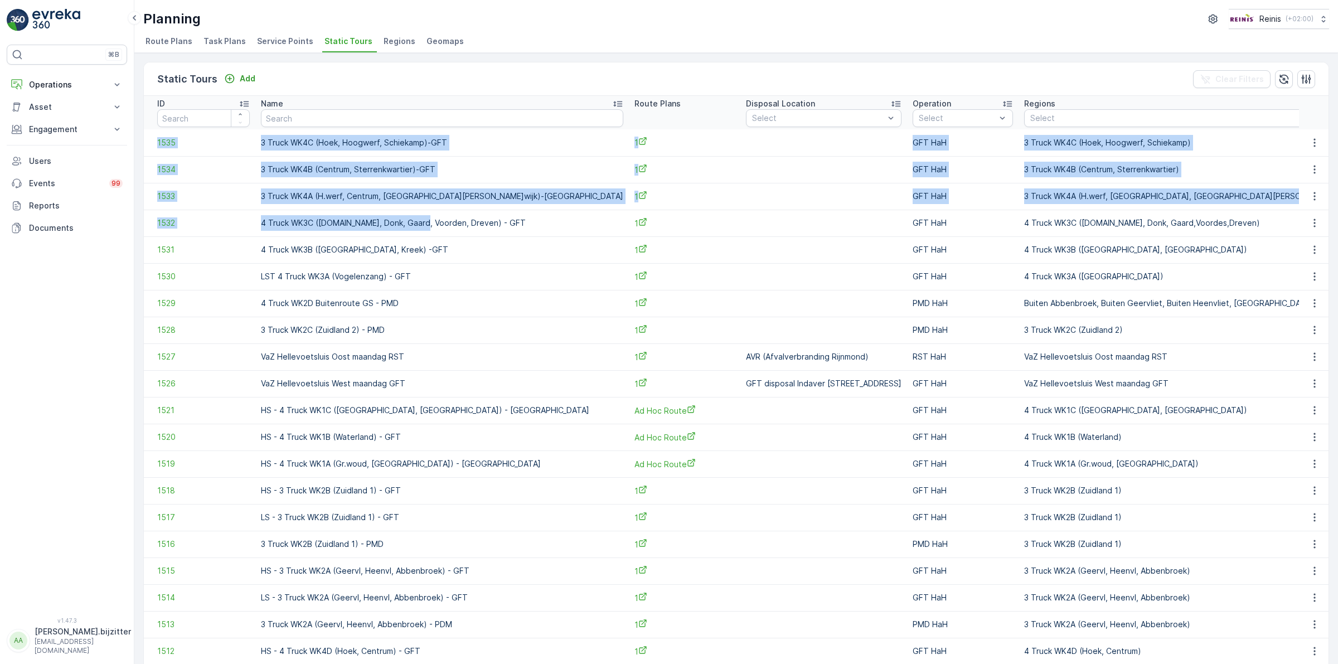
drag, startPoint x: 149, startPoint y: 134, endPoint x: 417, endPoint y: 230, distance: 284.8
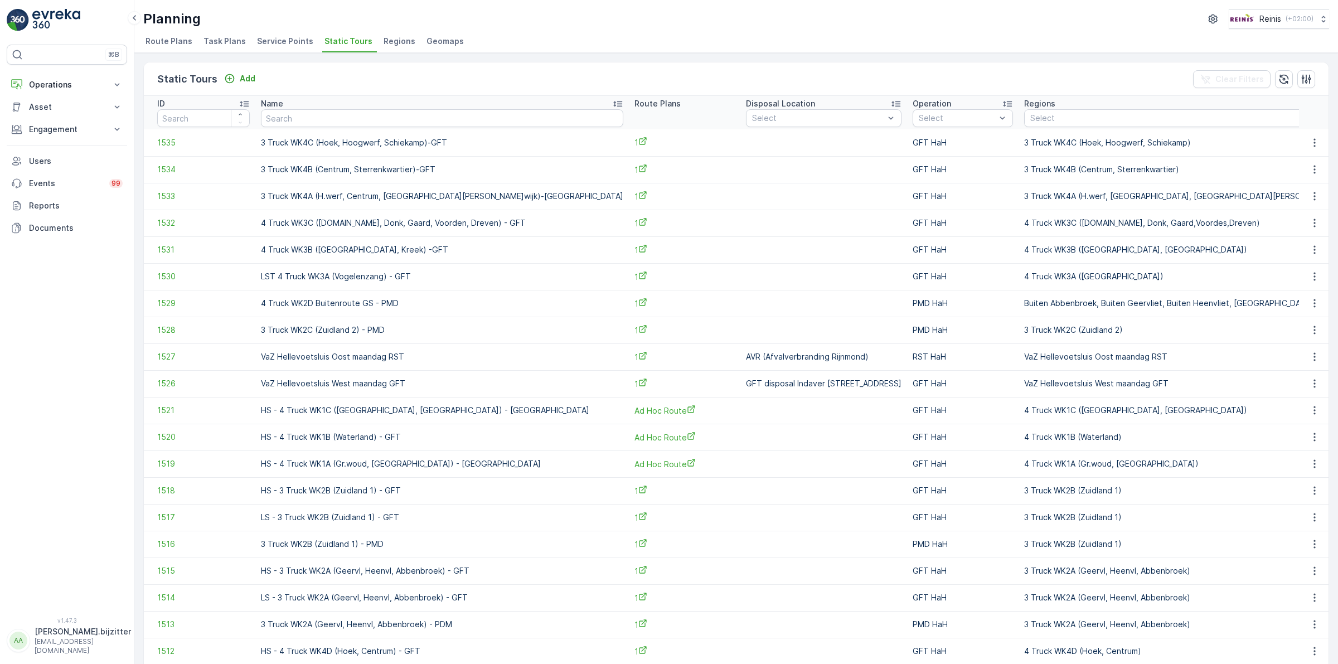
click at [686, 69] on div "Static Tours Add Clear Filters" at bounding box center [736, 78] width 1185 height 33
click at [1303, 79] on icon "button" at bounding box center [1306, 78] width 9 height 9
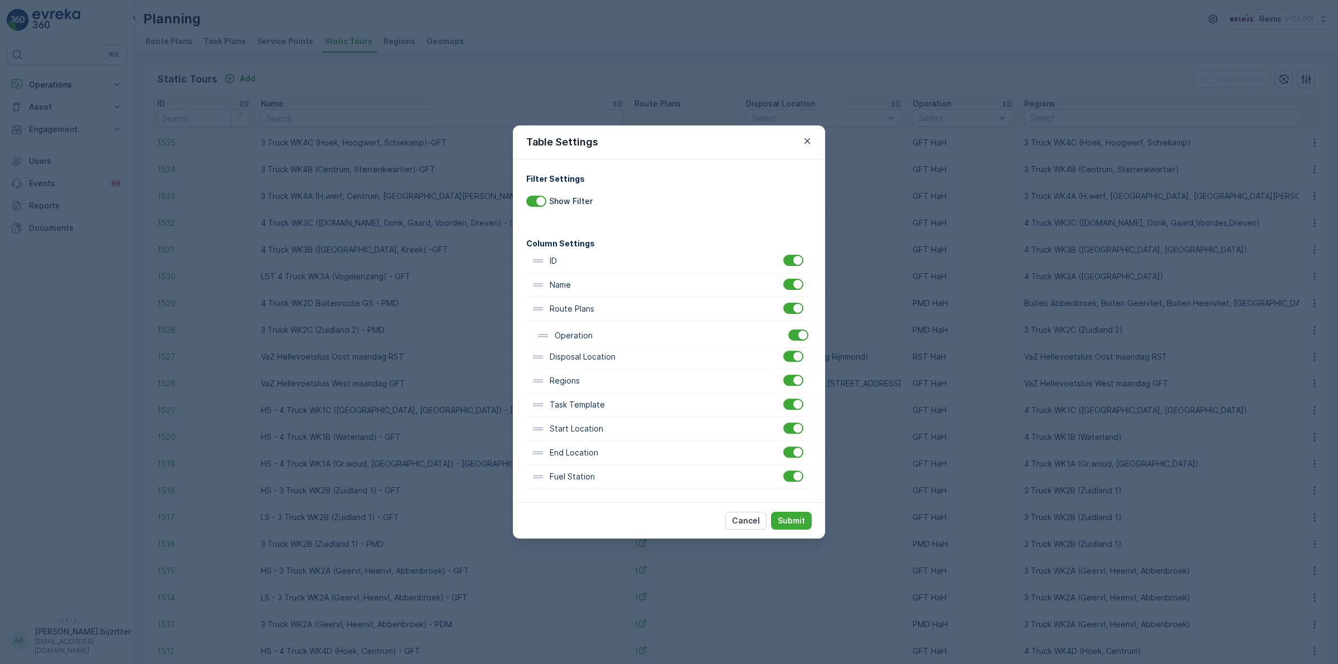
drag, startPoint x: 604, startPoint y: 362, endPoint x: 611, endPoint y: 337, distance: 26.1
click at [611, 337] on div "ID Name Route Plans Disposal Location Operation Regions Task Template Start Loc…" at bounding box center [668, 369] width 285 height 240
drag, startPoint x: 612, startPoint y: 386, endPoint x: 619, endPoint y: 363, distance: 23.8
click at [619, 363] on div "ID Name Route Plans Operation Disposal Location Regions Task Template Start Loc…" at bounding box center [668, 369] width 285 height 240
drag, startPoint x: 580, startPoint y: 313, endPoint x: 592, endPoint y: 361, distance: 48.8
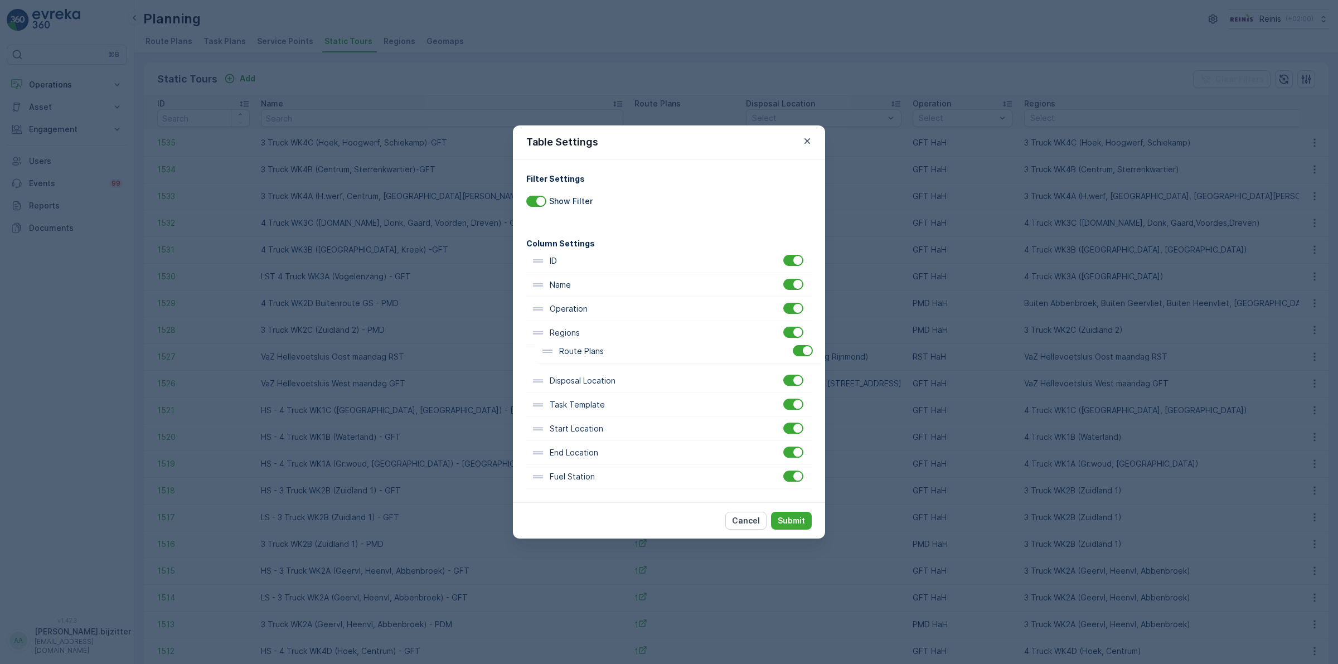
click at [592, 361] on div "ID Name Route Plans Operation Regions Disposal Location Task Template Start Loc…" at bounding box center [668, 369] width 285 height 240
drag, startPoint x: 589, startPoint y: 410, endPoint x: 588, endPoint y: 458, distance: 47.4
click at [588, 458] on div "ID Name Operation Regions Route Plans Disposal Location Task Template Start Loc…" at bounding box center [668, 369] width 285 height 240
click at [782, 518] on p "Submit" at bounding box center [791, 520] width 27 height 11
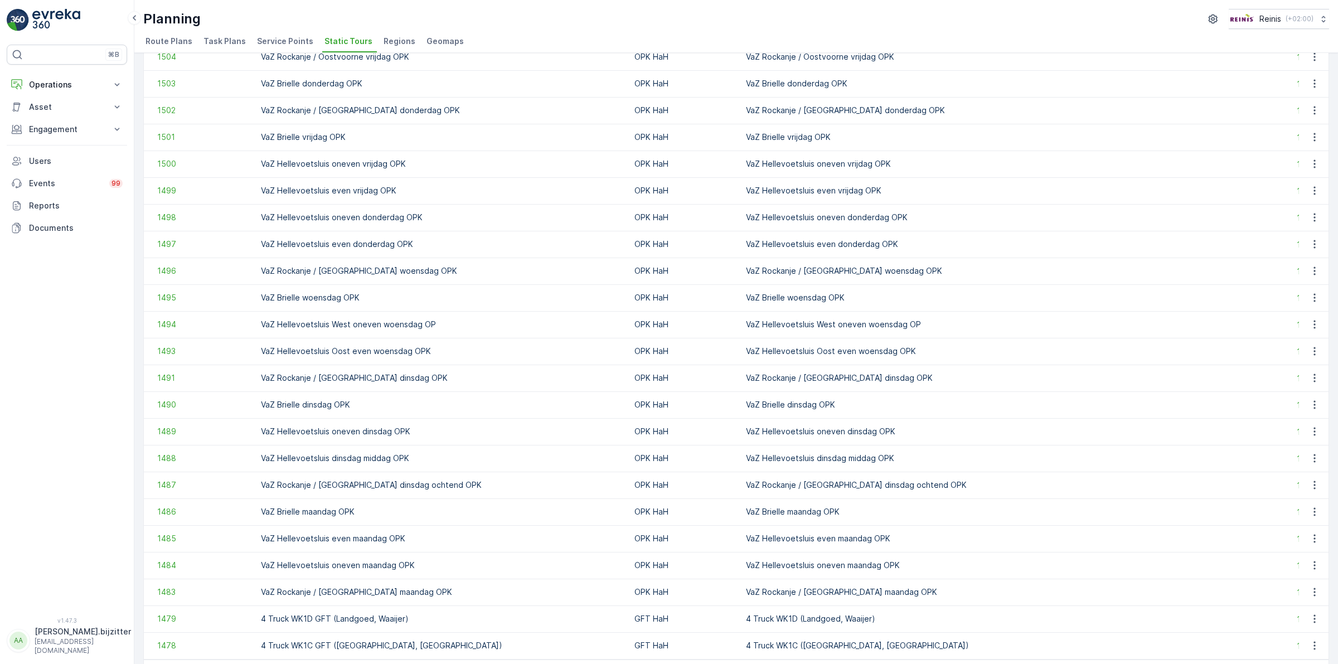
scroll to position [850, 0]
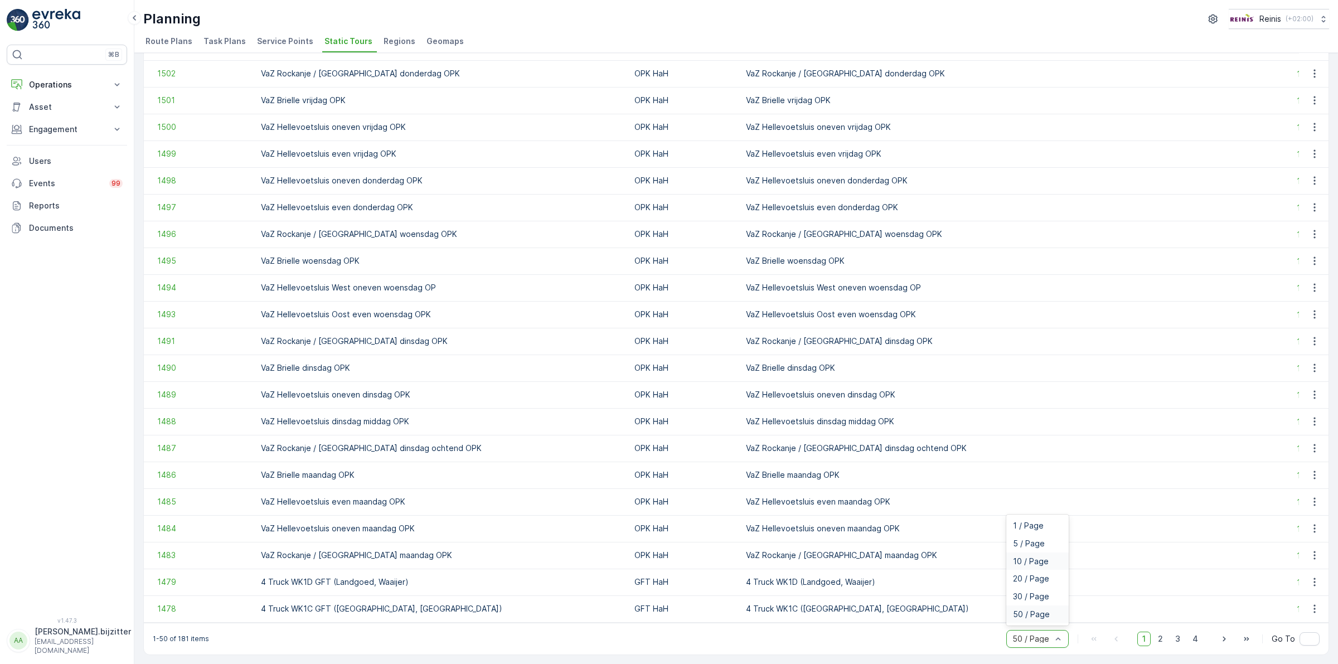
click at [1034, 561] on span "10 / Page" at bounding box center [1031, 561] width 36 height 9
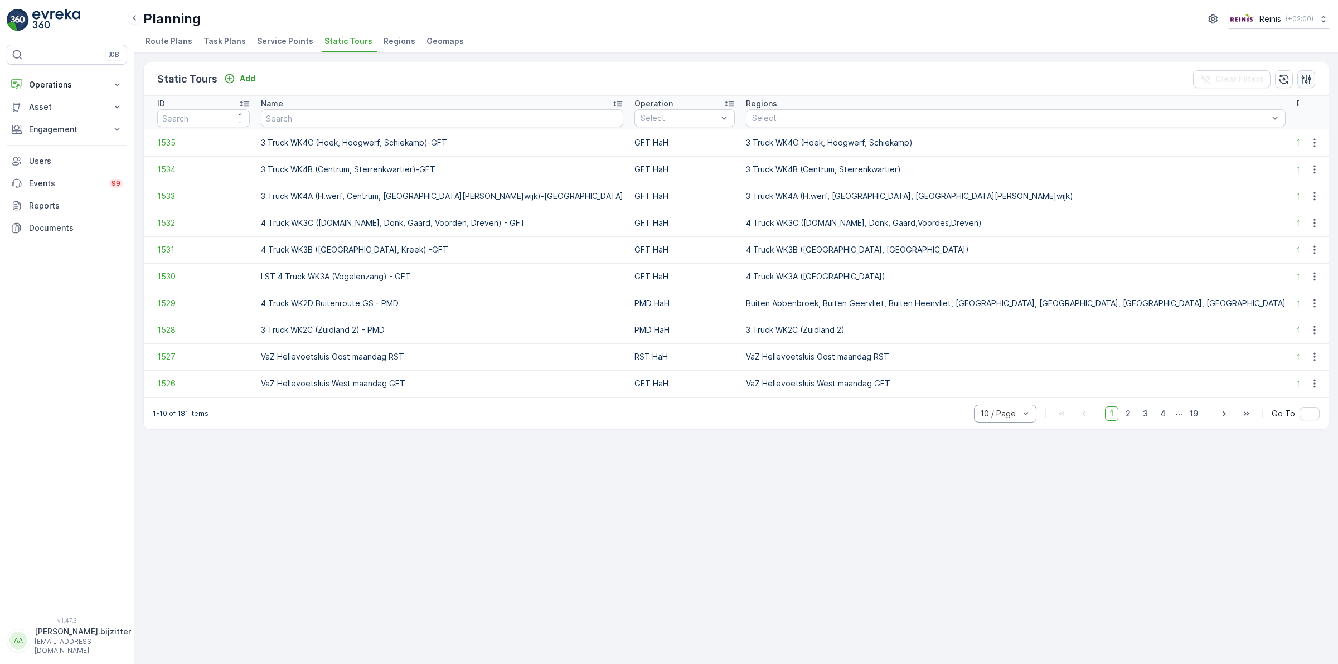
click at [1311, 79] on icon "button" at bounding box center [1306, 79] width 11 height 11
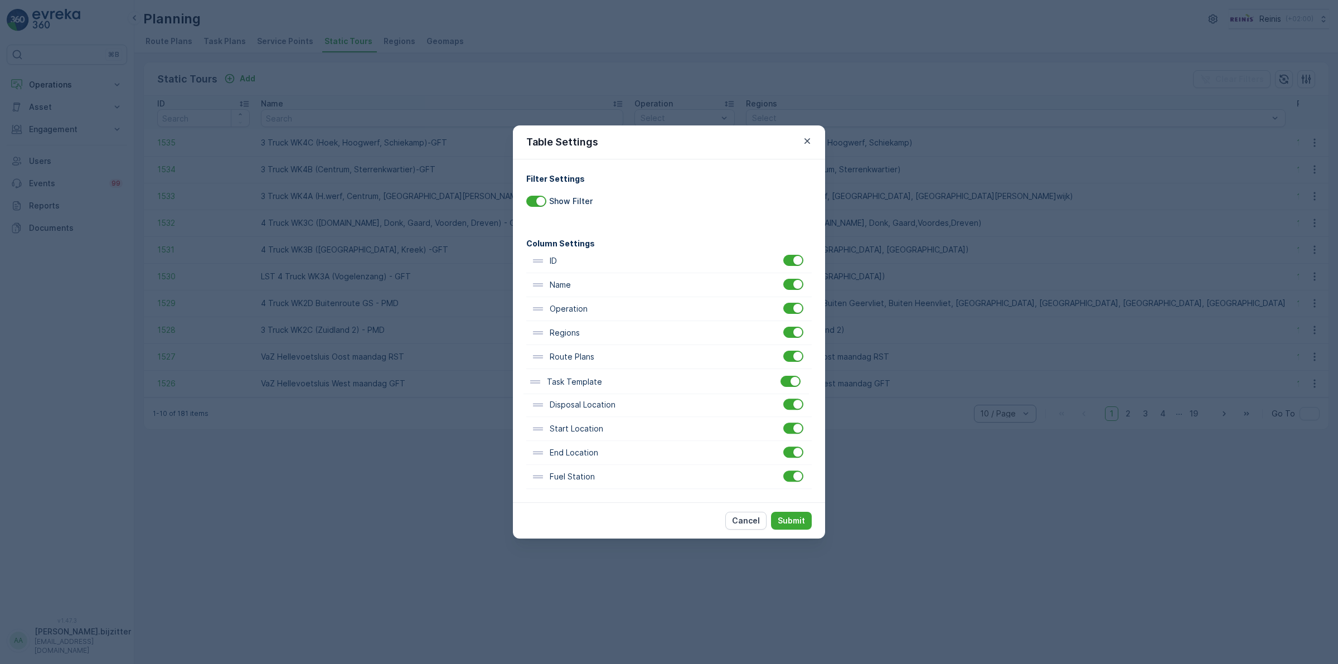
drag, startPoint x: 592, startPoint y: 458, endPoint x: 590, endPoint y: 384, distance: 74.2
click at [590, 384] on div "ID Name Operation Regions Route Plans Disposal Location Start Location End Loca…" at bounding box center [668, 369] width 285 height 240
click at [798, 521] on p "Submit" at bounding box center [791, 520] width 27 height 11
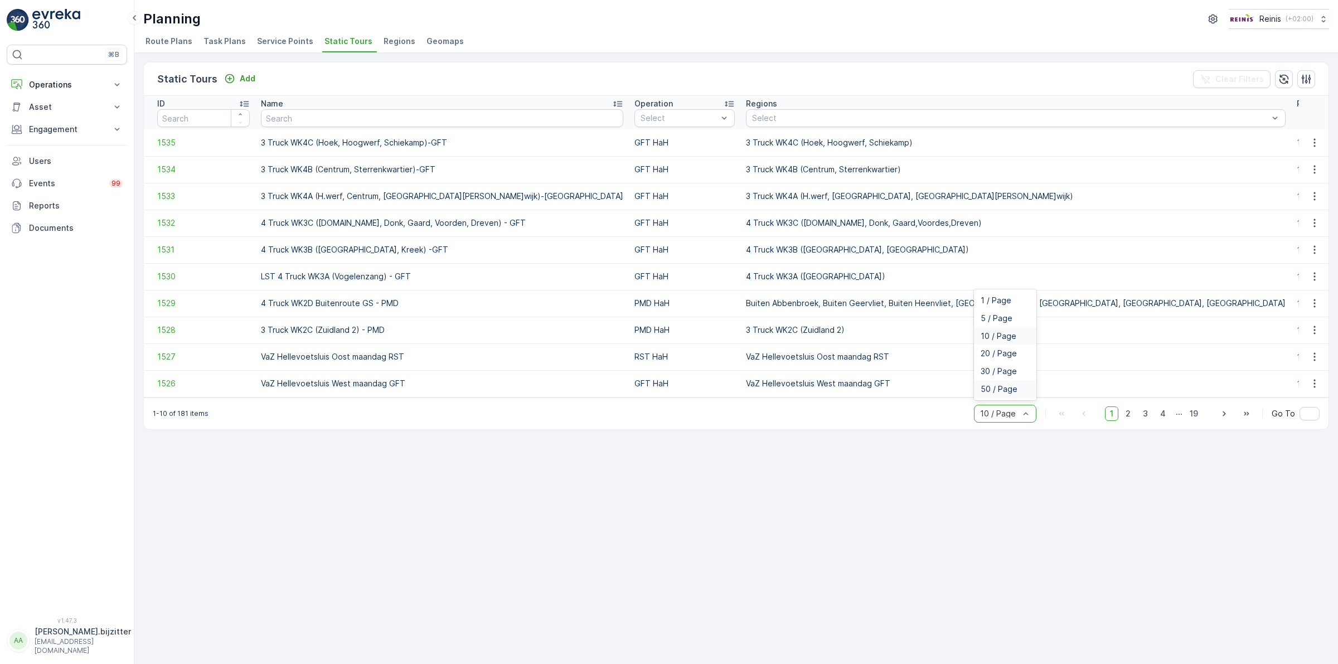
click at [1008, 394] on span "50 / Page" at bounding box center [999, 389] width 37 height 9
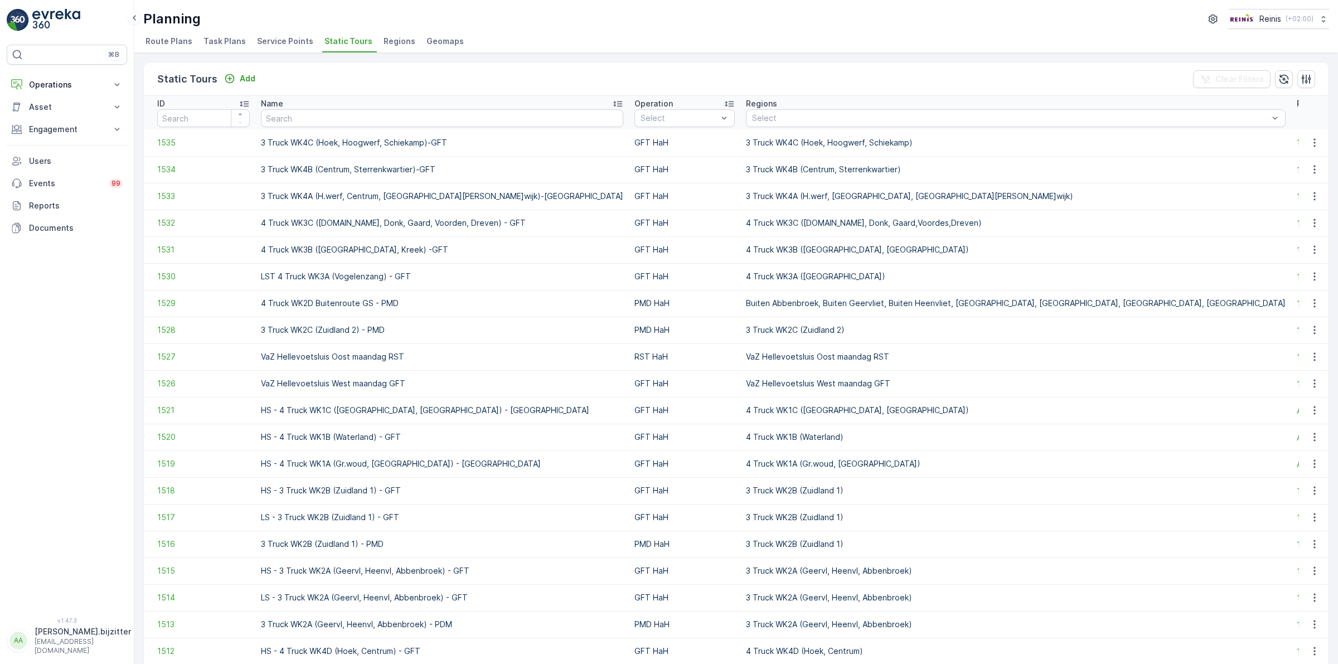
click at [342, 76] on div "Static Tours Add Clear Filters" at bounding box center [736, 78] width 1185 height 33
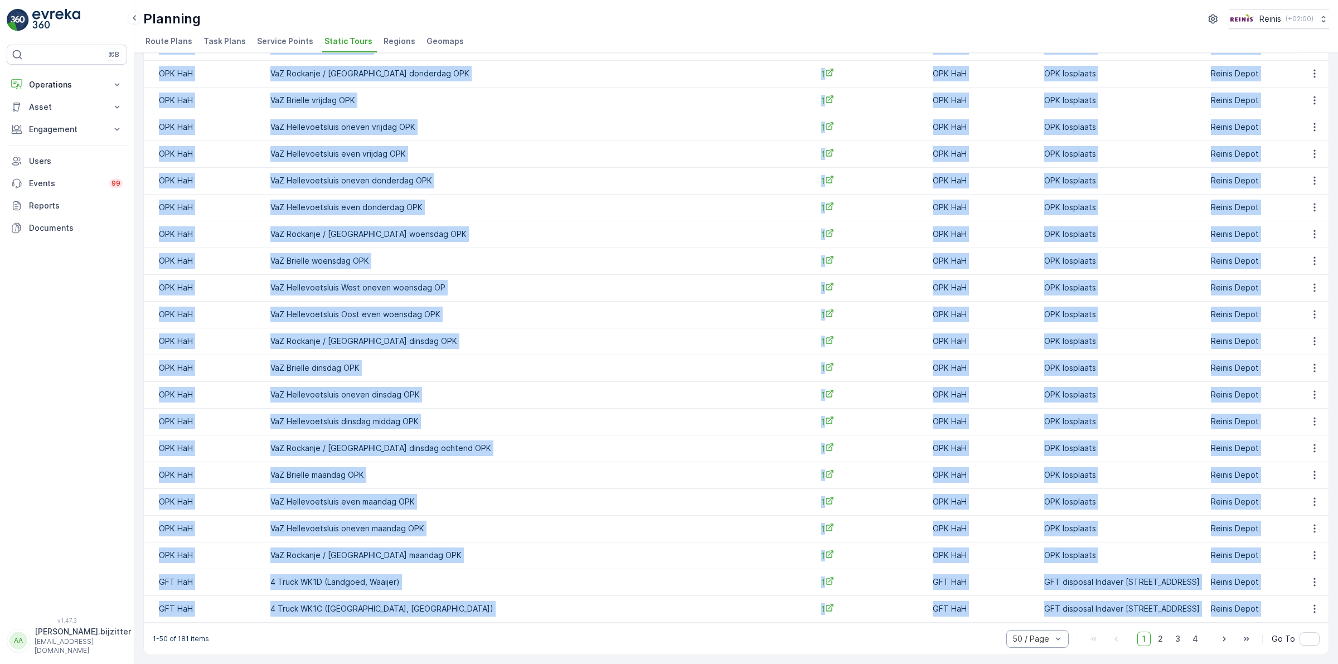
scroll to position [0, 545]
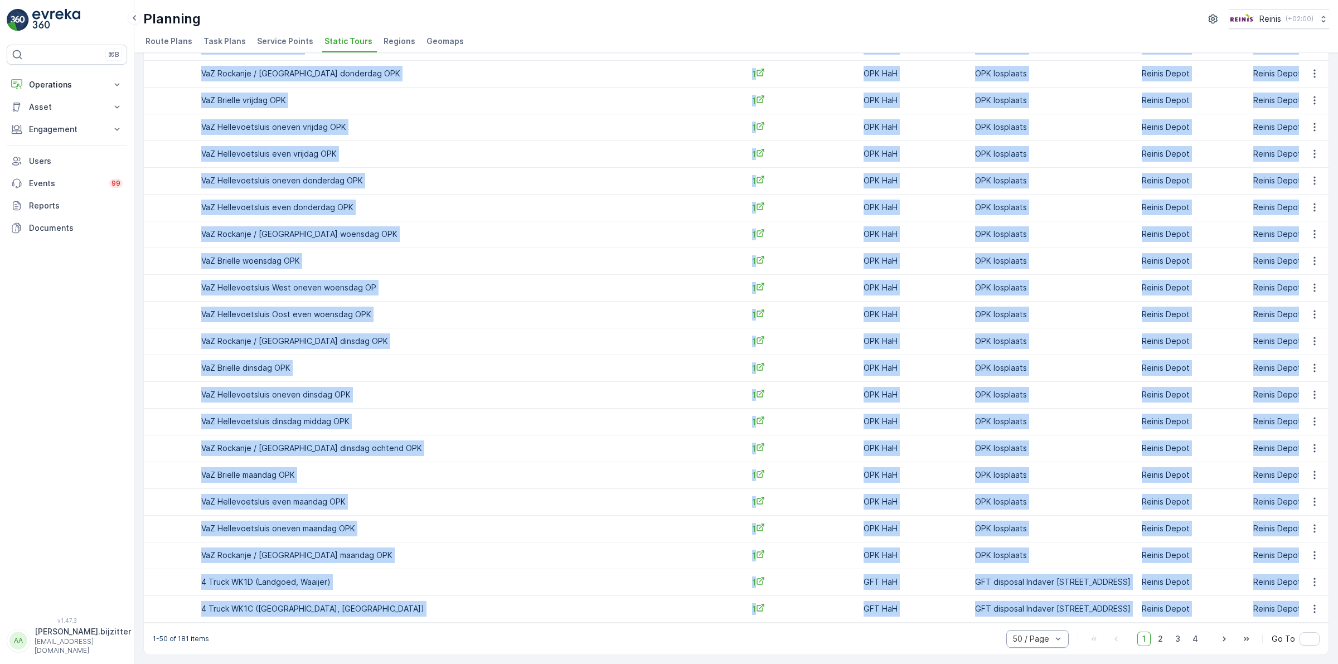
drag, startPoint x: 147, startPoint y: 99, endPoint x: 1253, endPoint y: 591, distance: 1211.1
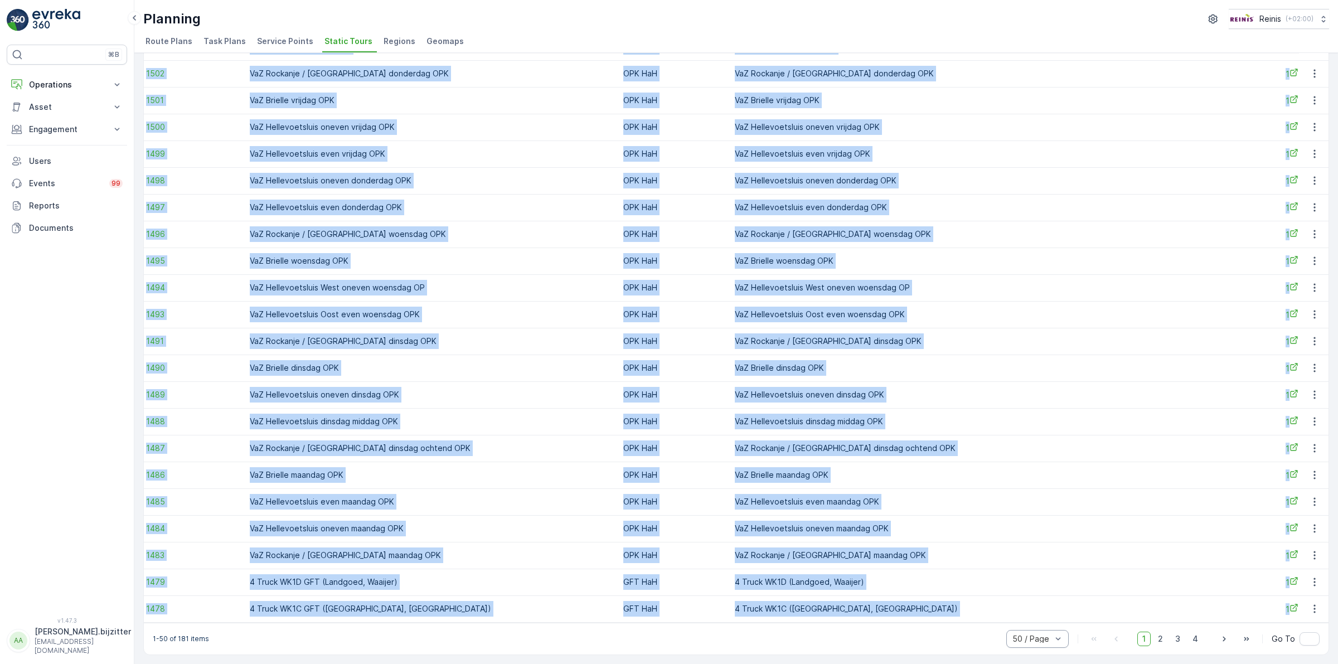
scroll to position [0, 0]
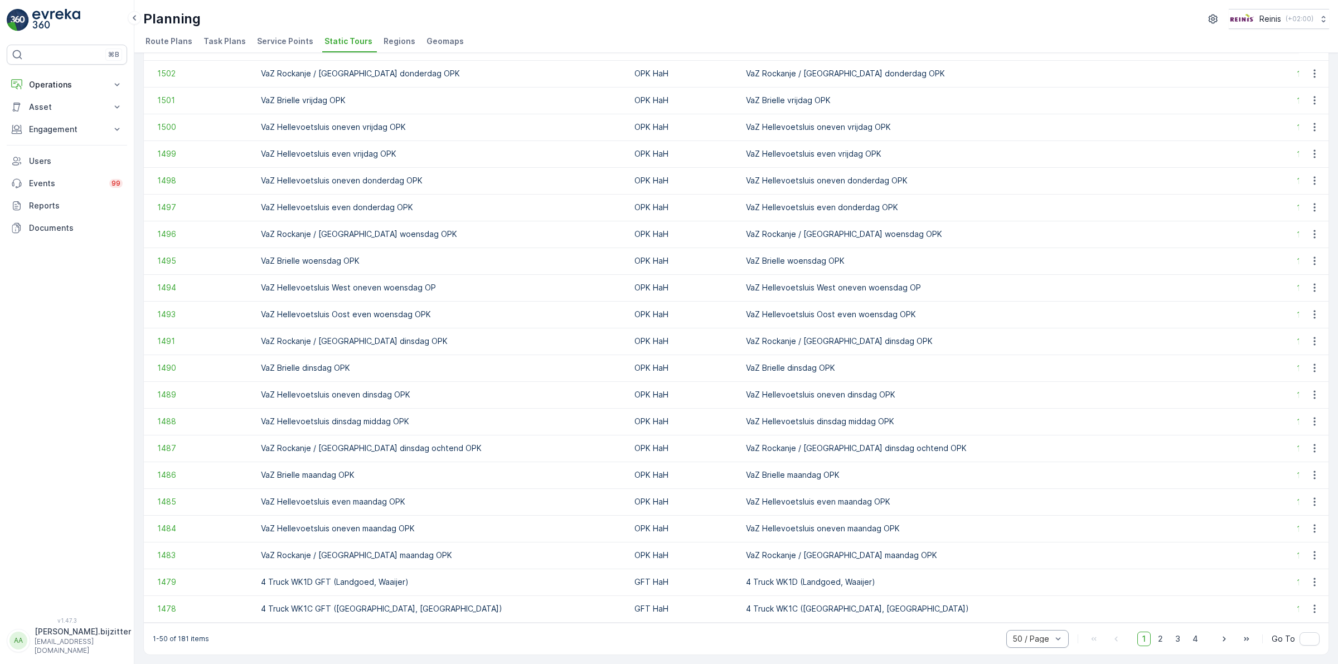
click at [268, 639] on div "1-50 of 181 items 50 / Page 1 2 3 4 Go To" at bounding box center [736, 639] width 1185 height 32
click at [1160, 639] on span "2" at bounding box center [1160, 639] width 15 height 14
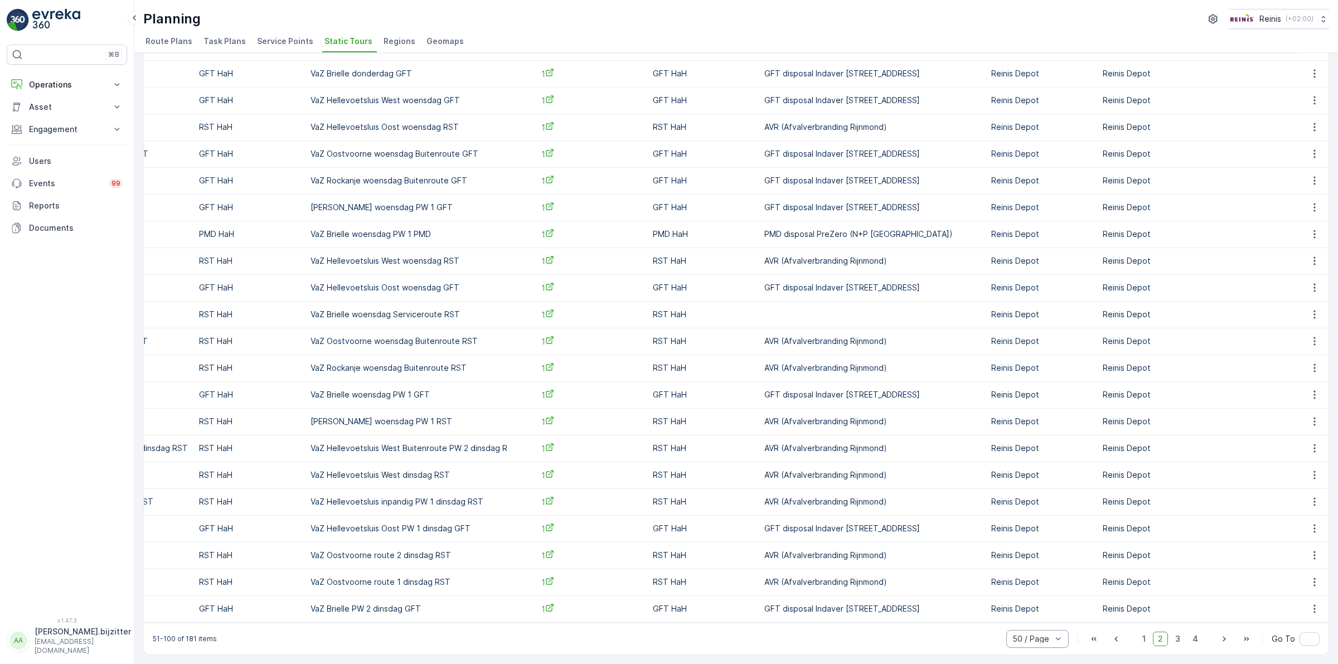
scroll to position [0, 305]
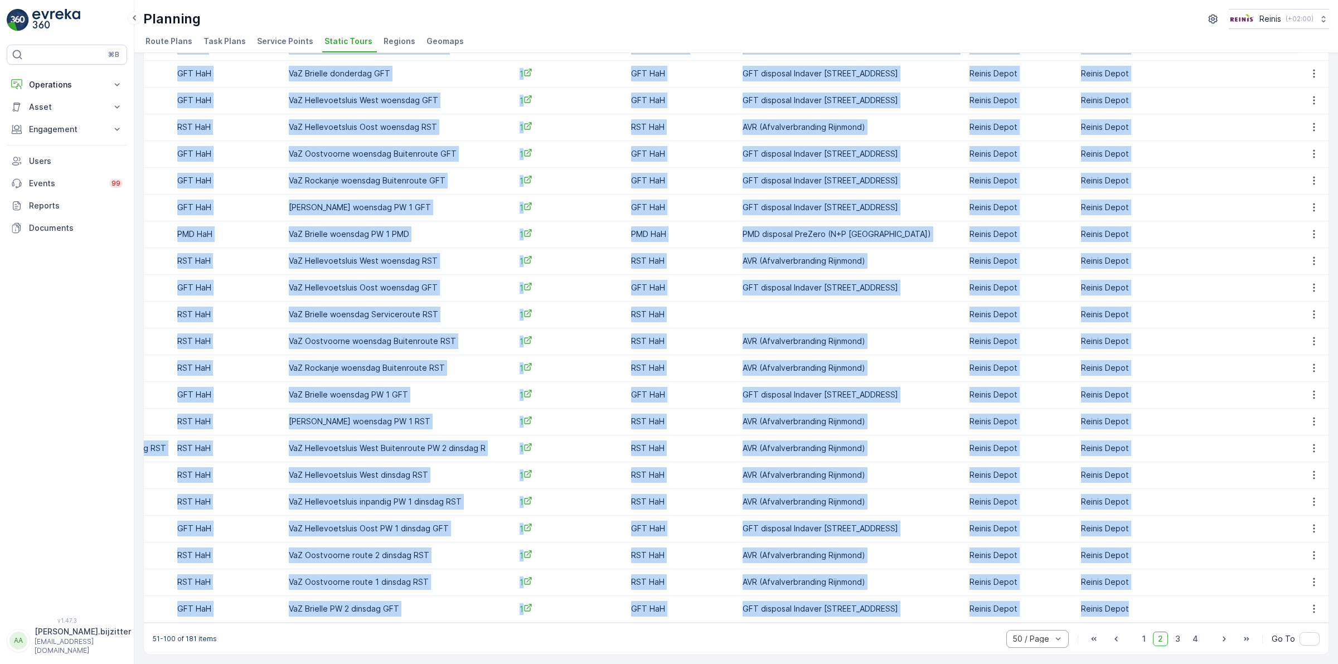
drag, startPoint x: 149, startPoint y: 104, endPoint x: 1160, endPoint y: 600, distance: 1126.4
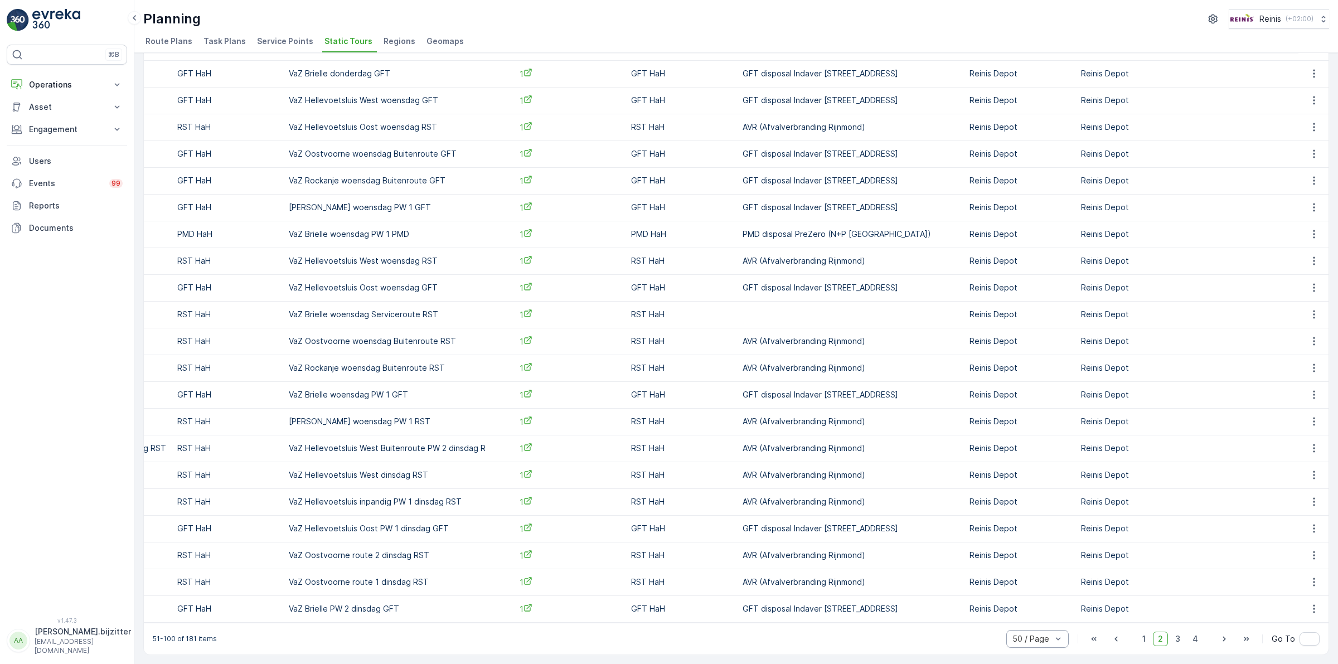
click at [820, 637] on div "51-100 of 181 items 50 / Page 1 2 3 4 Go To" at bounding box center [736, 639] width 1185 height 32
click at [1175, 642] on span "3" at bounding box center [1177, 639] width 15 height 14
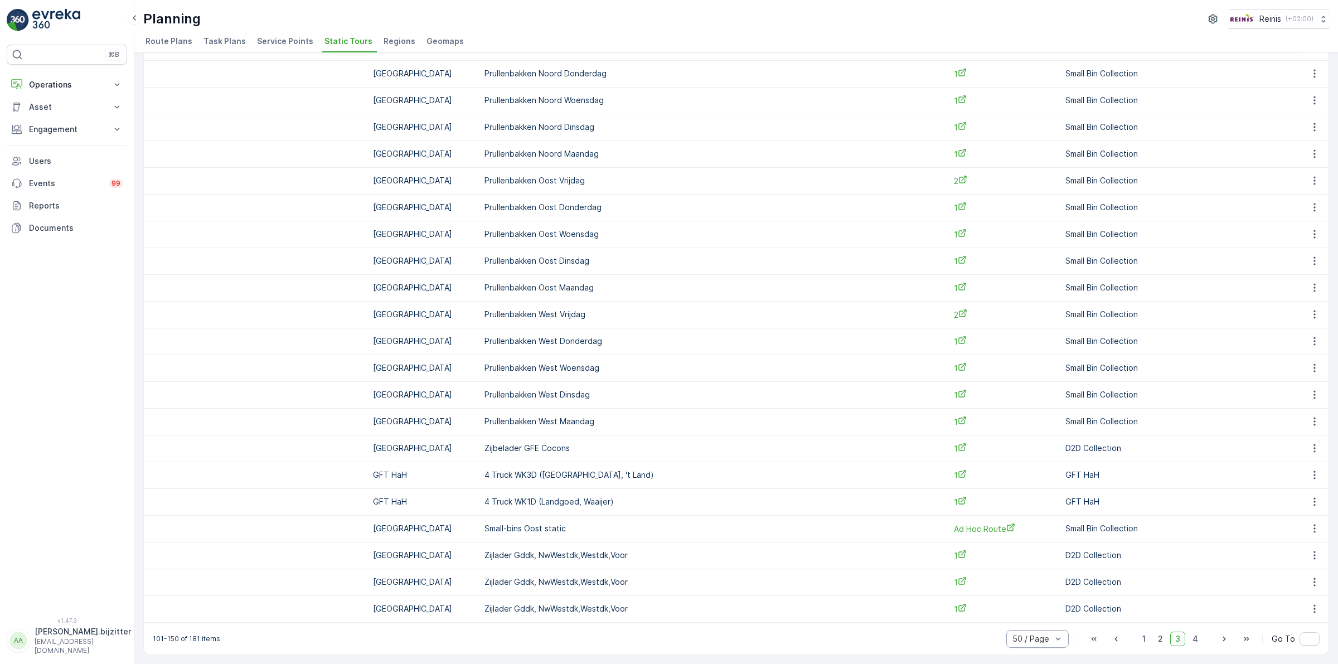
scroll to position [0, 423]
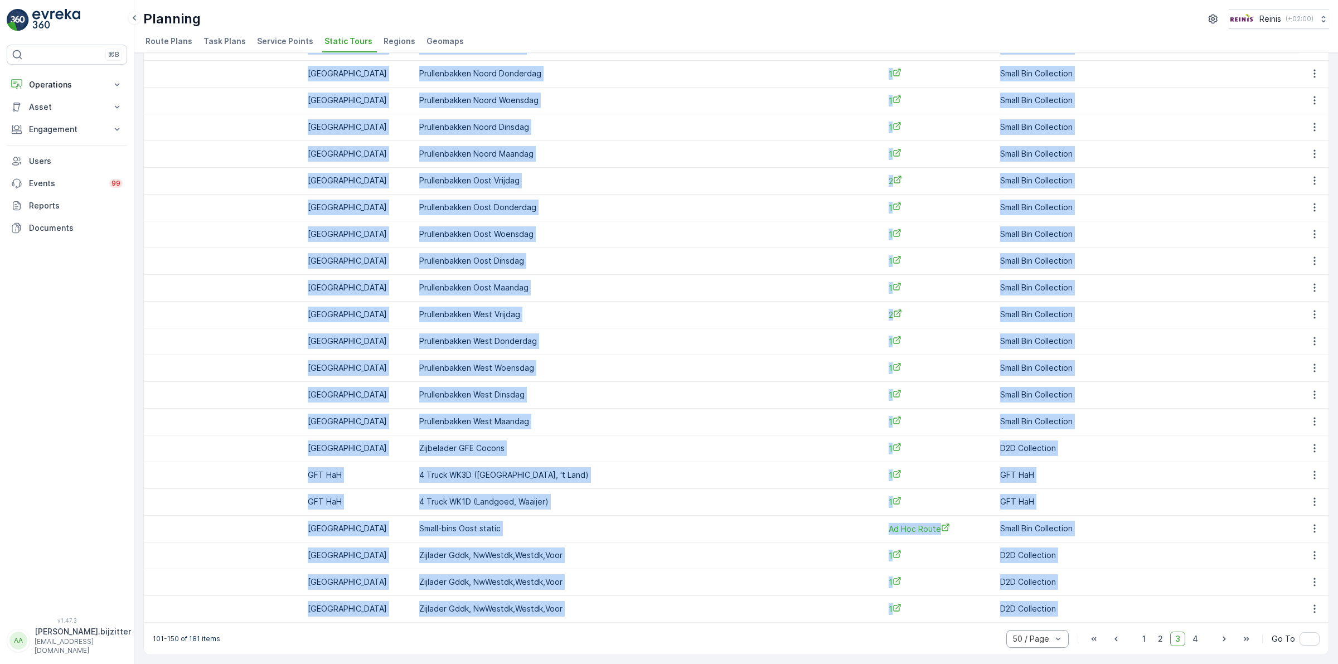
drag, startPoint x: 153, startPoint y: 102, endPoint x: 1137, endPoint y: 600, distance: 1102.7
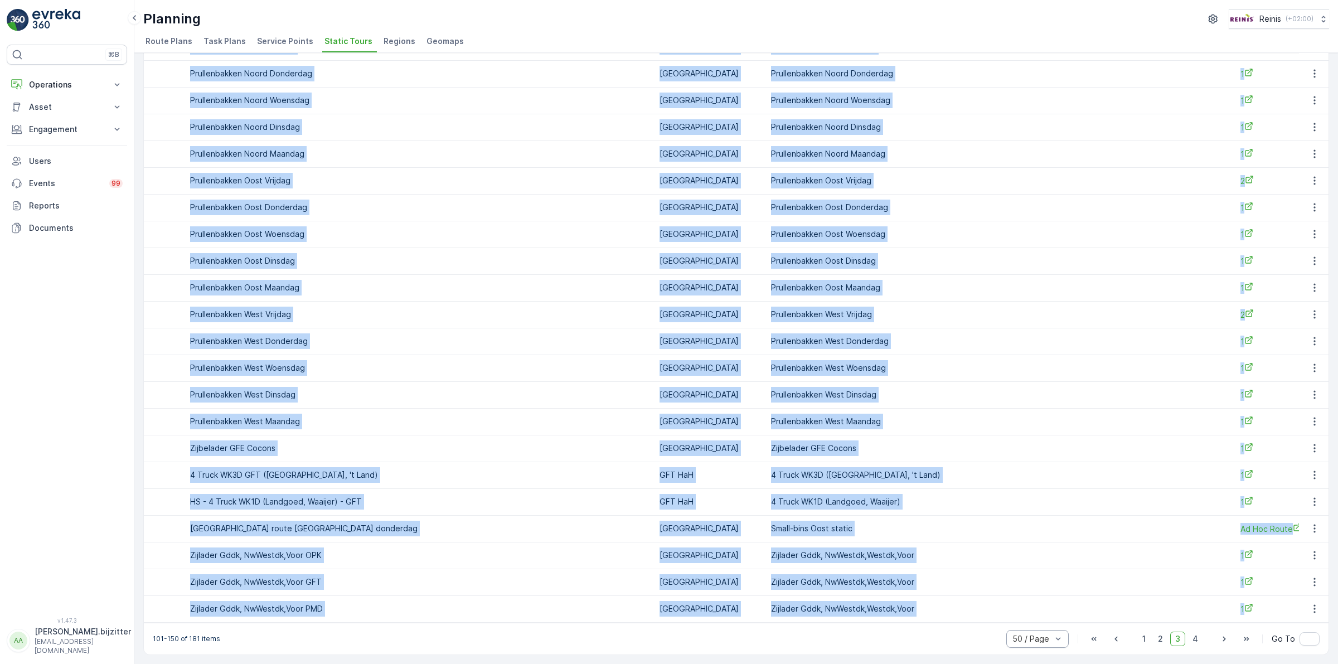
scroll to position [0, 0]
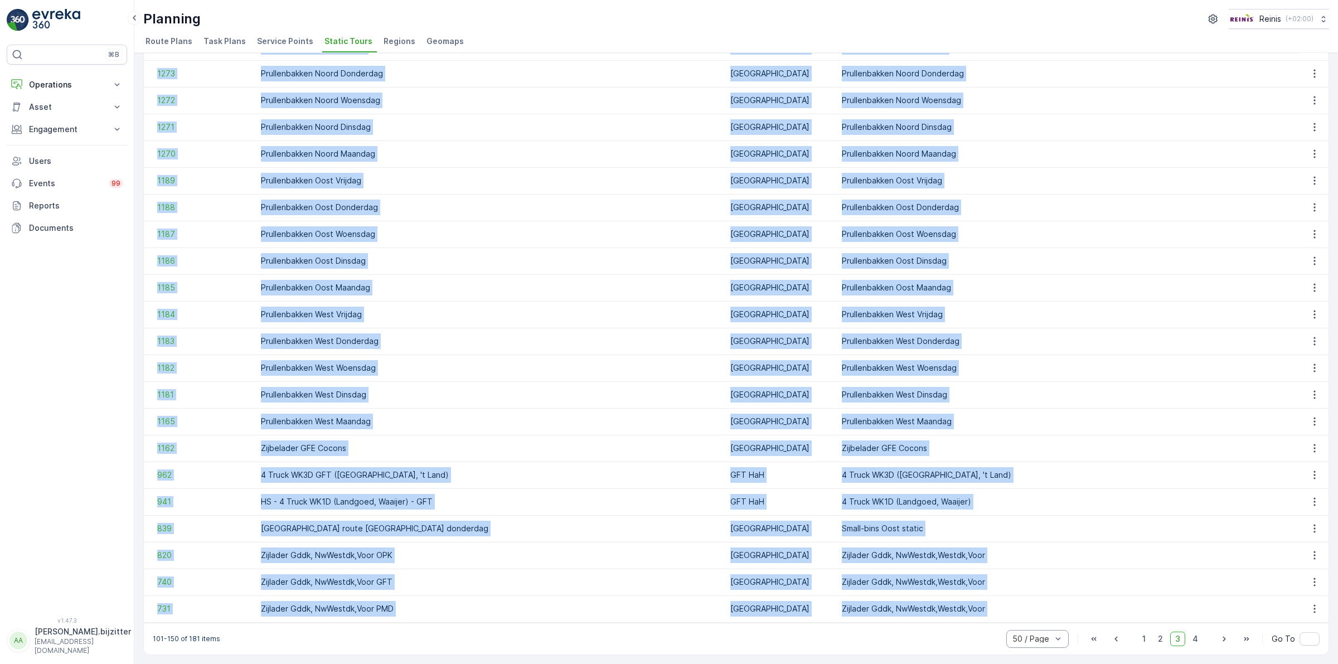
click at [199, 584] on td "740" at bounding box center [199, 582] width 111 height 27
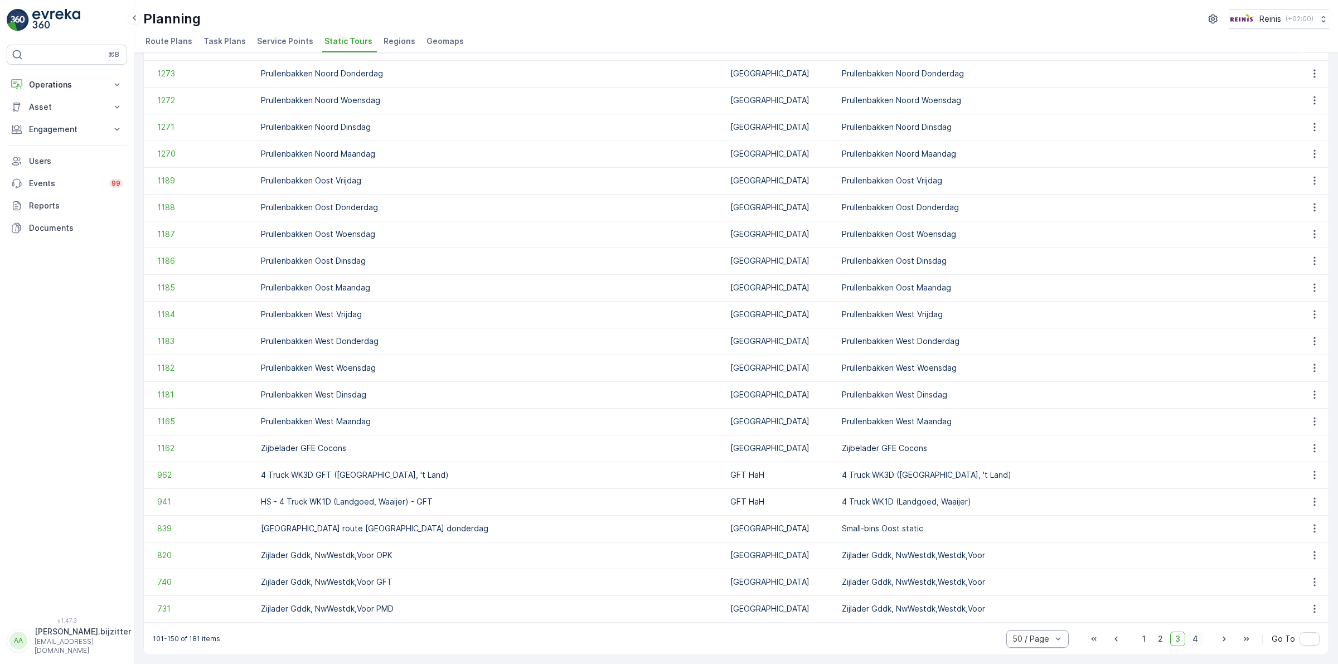
click at [1192, 639] on span "4" at bounding box center [1195, 639] width 16 height 14
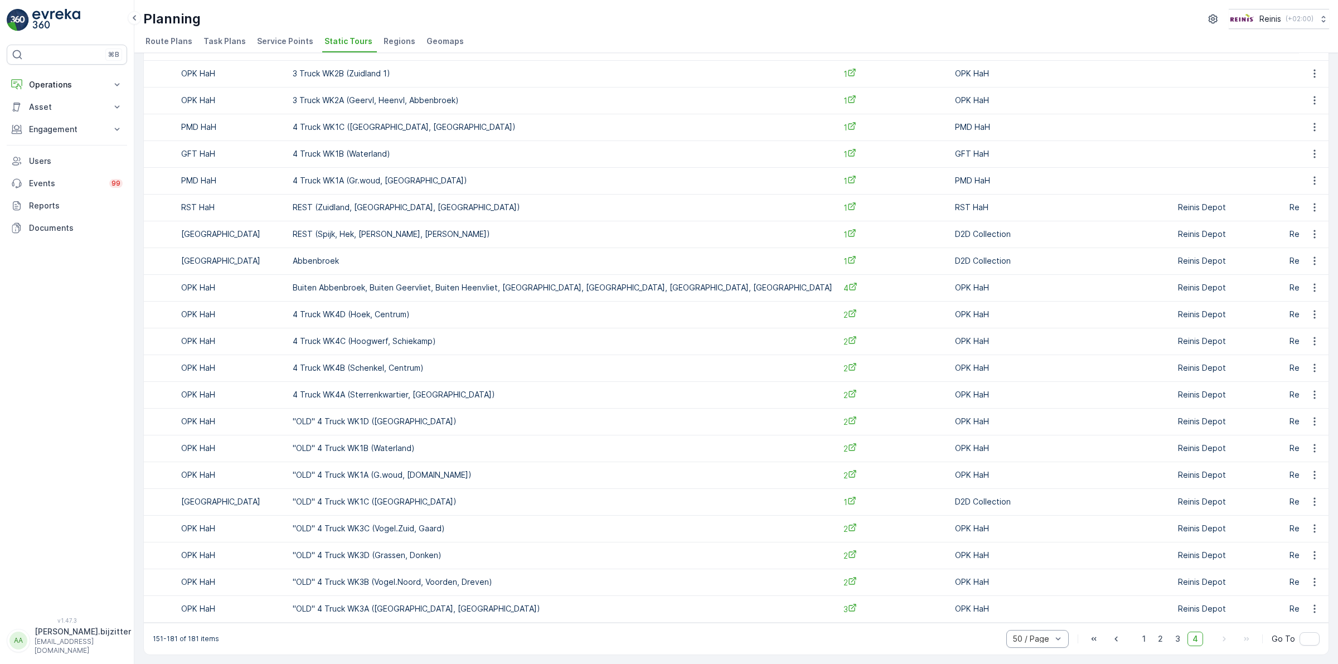
scroll to position [0, 469]
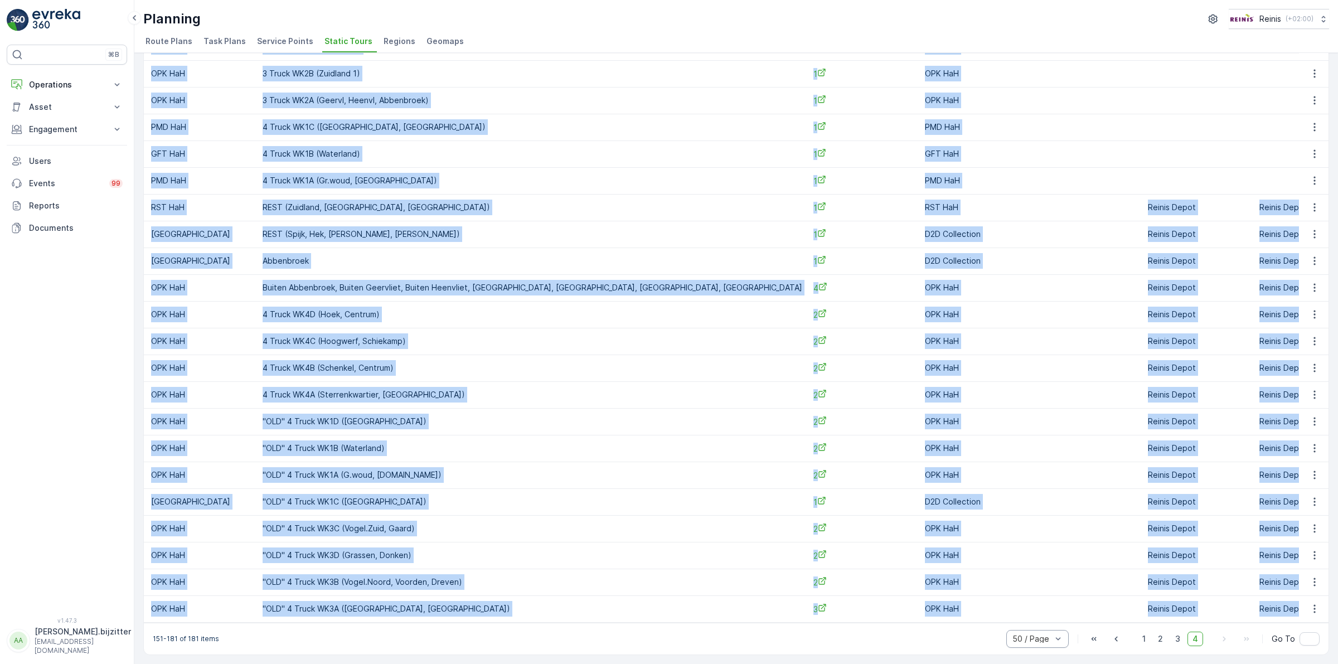
drag, startPoint x: 151, startPoint y: 106, endPoint x: 1183, endPoint y: 601, distance: 1144.5
click at [1183, 601] on table "ID Name Operation Select Regions Select Route Plans Task Template Select Dispos…" at bounding box center [591, 191] width 1832 height 864
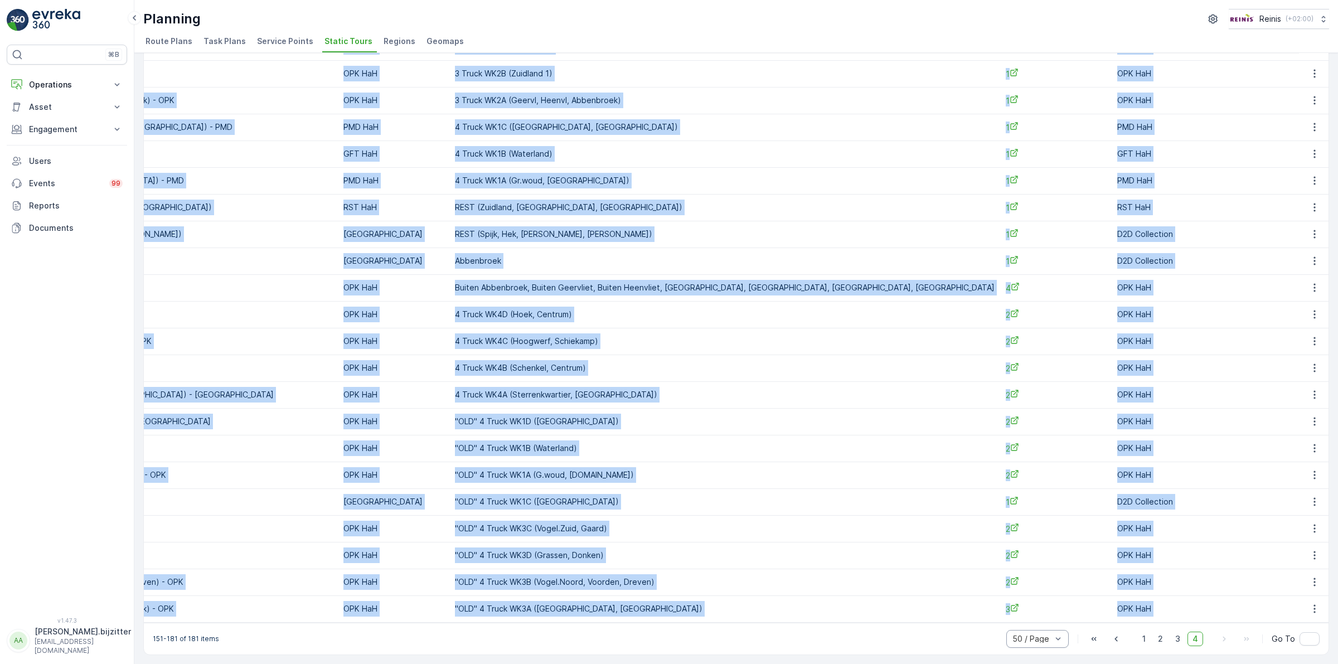
scroll to position [0, 0]
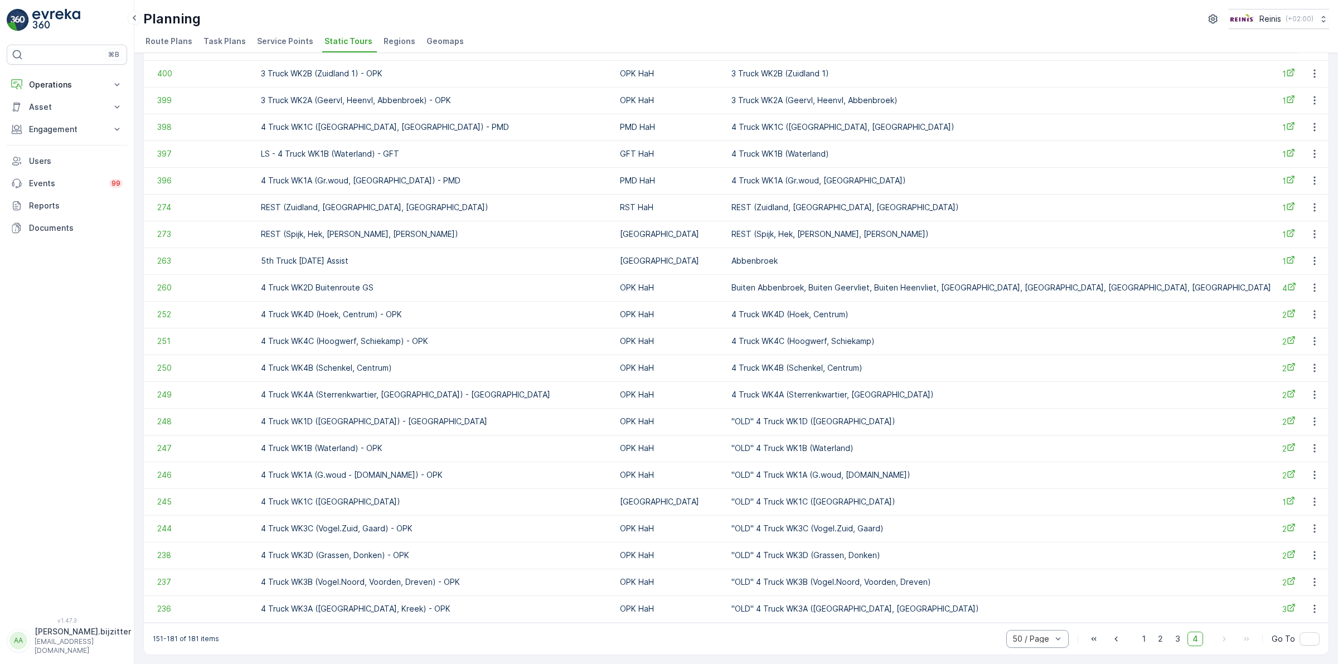
click at [299, 11] on div "Planning Reinis ( +02:00 )" at bounding box center [736, 19] width 1186 height 20
